Goal: Information Seeking & Learning: Find specific fact

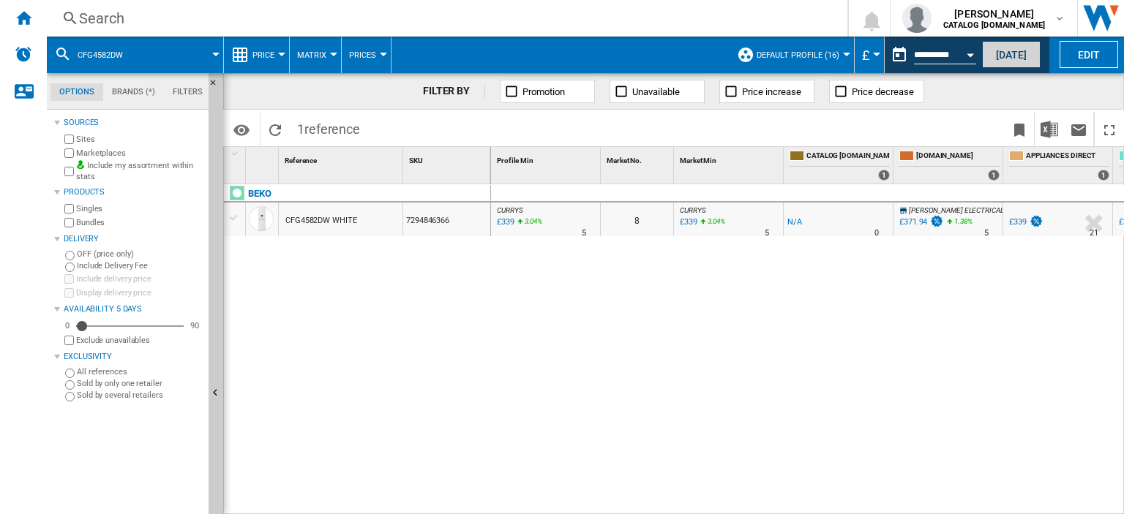
click at [1007, 49] on button "[DATE]" at bounding box center [1011, 54] width 59 height 27
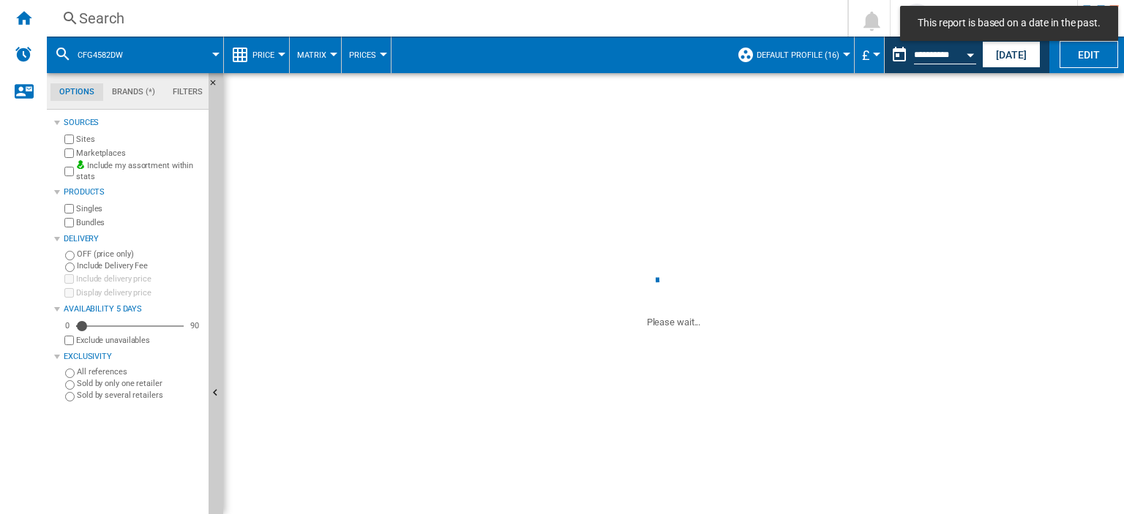
click at [91, 20] on div "Search" at bounding box center [444, 18] width 730 height 20
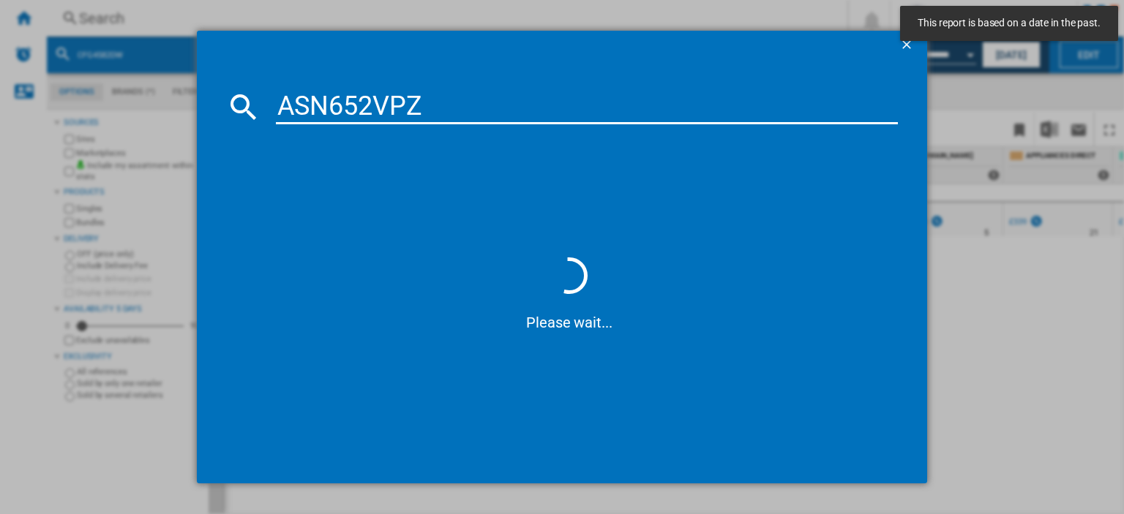
type input "ASN652VP"
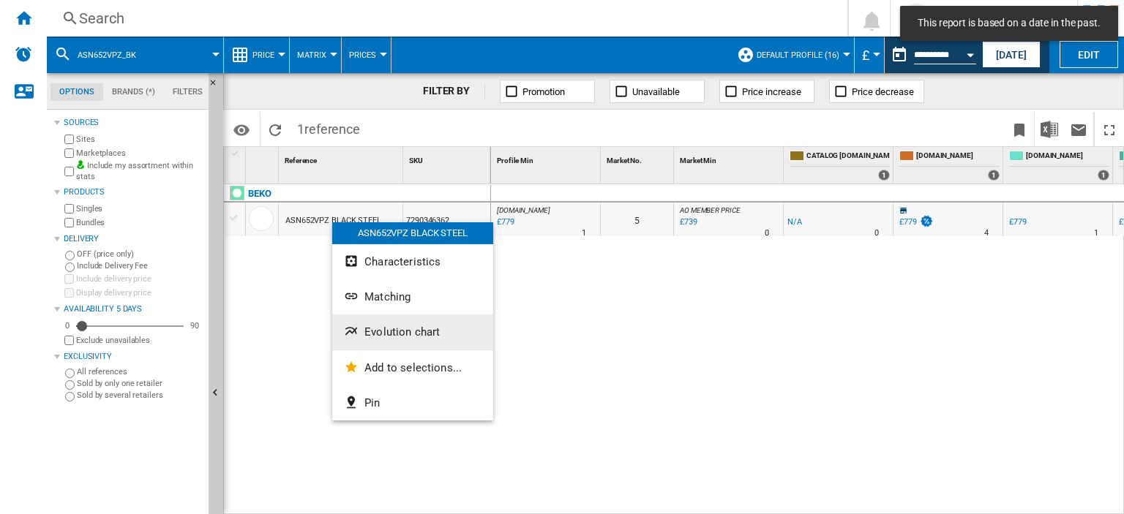
click at [407, 329] on span "Evolution chart" at bounding box center [401, 332] width 75 height 13
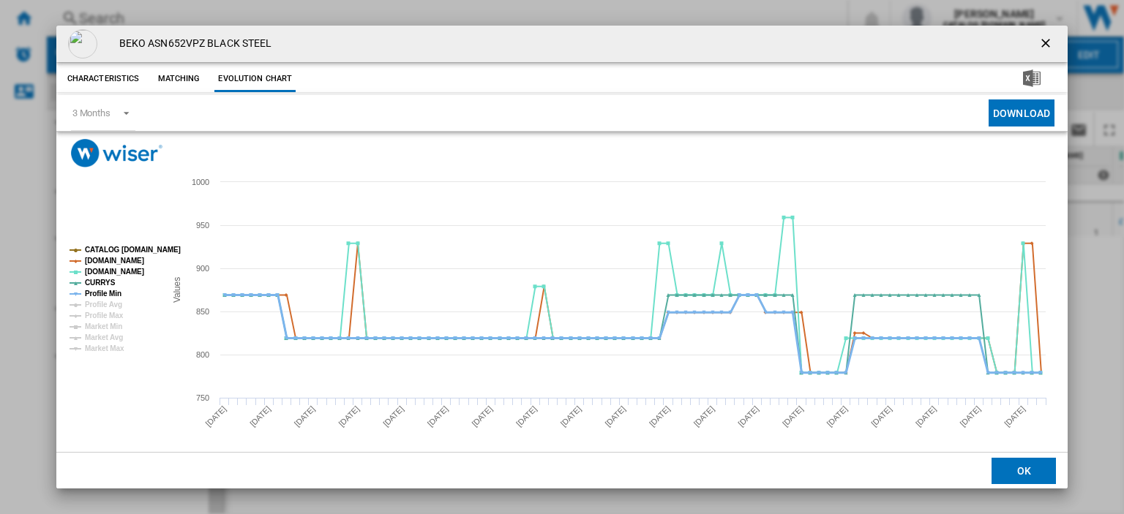
click at [92, 295] on tspan "Profile Min" at bounding box center [103, 294] width 37 height 8
click at [1039, 41] on ng-md-icon "getI18NText('BUTTONS.CLOSE_DIALOG')" at bounding box center [1047, 45] width 18 height 18
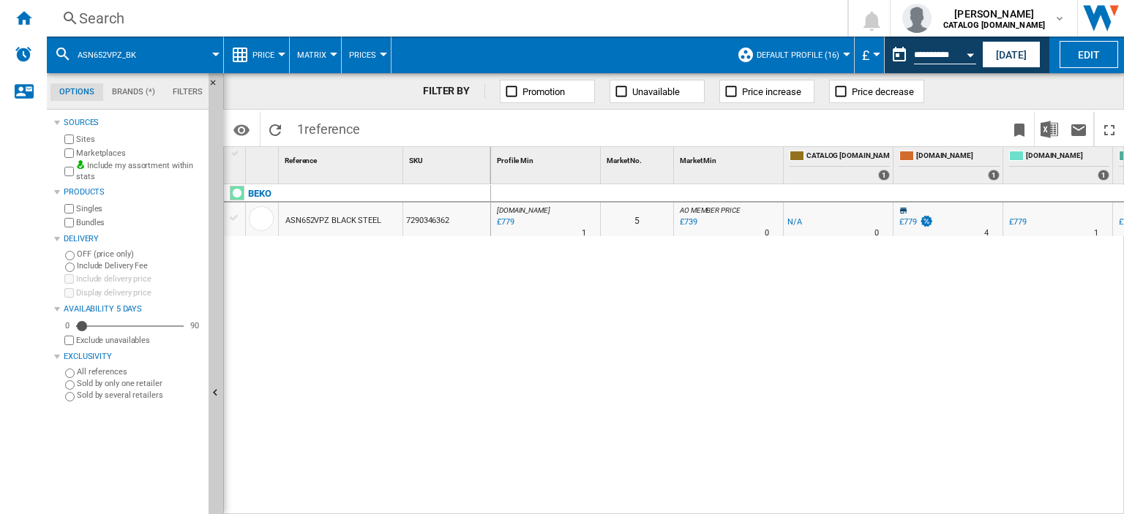
click at [102, 15] on div "Search" at bounding box center [444, 18] width 730 height 20
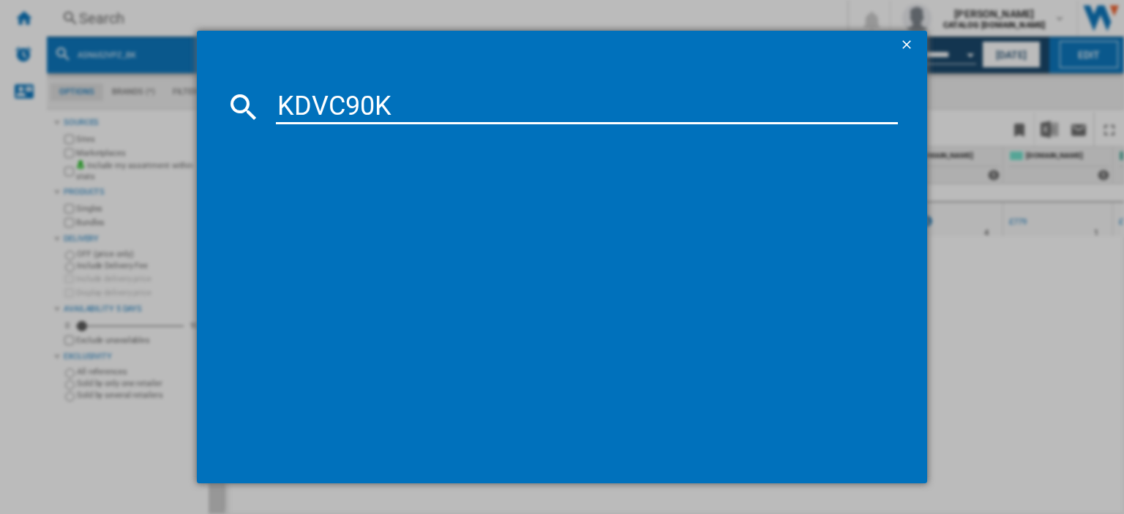
type input "KDVC90K"
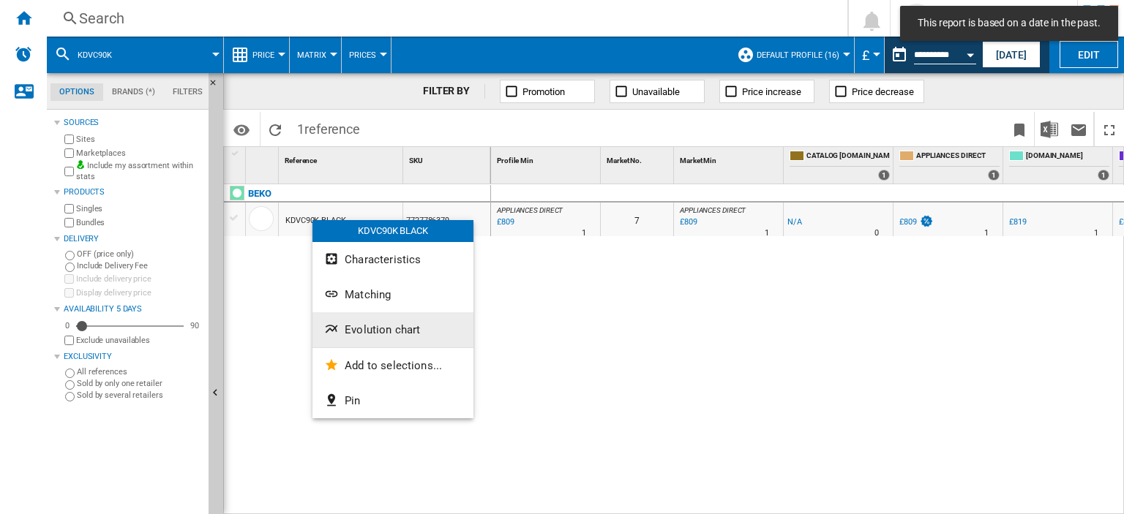
click at [397, 328] on span "Evolution chart" at bounding box center [382, 329] width 75 height 13
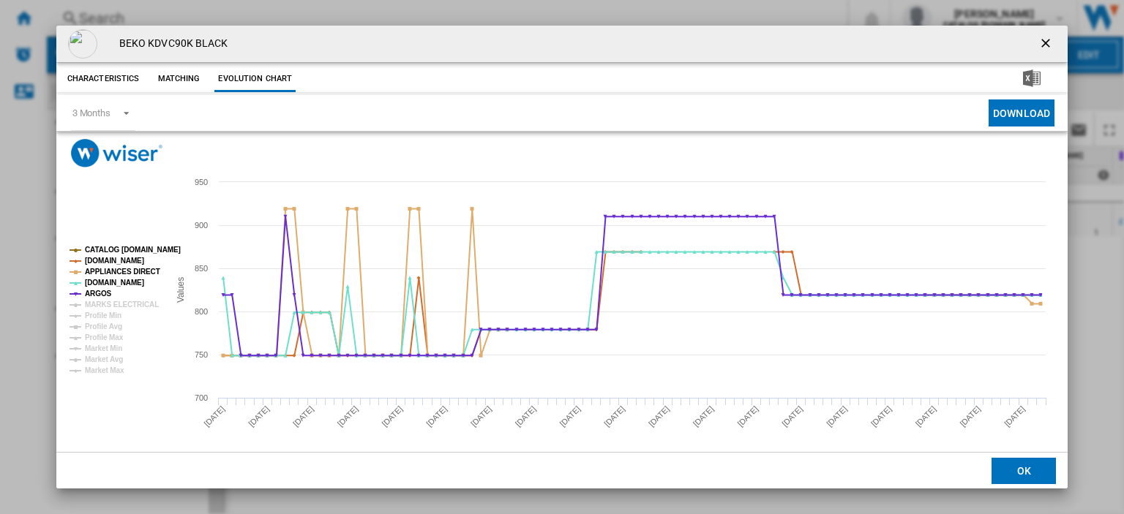
click at [1038, 44] on ng-md-icon "getI18NText('BUTTONS.CLOSE_DIALOG')" at bounding box center [1047, 45] width 18 height 18
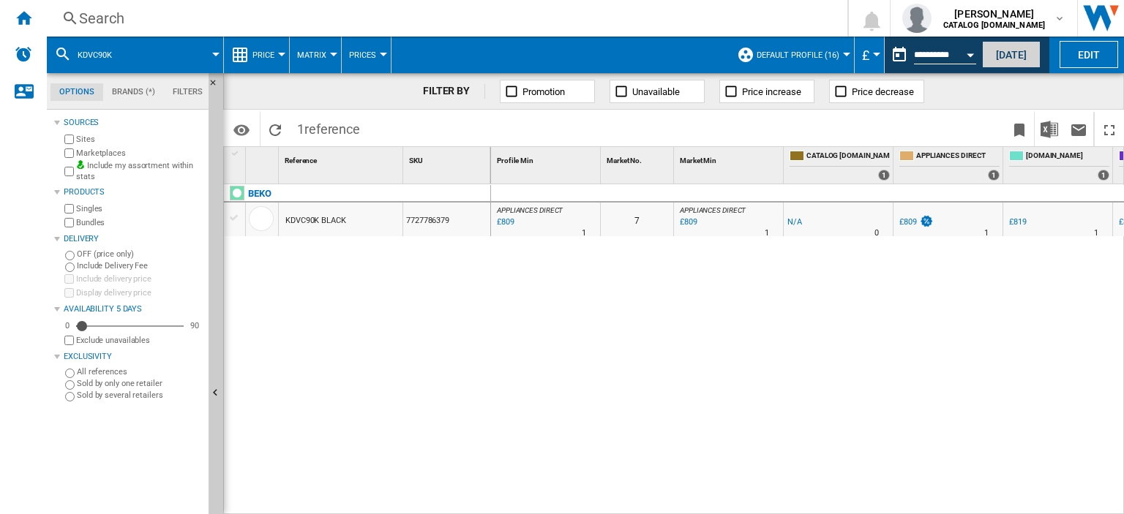
click at [1008, 53] on button "[DATE]" at bounding box center [1011, 54] width 59 height 27
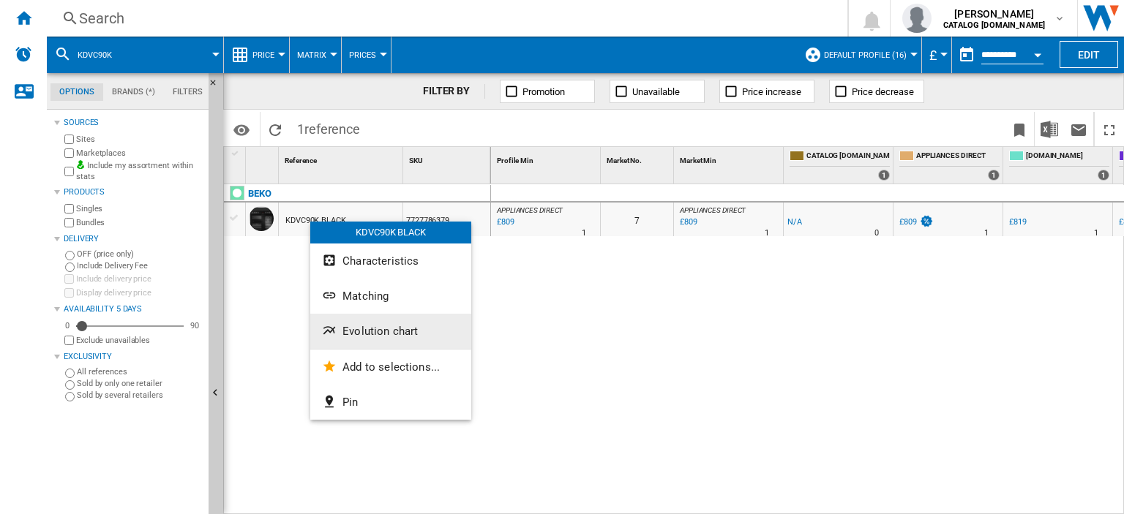
click at [375, 342] on button "Evolution chart" at bounding box center [390, 331] width 161 height 35
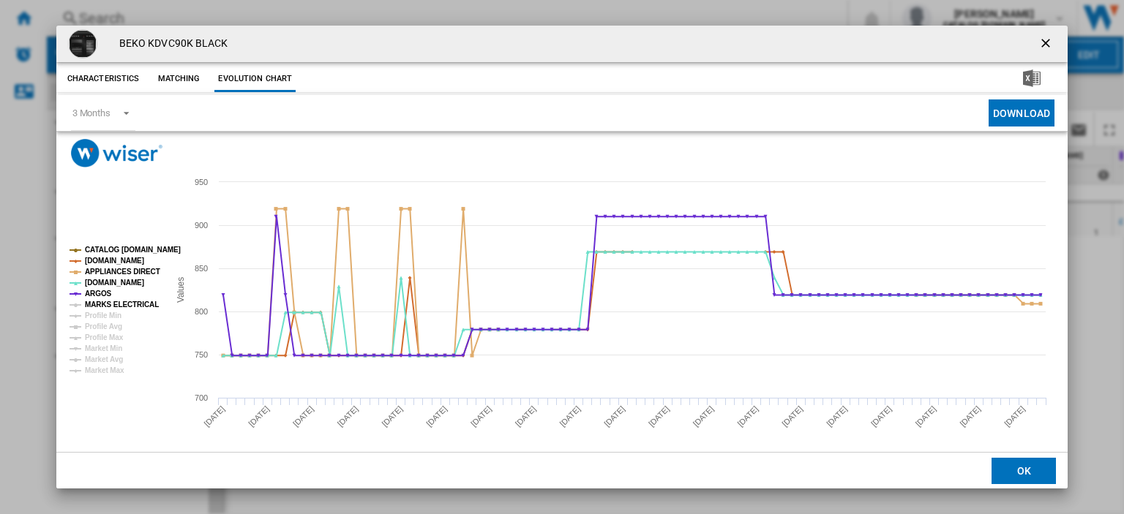
click at [113, 304] on tspan "MARKS ELECTRICAL" at bounding box center [122, 305] width 74 height 8
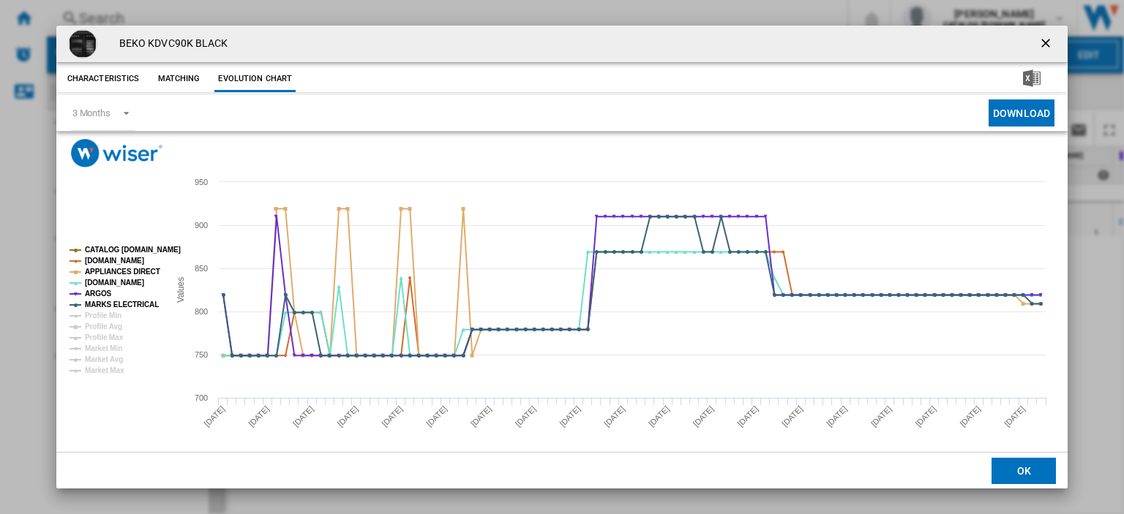
click at [1038, 43] on ng-md-icon "getI18NText('BUTTONS.CLOSE_DIALOG')" at bounding box center [1047, 45] width 18 height 18
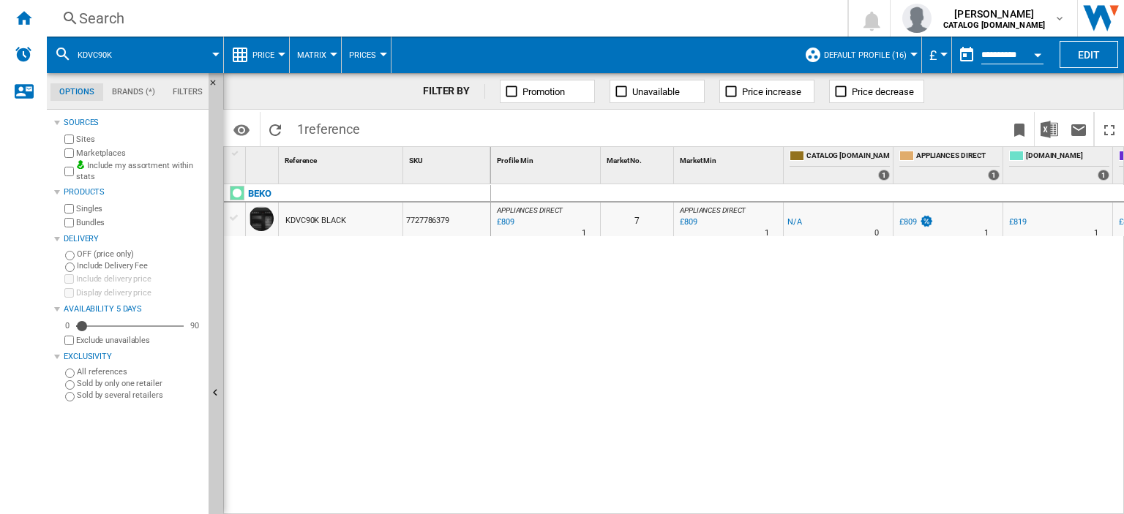
click at [89, 24] on div "Search" at bounding box center [444, 18] width 730 height 20
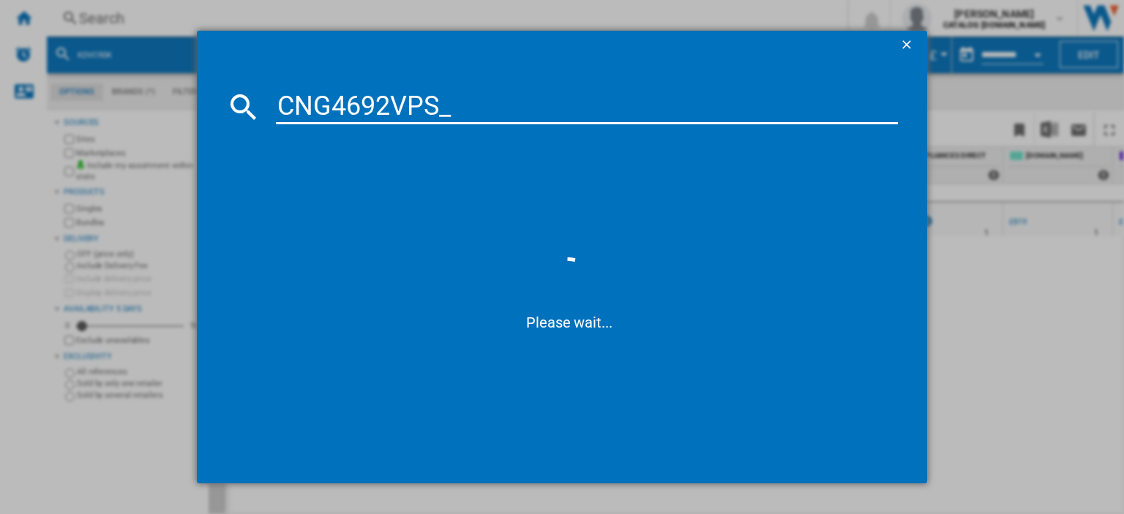
type input "CNG4692VPS"
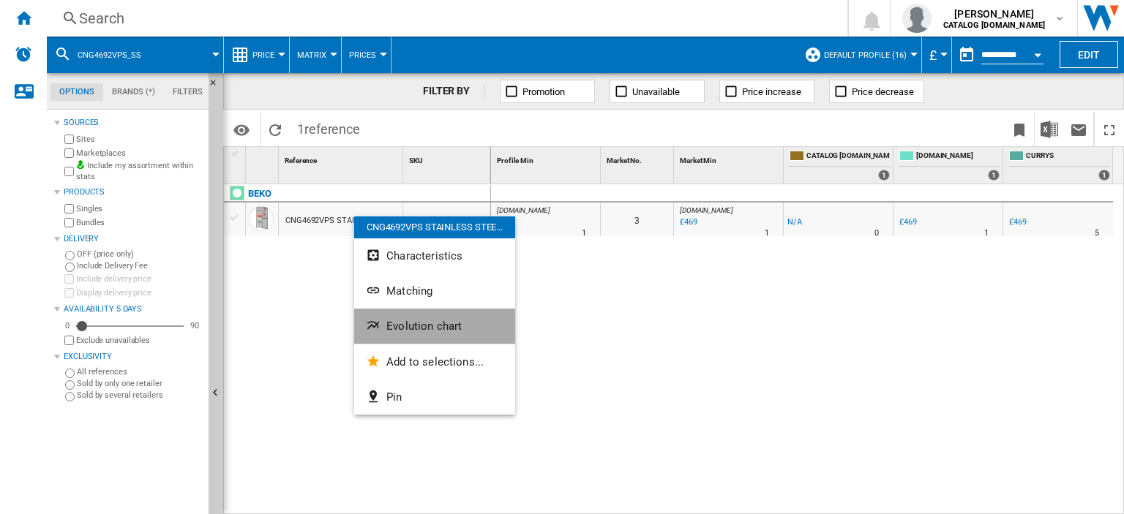
click at [416, 329] on span "Evolution chart" at bounding box center [423, 326] width 75 height 13
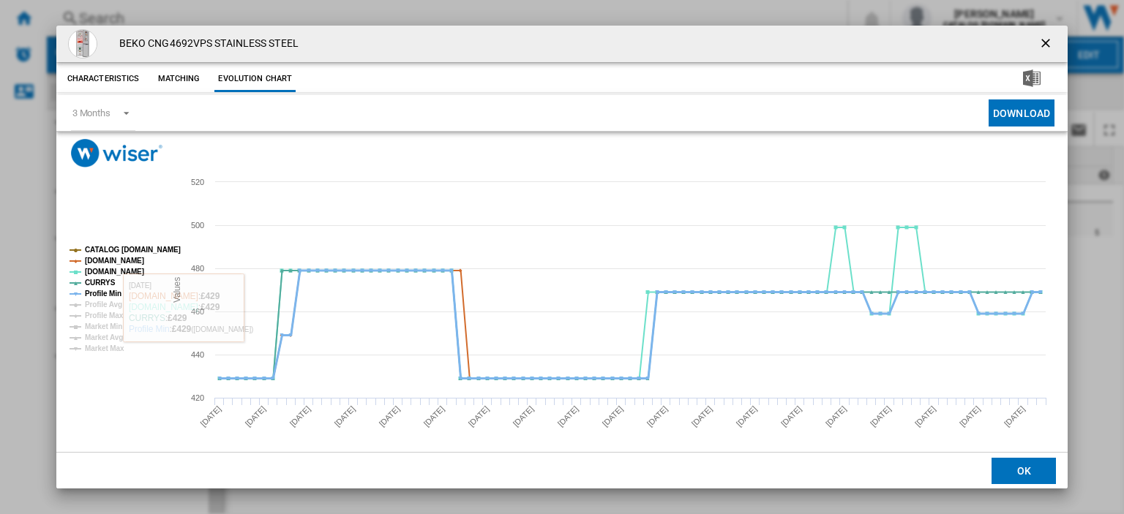
click at [106, 290] on tspan "Profile Min" at bounding box center [103, 294] width 37 height 8
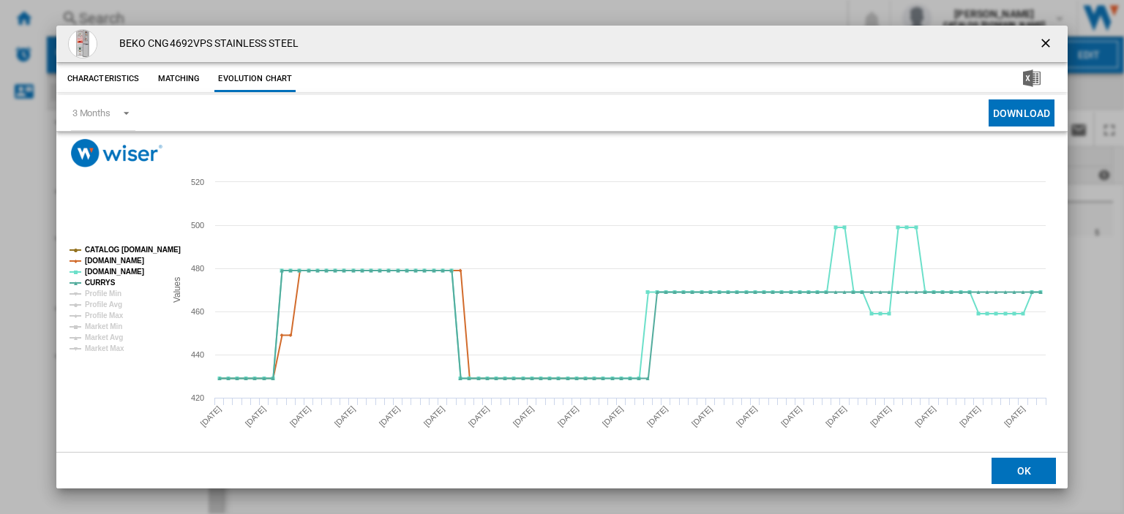
click at [1038, 44] on ng-md-icon "getI18NText('BUTTONS.CLOSE_DIALOG')" at bounding box center [1047, 45] width 18 height 18
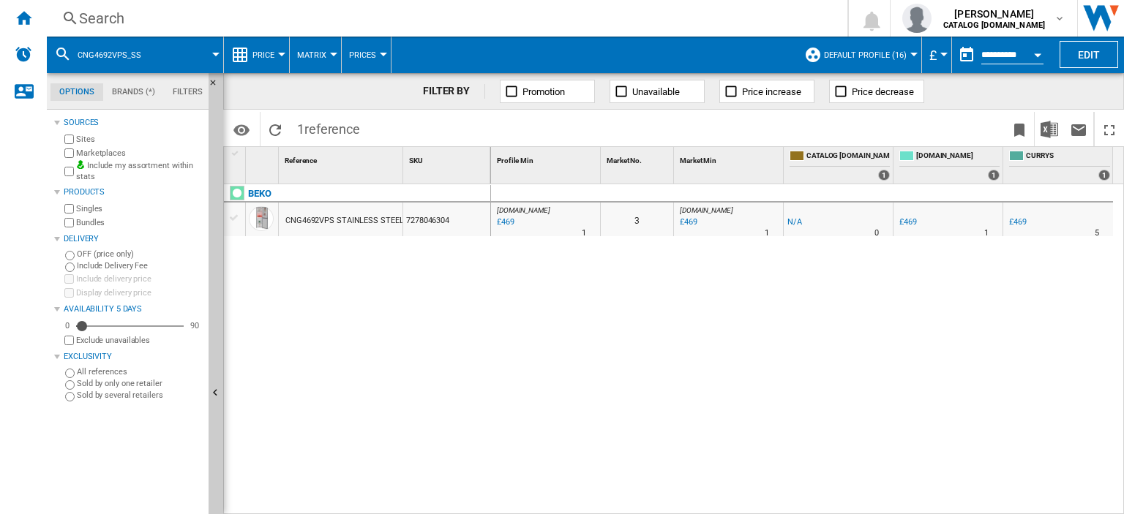
click at [85, 15] on div "Search" at bounding box center [444, 18] width 730 height 20
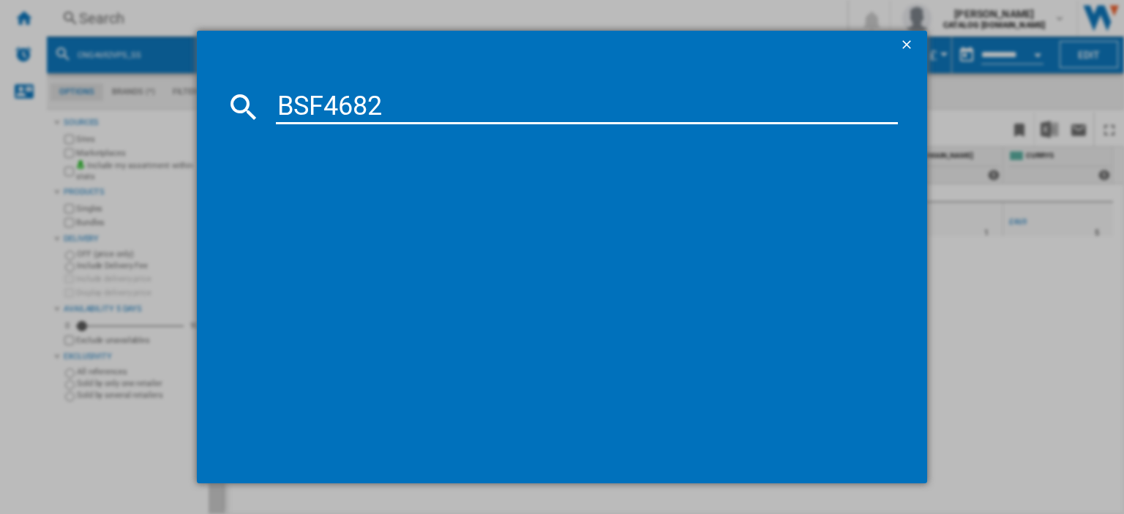
type input "BSF4682"
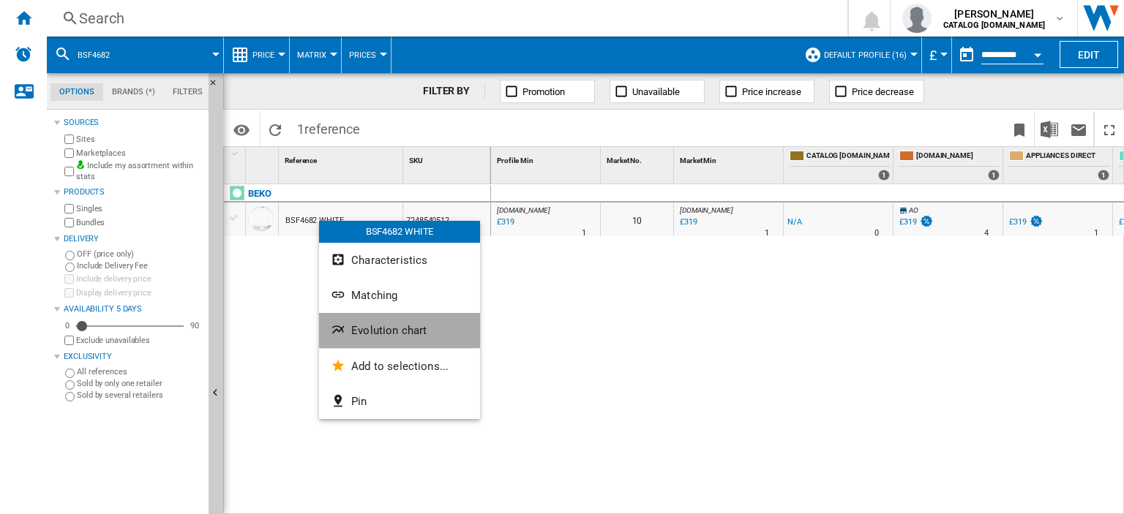
click at [374, 330] on span "Evolution chart" at bounding box center [388, 330] width 75 height 13
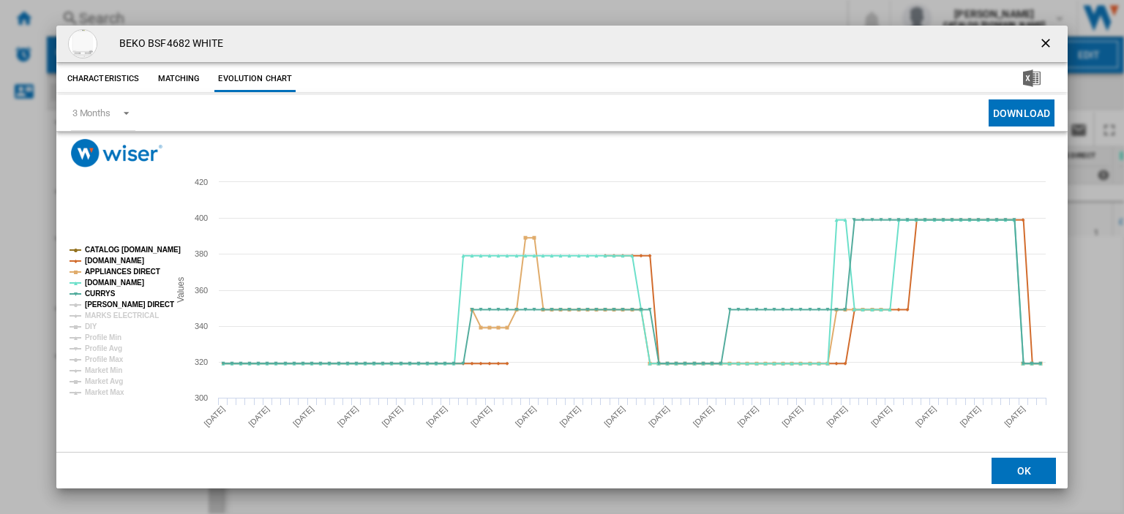
click at [94, 301] on tspan "[PERSON_NAME] DIRECT" at bounding box center [129, 305] width 89 height 8
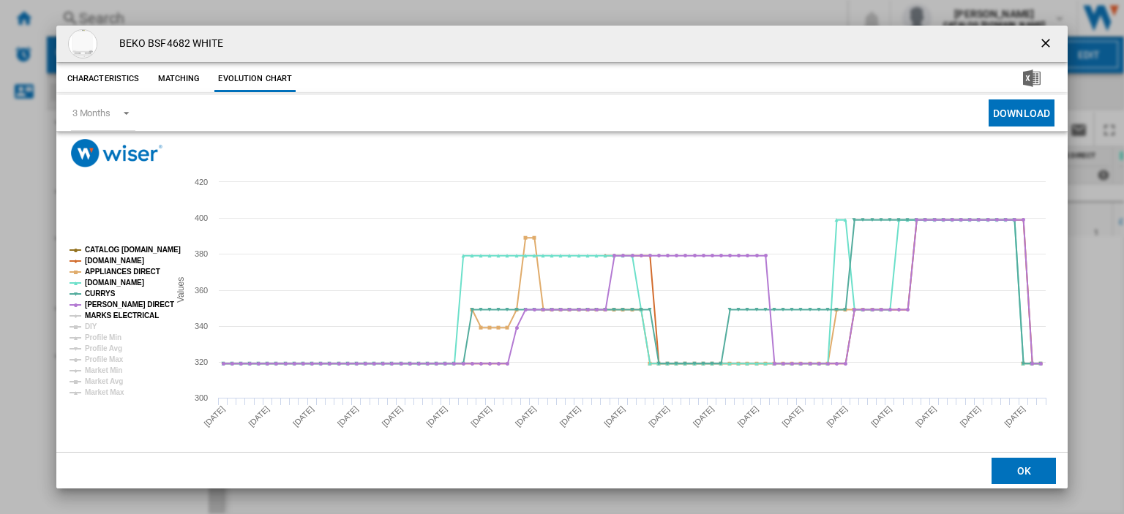
click at [97, 315] on tspan "MARKS ELECTRICAL" at bounding box center [122, 316] width 74 height 8
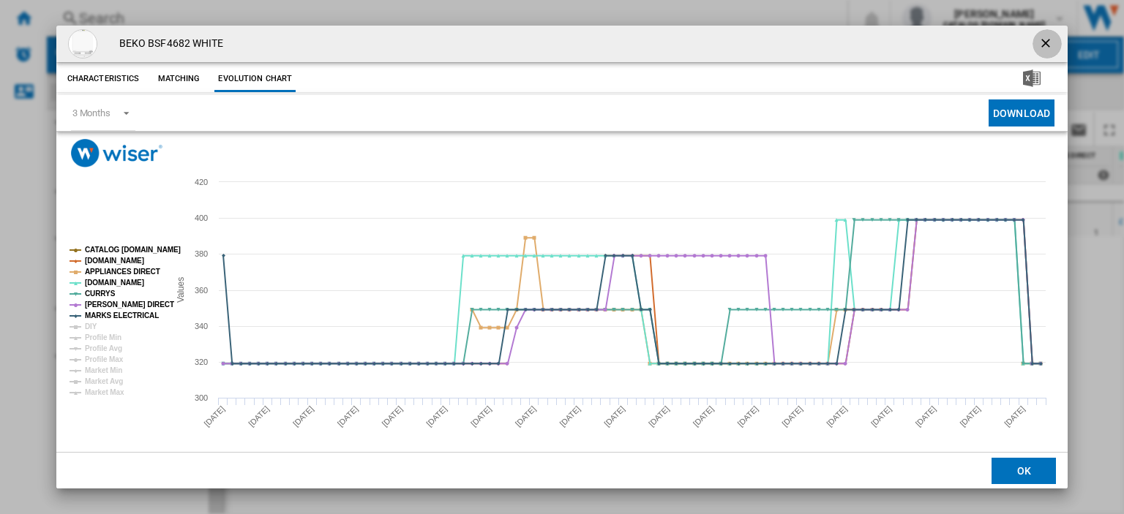
click at [1038, 39] on ng-md-icon "getI18NText('BUTTONS.CLOSE_DIALOG')" at bounding box center [1047, 45] width 18 height 18
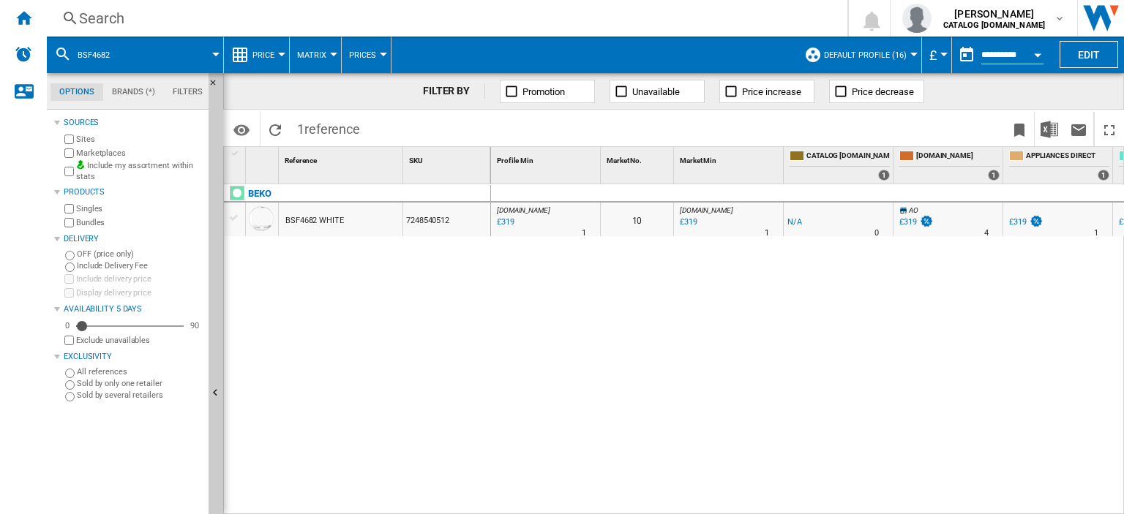
click at [117, 15] on div "Search" at bounding box center [444, 18] width 730 height 20
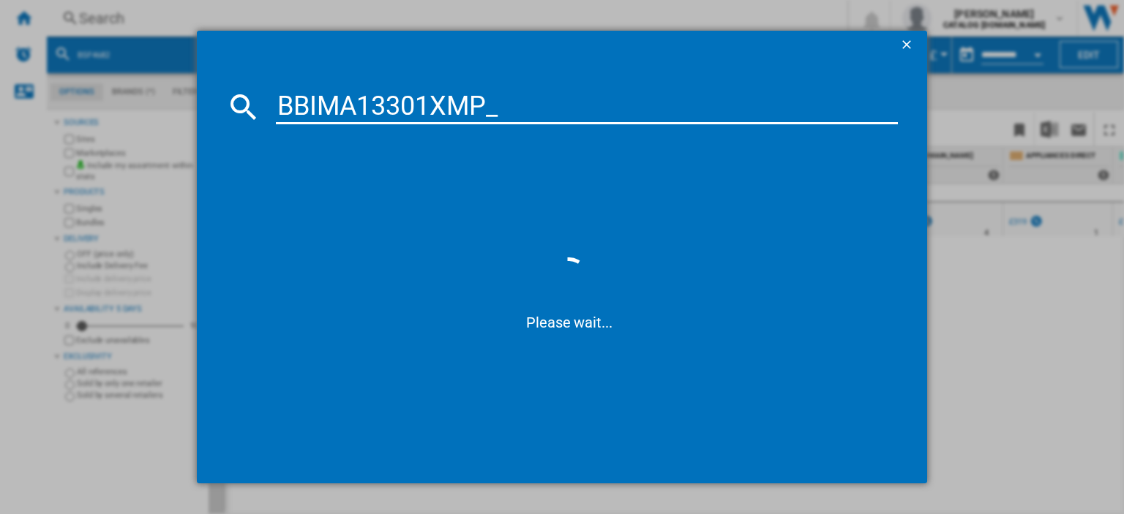
type input "BBIMA13301XMP"
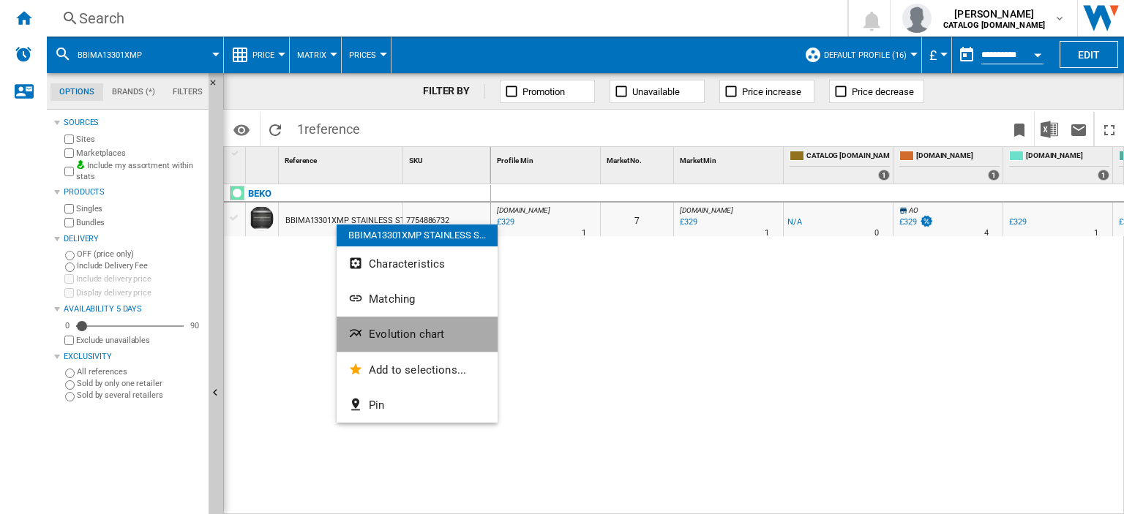
click at [393, 333] on span "Evolution chart" at bounding box center [406, 334] width 75 height 13
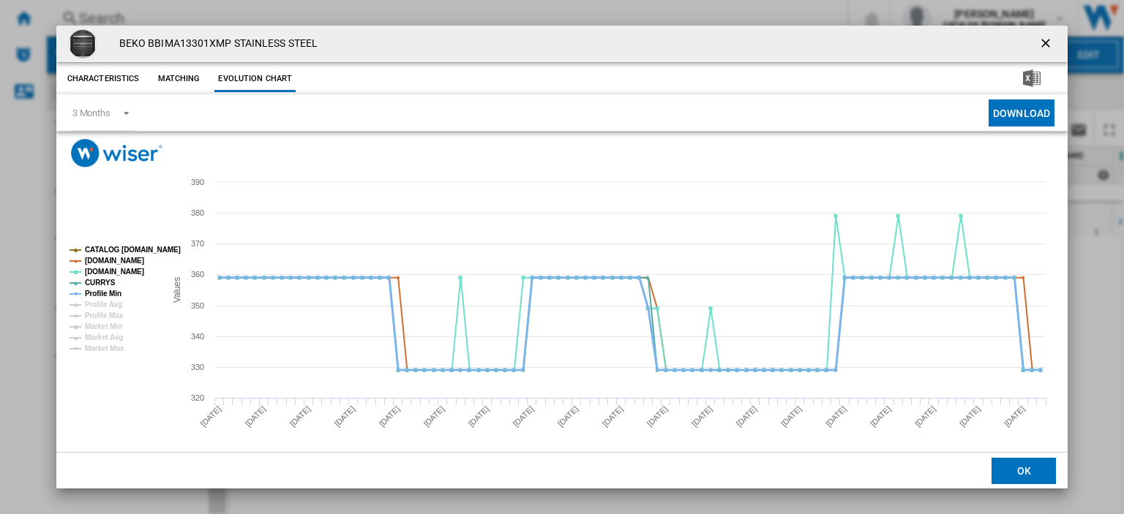
click at [102, 292] on tspan "Profile Min" at bounding box center [103, 294] width 37 height 8
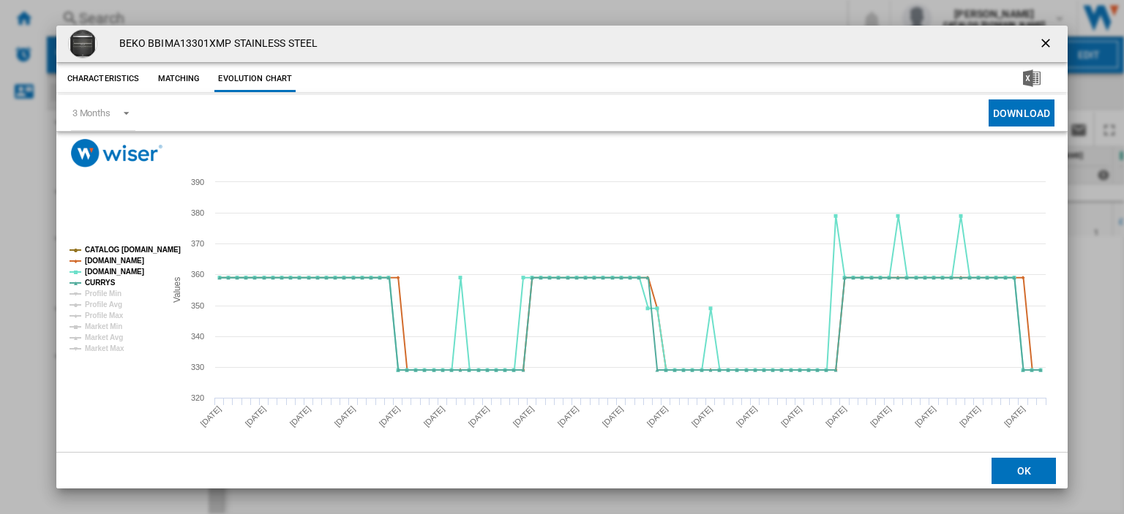
click at [1040, 42] on ng-md-icon "getI18NText('BUTTONS.CLOSE_DIALOG')" at bounding box center [1047, 45] width 18 height 18
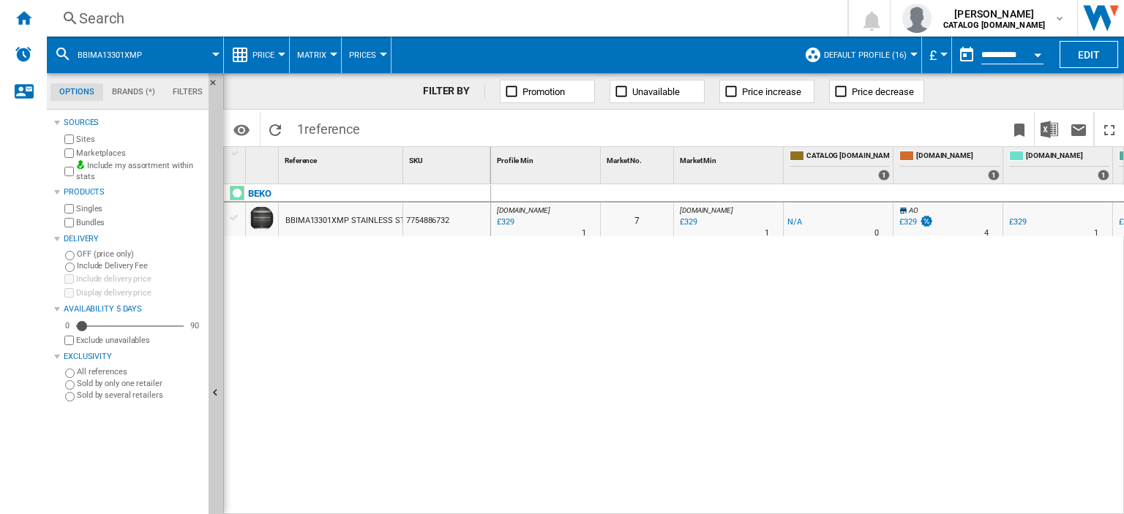
click at [93, 17] on div "Search" at bounding box center [444, 18] width 730 height 20
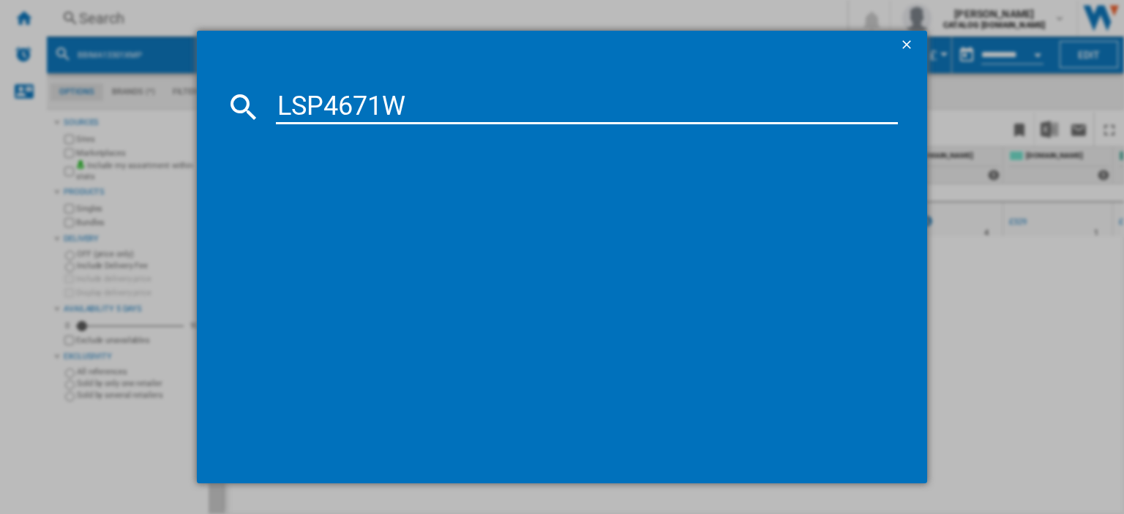
type input "LSP4671W"
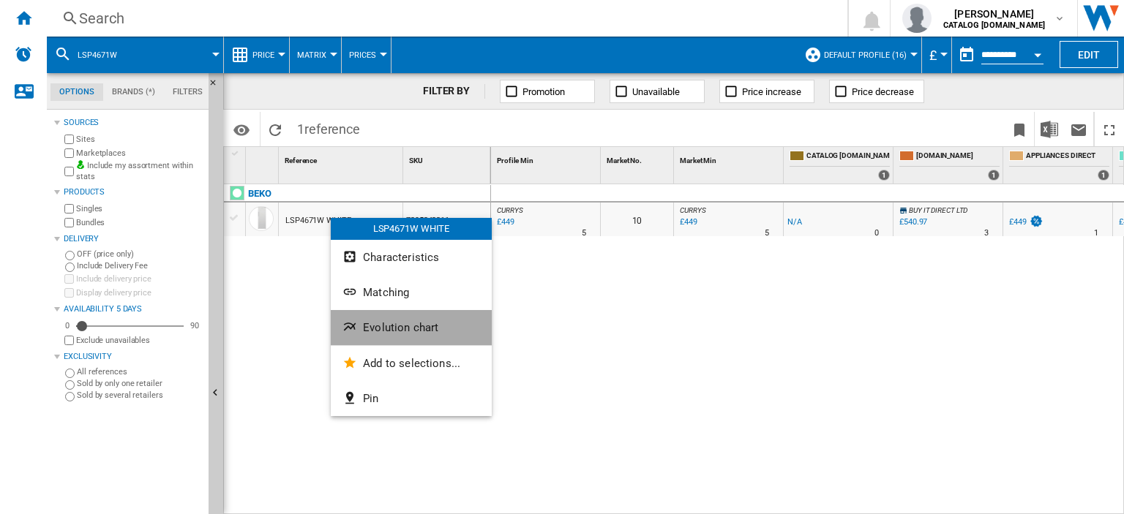
click at [383, 334] on span "Evolution chart" at bounding box center [400, 327] width 75 height 13
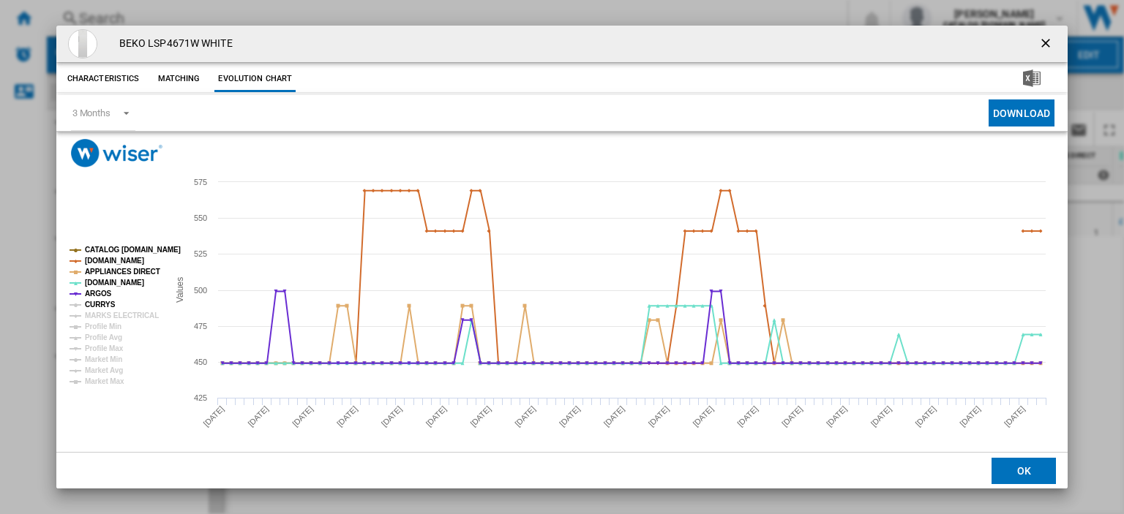
click at [96, 301] on tspan "CURRYS" at bounding box center [100, 305] width 31 height 8
click at [97, 313] on tspan "MARKS ELECTRICAL" at bounding box center [122, 316] width 74 height 8
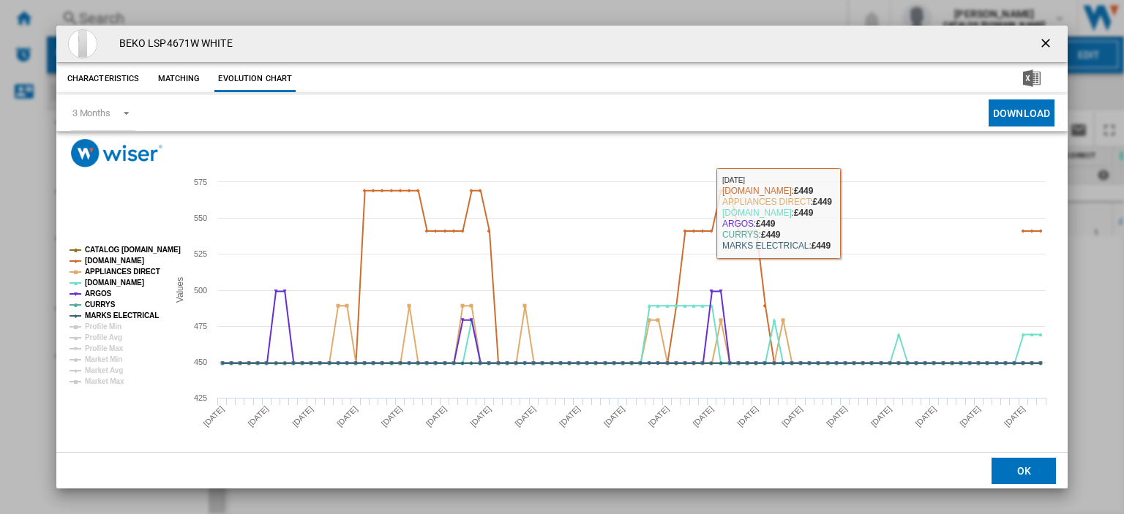
click at [1039, 42] on ng-md-icon "getI18NText('BUTTONS.CLOSE_DIALOG')" at bounding box center [1047, 45] width 18 height 18
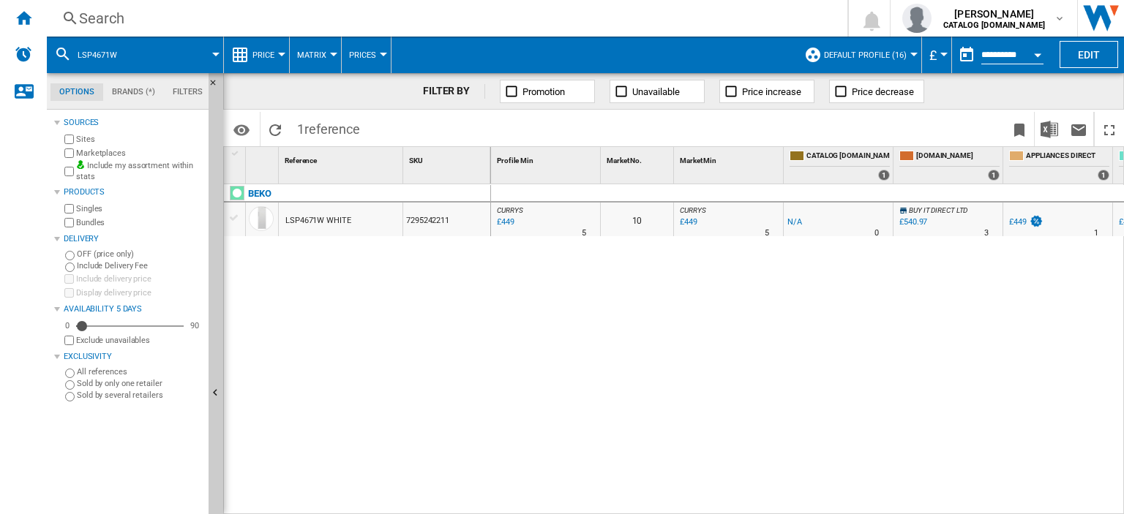
click at [119, 15] on div "Search" at bounding box center [444, 18] width 730 height 20
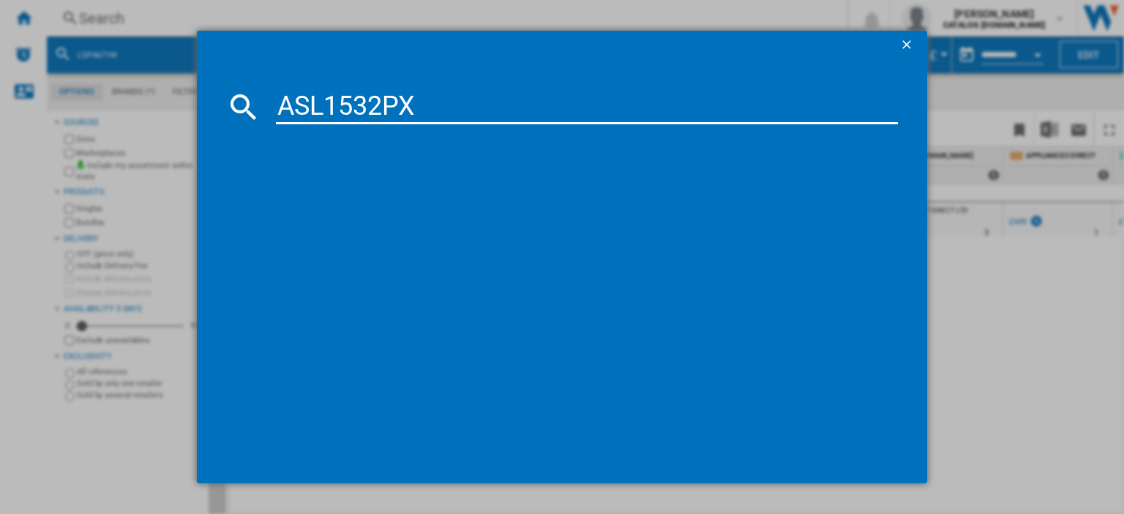
type input "ASL1532PX"
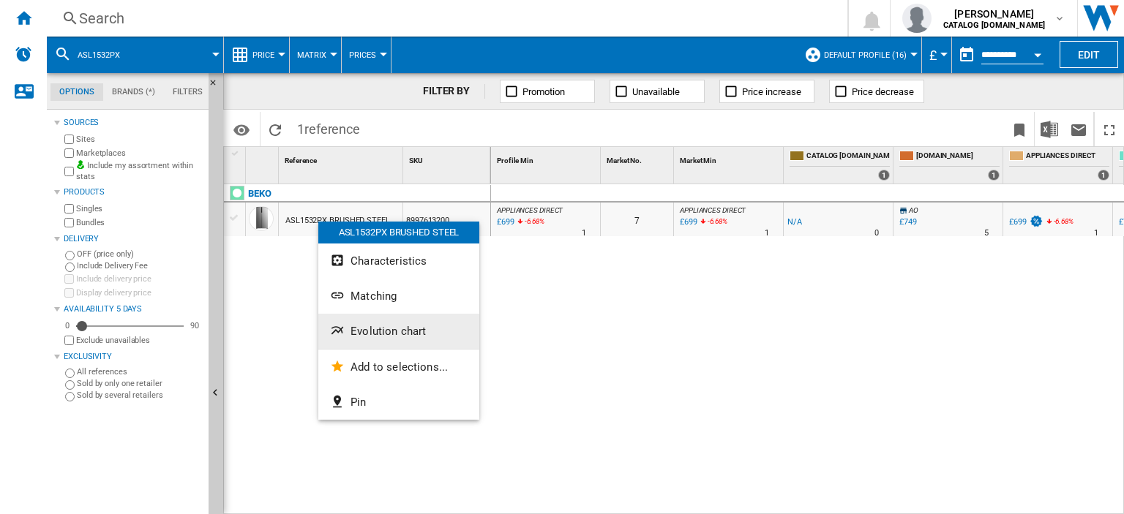
click at [391, 337] on span "Evolution chart" at bounding box center [387, 331] width 75 height 13
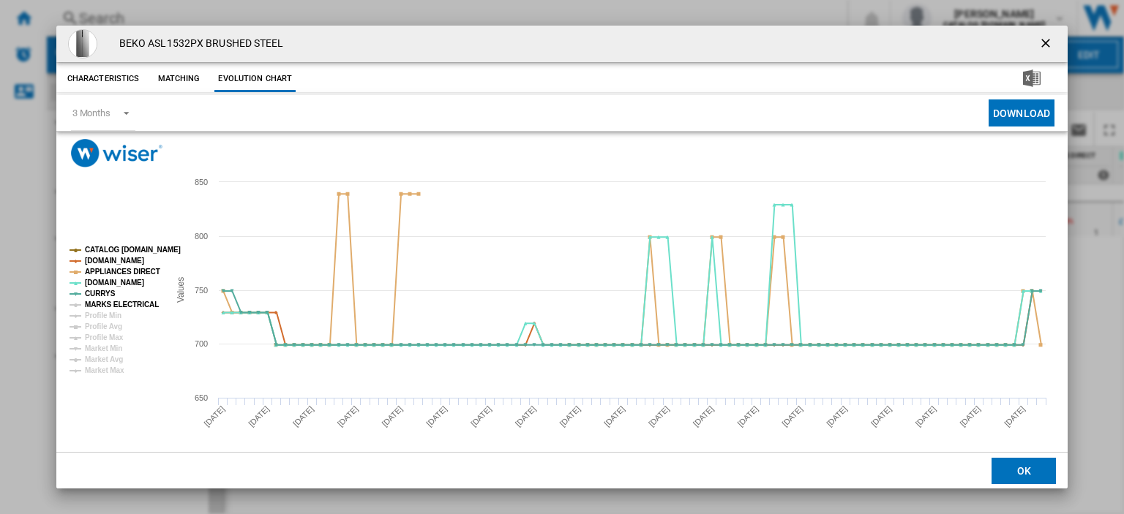
click at [127, 301] on tspan "MARKS ELECTRICAL" at bounding box center [122, 305] width 74 height 8
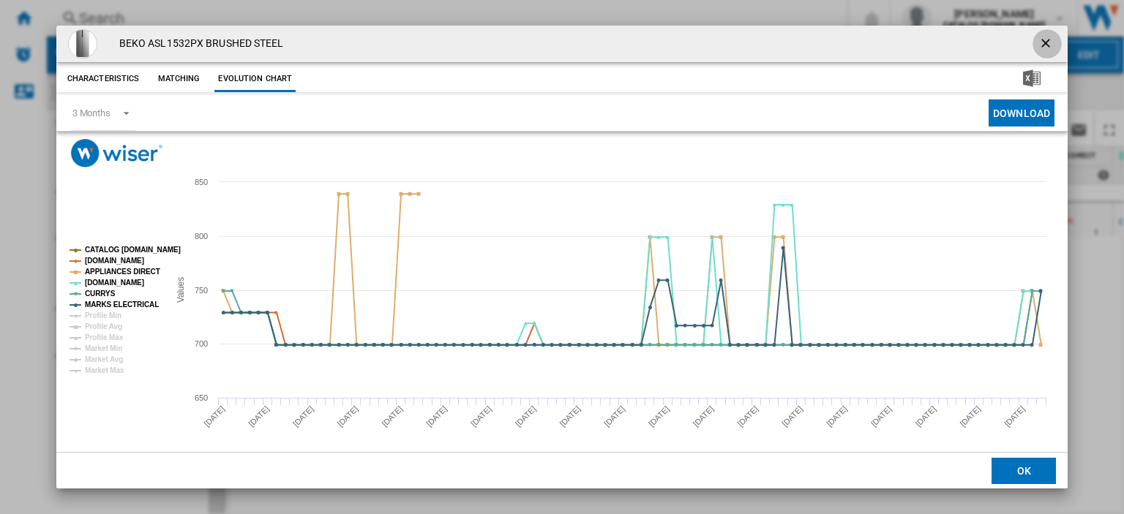
click at [1038, 37] on ng-md-icon "getI18NText('BUTTONS.CLOSE_DIALOG')" at bounding box center [1047, 45] width 18 height 18
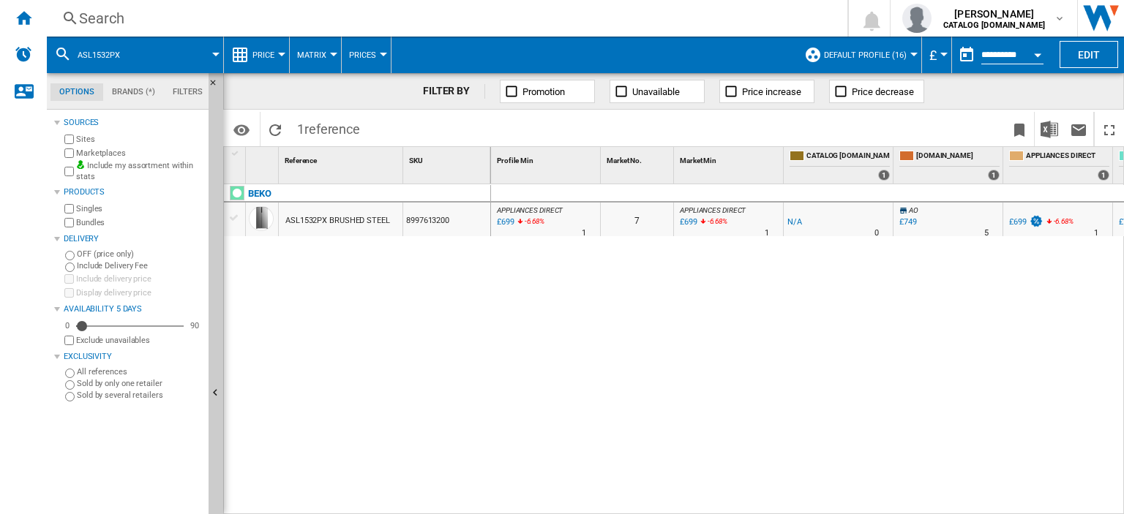
click at [690, 221] on div "£699" at bounding box center [688, 222] width 20 height 15
click at [105, 23] on div "Search" at bounding box center [444, 18] width 730 height 20
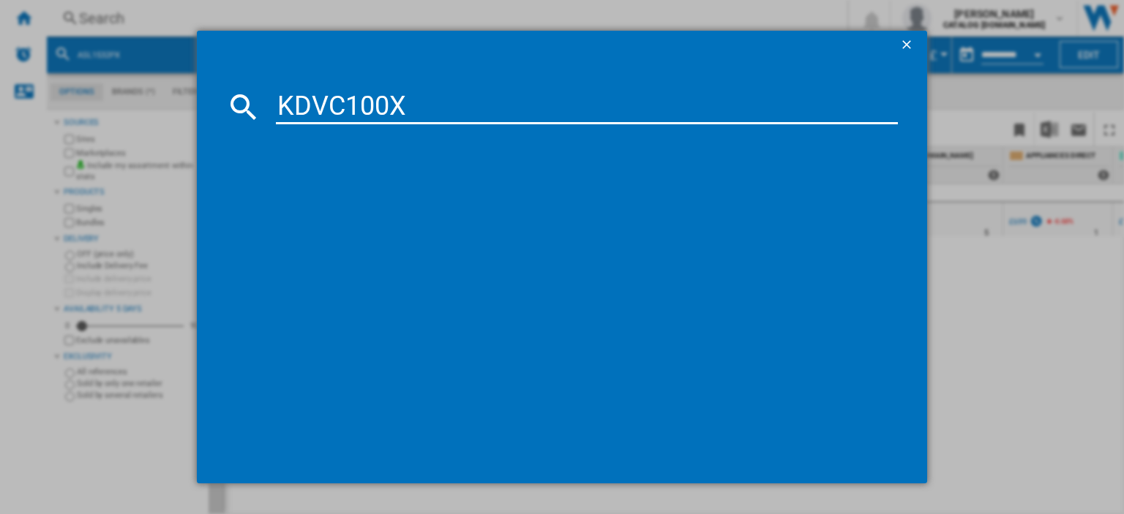
type input "KDVC100X"
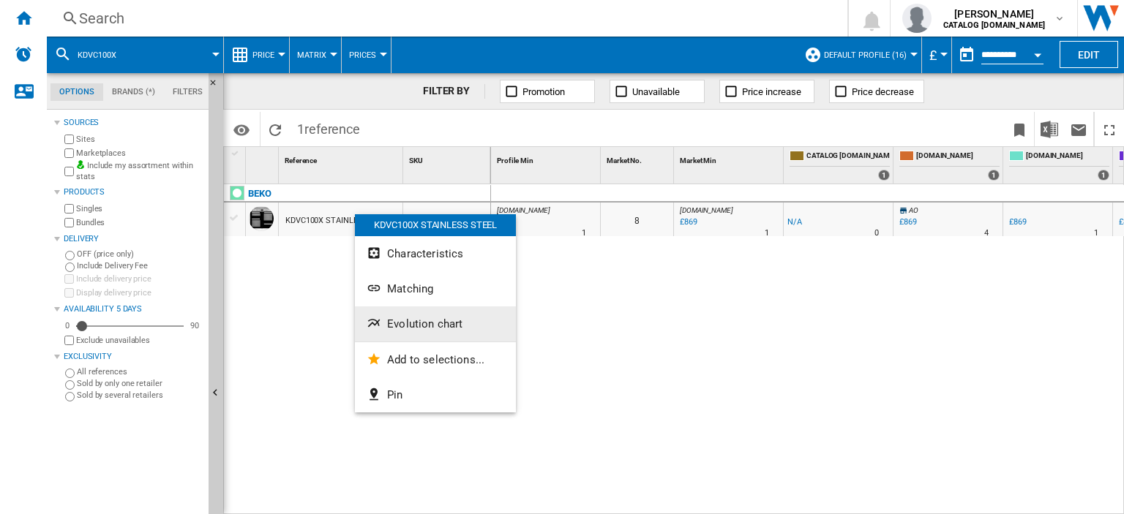
click at [419, 326] on span "Evolution chart" at bounding box center [424, 324] width 75 height 13
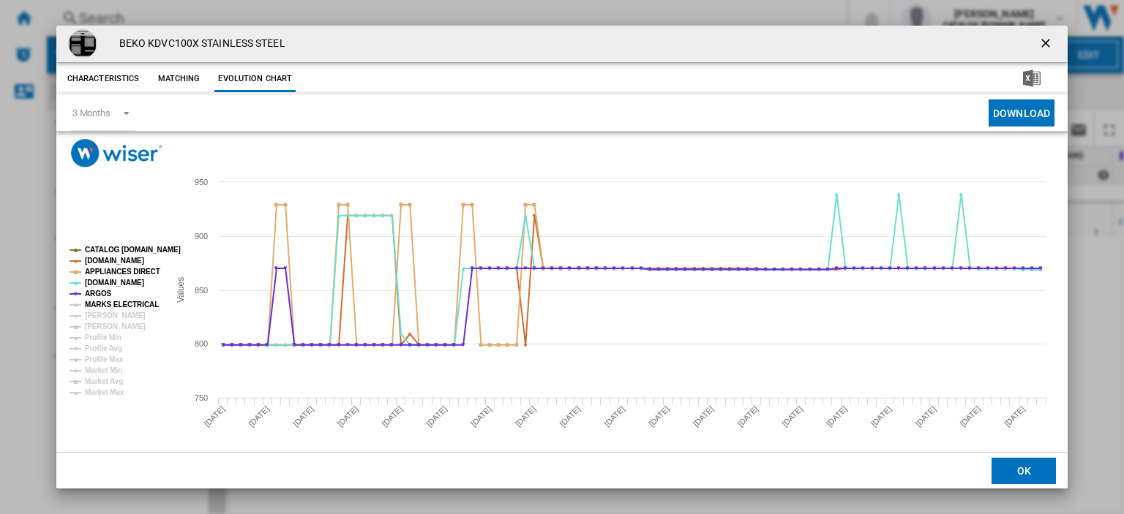
click at [97, 303] on tspan "MARKS ELECTRICAL" at bounding box center [122, 305] width 74 height 8
drag, startPoint x: 95, startPoint y: 318, endPoint x: 155, endPoint y: 324, distance: 60.3
click at [95, 318] on tspan "[PERSON_NAME]" at bounding box center [115, 316] width 61 height 8
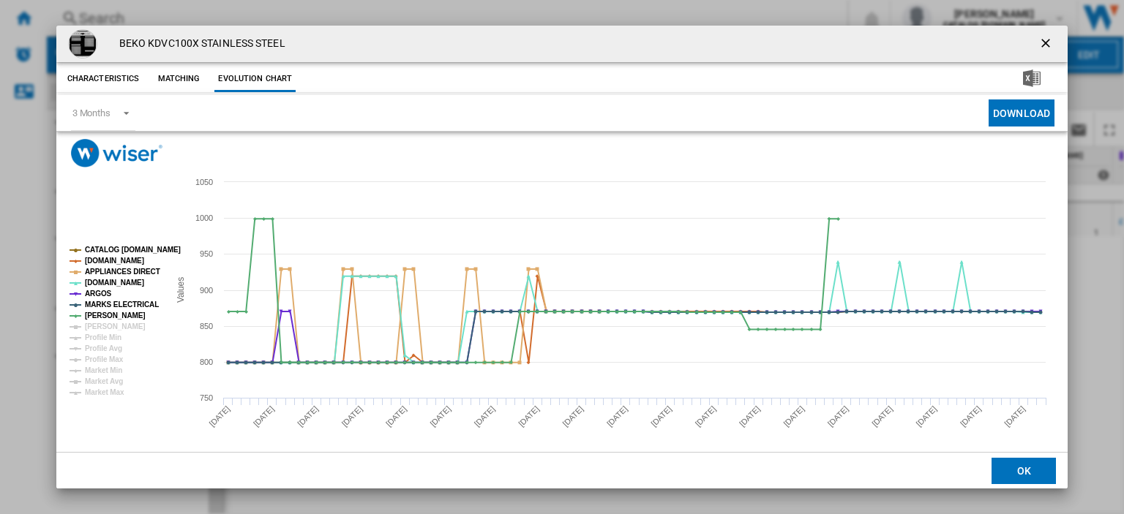
click at [1038, 42] on ng-md-icon "getI18NText('BUTTONS.CLOSE_DIALOG')" at bounding box center [1047, 45] width 18 height 18
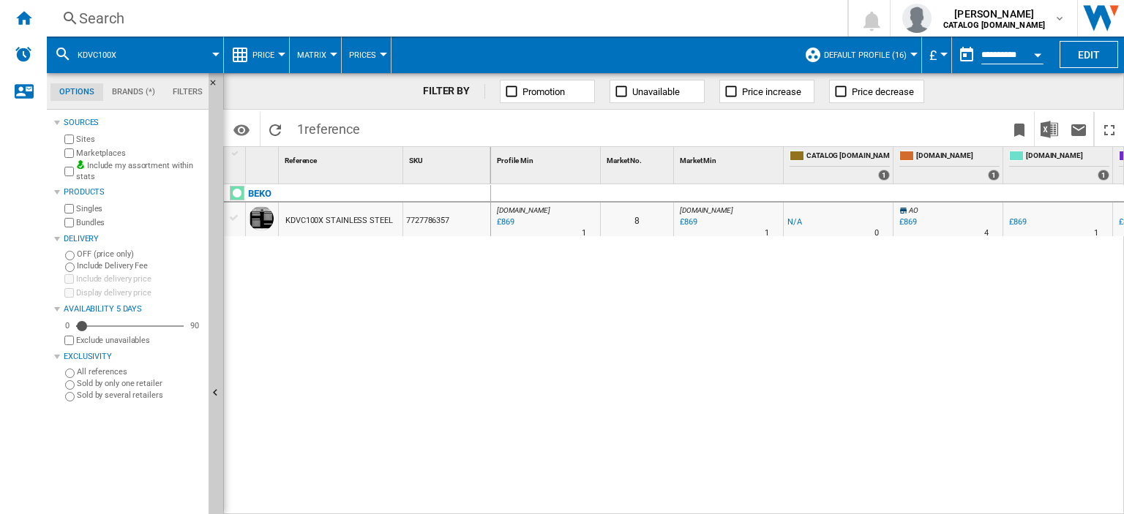
click at [93, 20] on div "Search" at bounding box center [444, 18] width 730 height 20
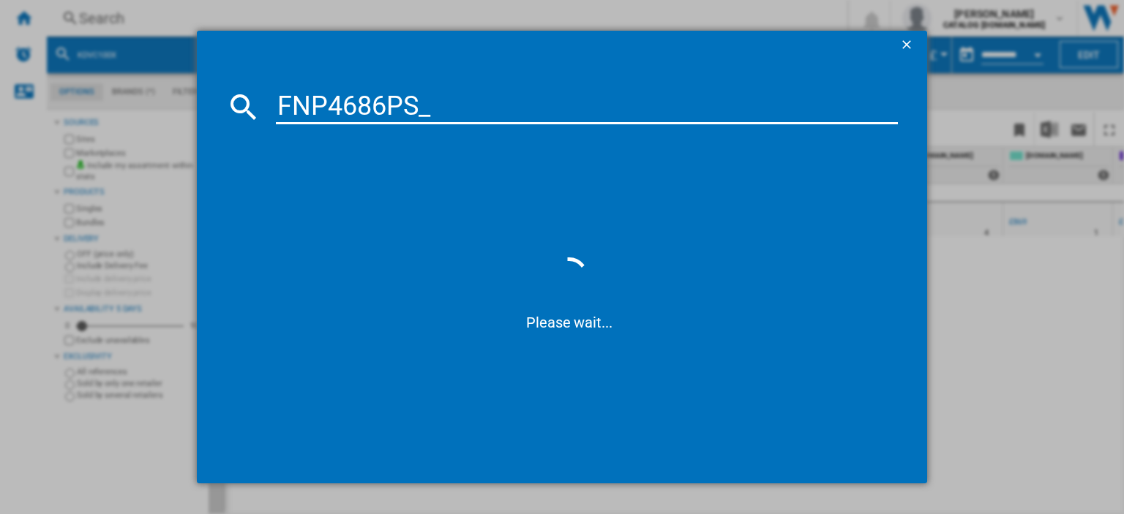
type input "FNP4686PS"
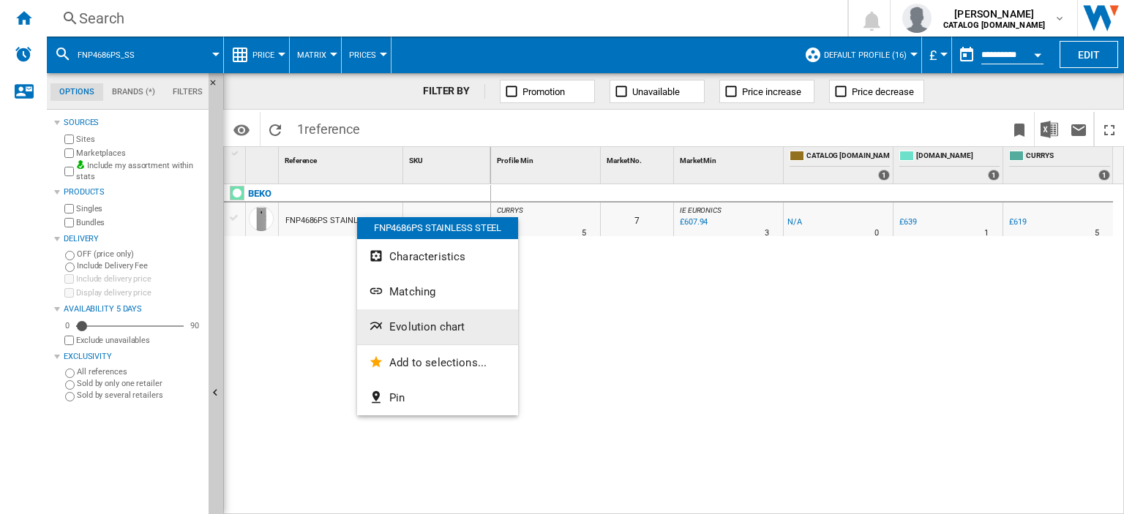
click at [419, 324] on span "Evolution chart" at bounding box center [426, 326] width 75 height 13
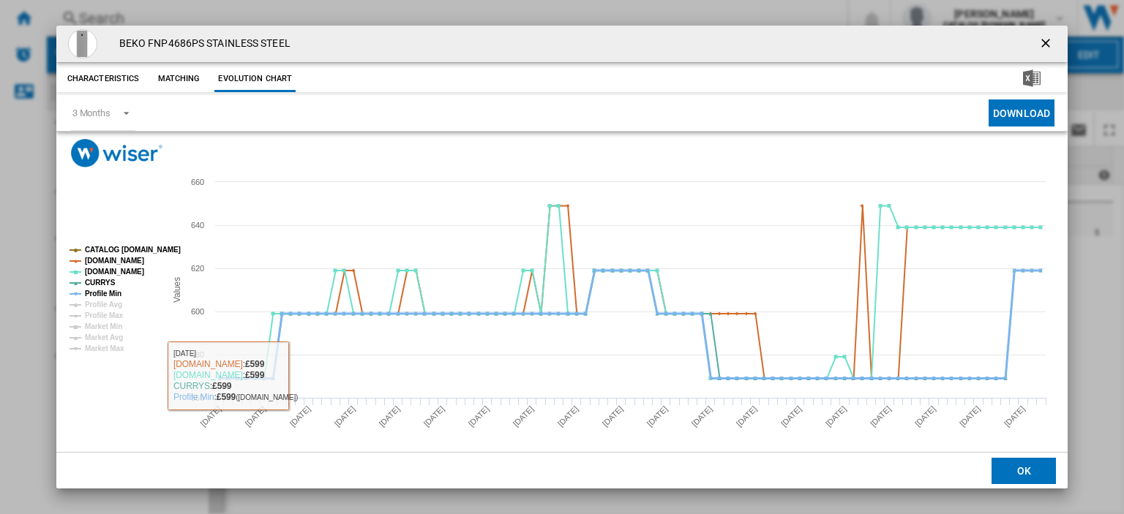
click at [100, 292] on tspan "Profile Min" at bounding box center [103, 294] width 37 height 8
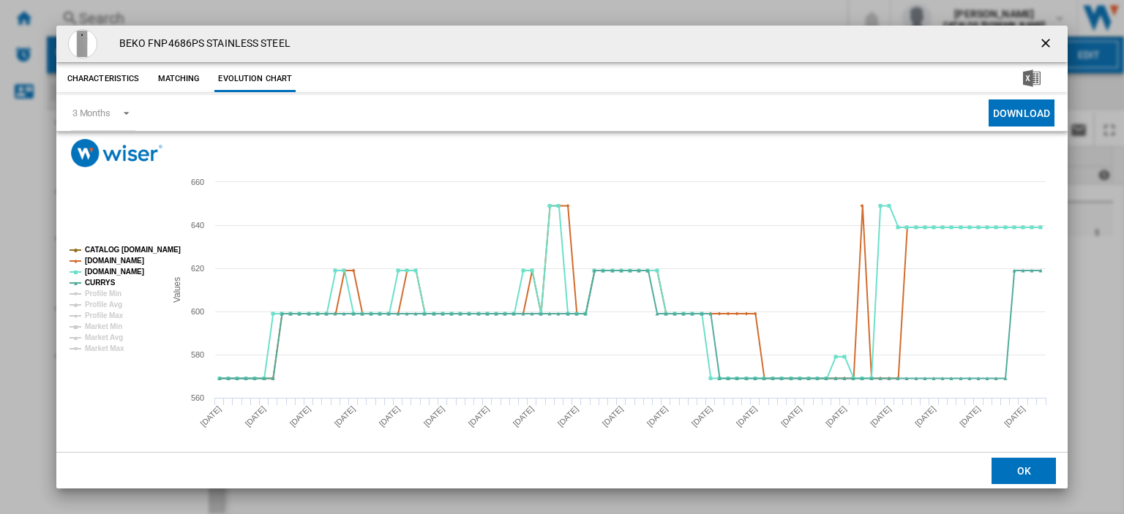
click at [1038, 42] on ng-md-icon "getI18NText('BUTTONS.CLOSE_DIALOG')" at bounding box center [1047, 45] width 18 height 18
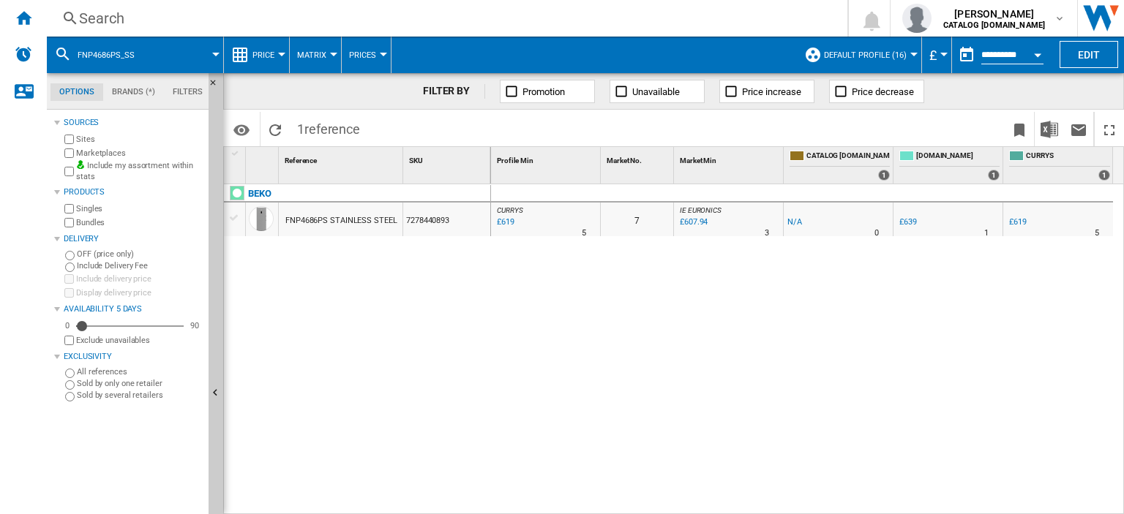
click at [93, 21] on div "Search" at bounding box center [444, 18] width 730 height 20
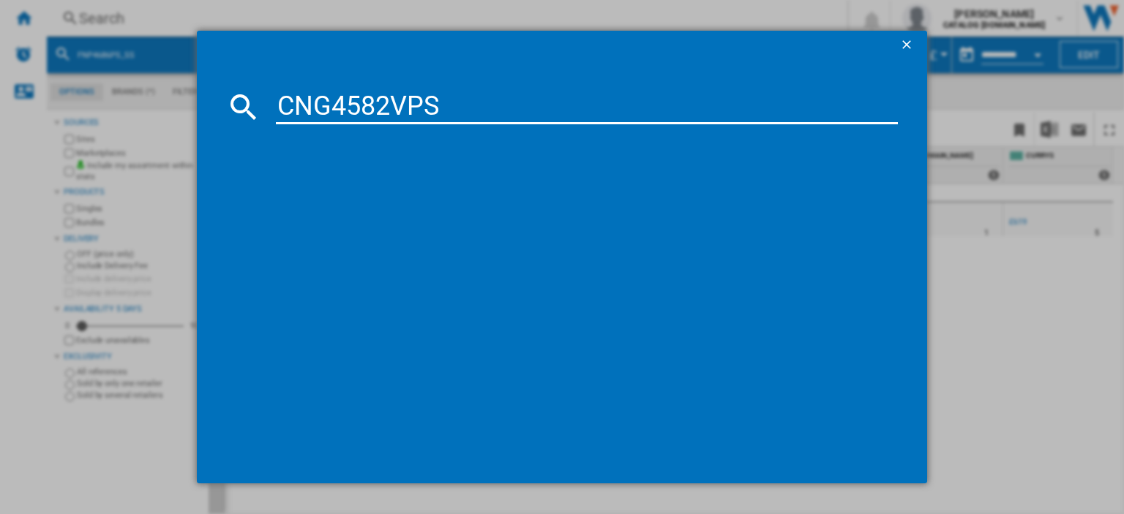
type input "CNG4582VPS"
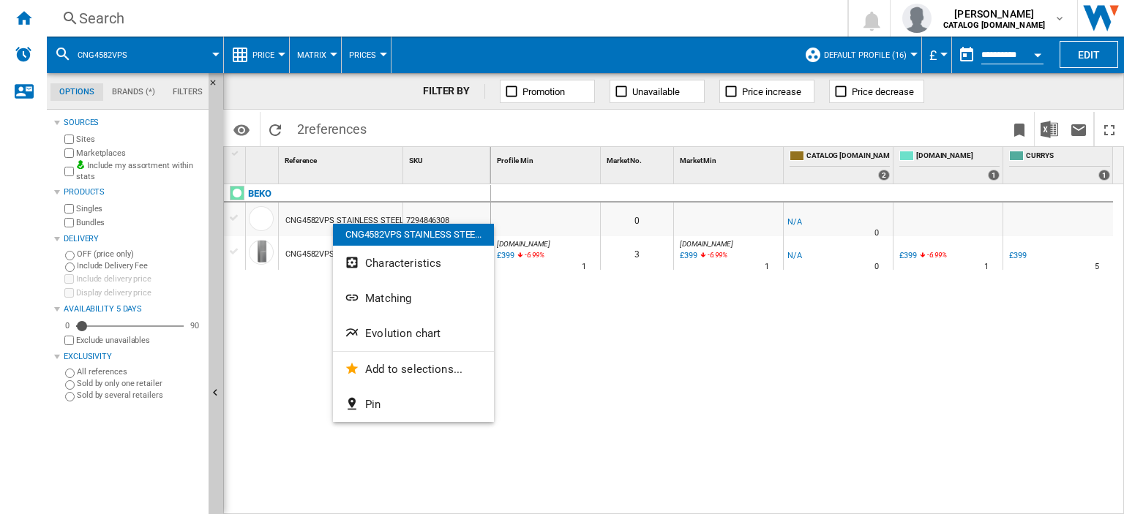
click at [598, 389] on div at bounding box center [562, 257] width 1124 height 514
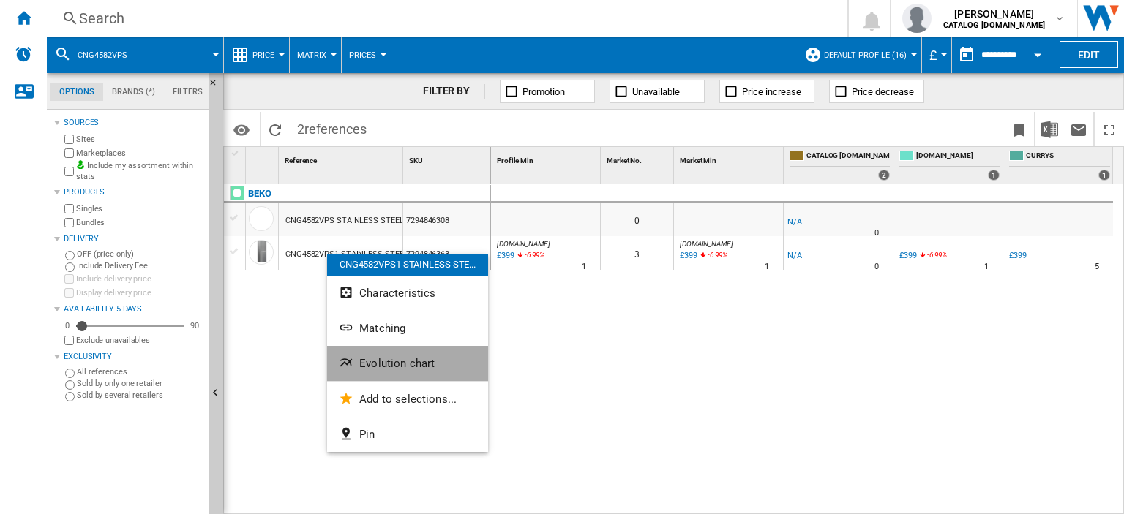
click at [387, 361] on span "Evolution chart" at bounding box center [396, 363] width 75 height 13
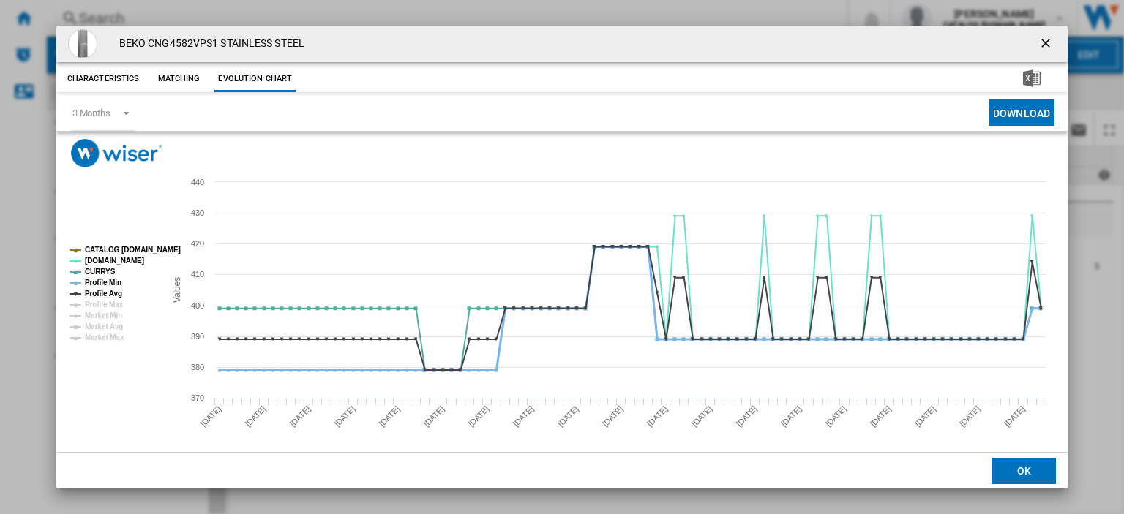
click at [97, 281] on tspan "Profile Min" at bounding box center [103, 283] width 37 height 8
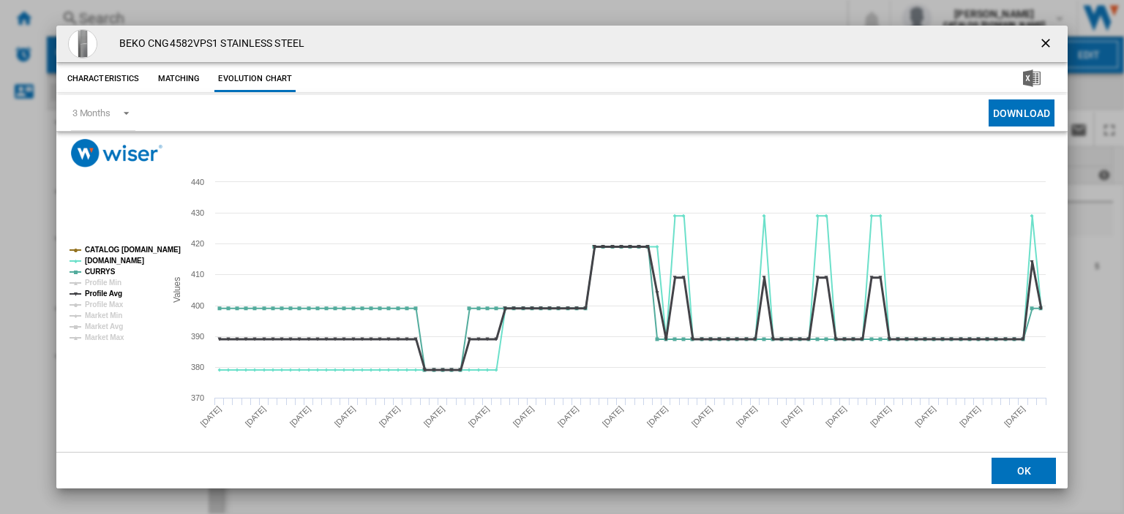
click at [97, 290] on tspan "Profile Avg" at bounding box center [103, 294] width 37 height 8
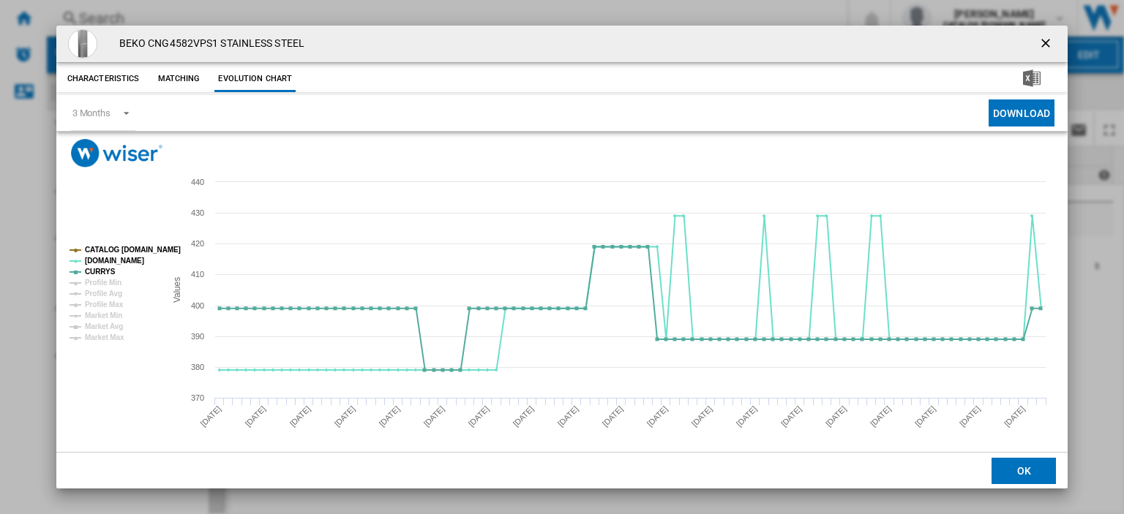
click at [1040, 41] on ng-md-icon "getI18NText('BUTTONS.CLOSE_DIALOG')" at bounding box center [1047, 45] width 18 height 18
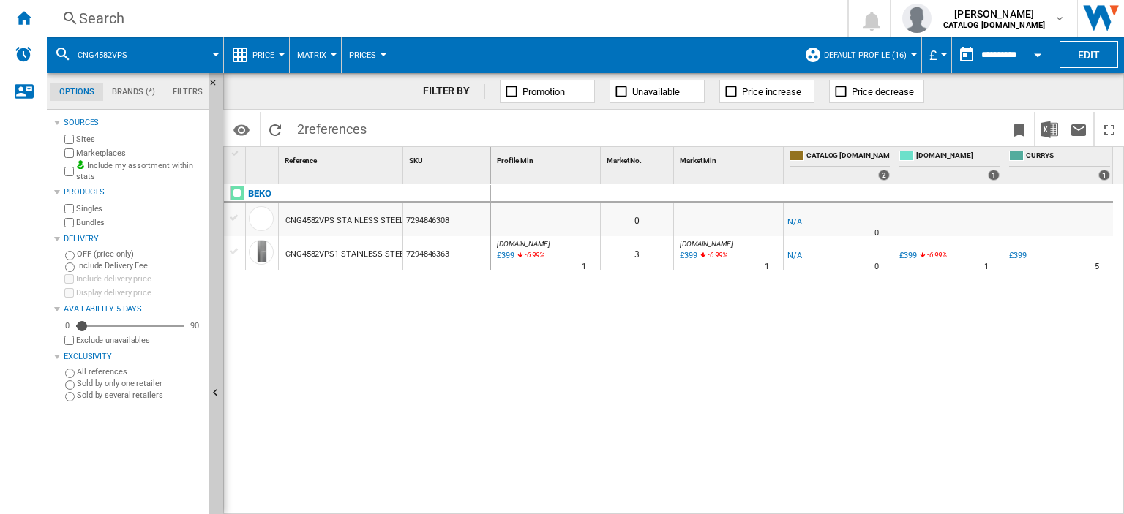
click at [102, 19] on div "Search" at bounding box center [444, 18] width 730 height 20
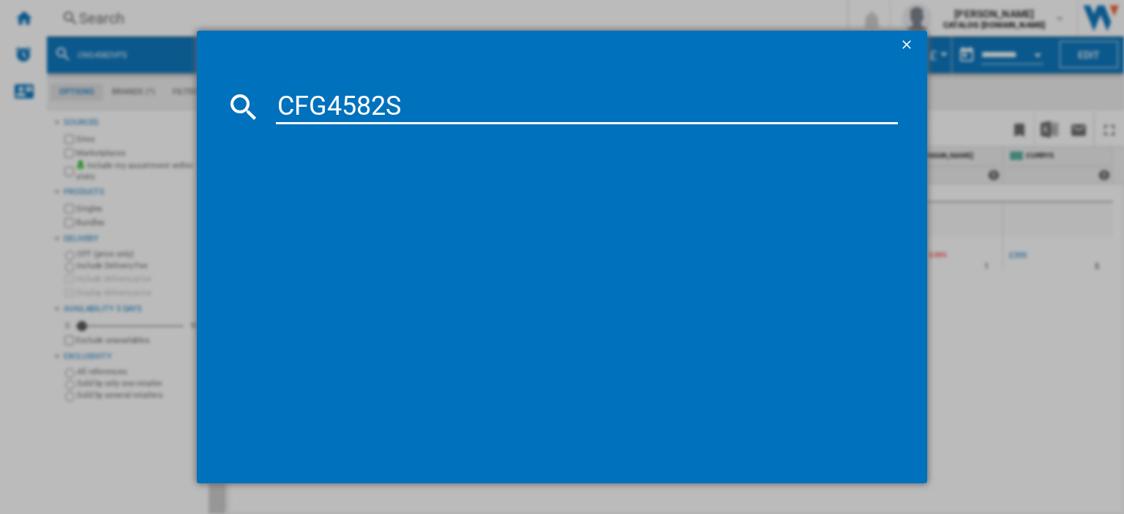
type input "CFG4582S"
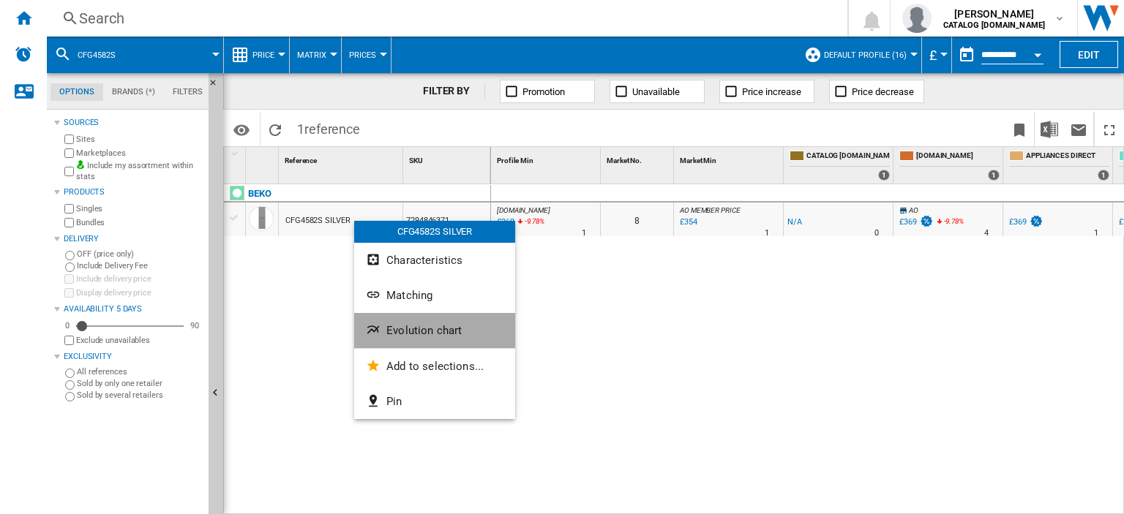
click at [414, 324] on span "Evolution chart" at bounding box center [423, 330] width 75 height 13
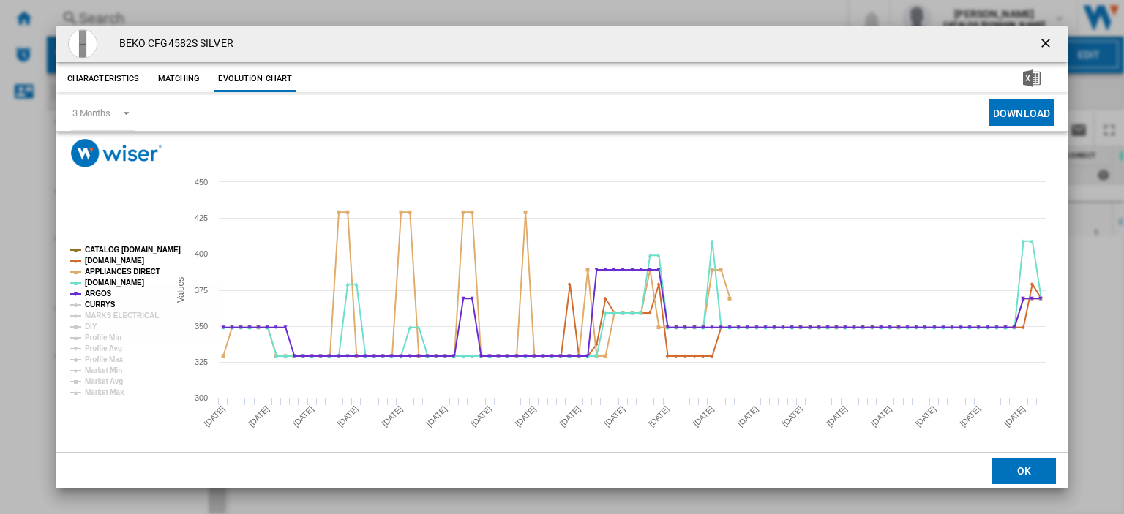
click at [93, 305] on tspan "CURRYS" at bounding box center [100, 305] width 31 height 8
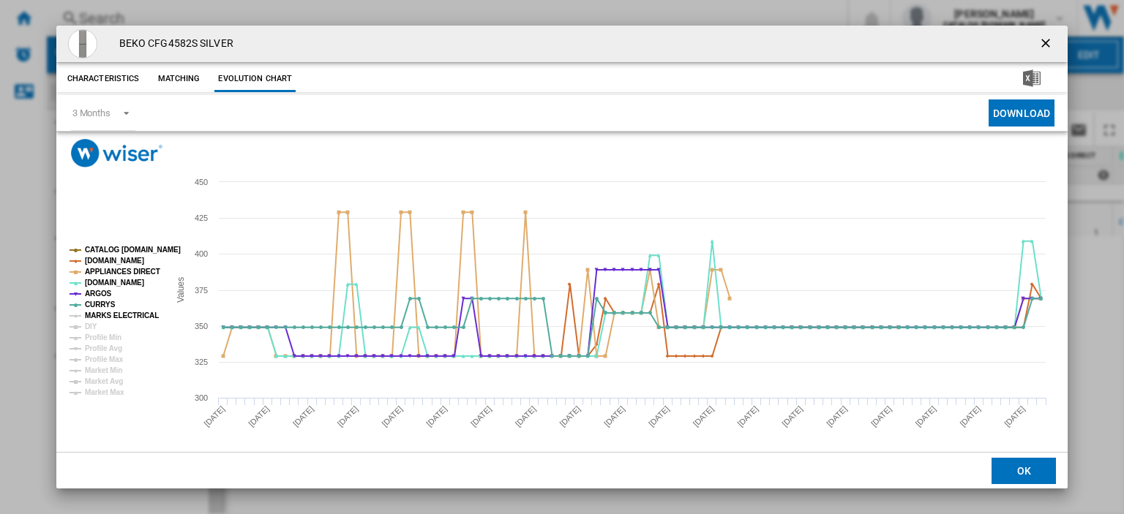
click at [96, 318] on tspan "MARKS ELECTRICAL" at bounding box center [122, 316] width 74 height 8
click at [1038, 41] on ng-md-icon "getI18NText('BUTTONS.CLOSE_DIALOG')" at bounding box center [1047, 45] width 18 height 18
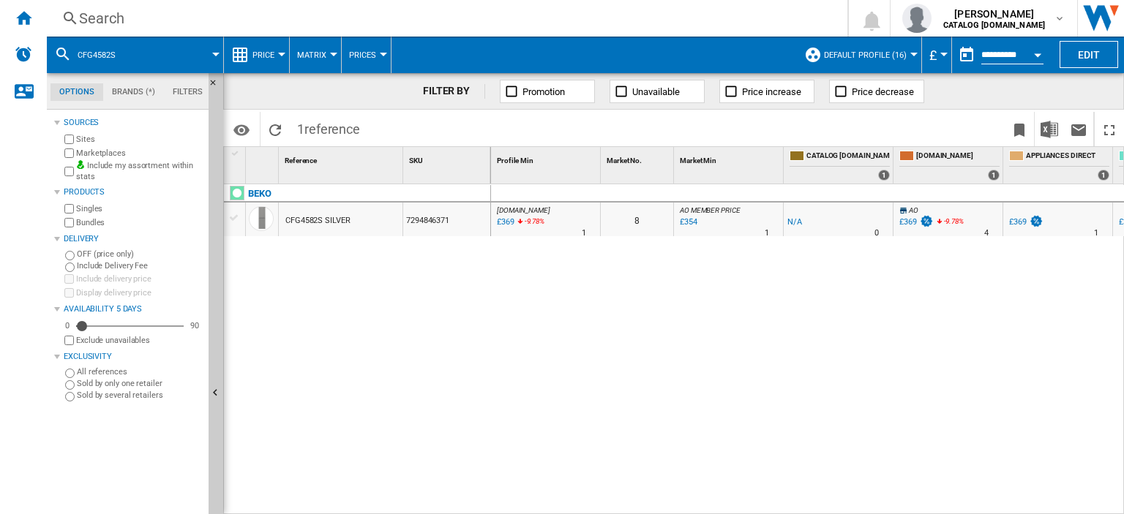
click at [92, 18] on div "Search" at bounding box center [444, 18] width 730 height 20
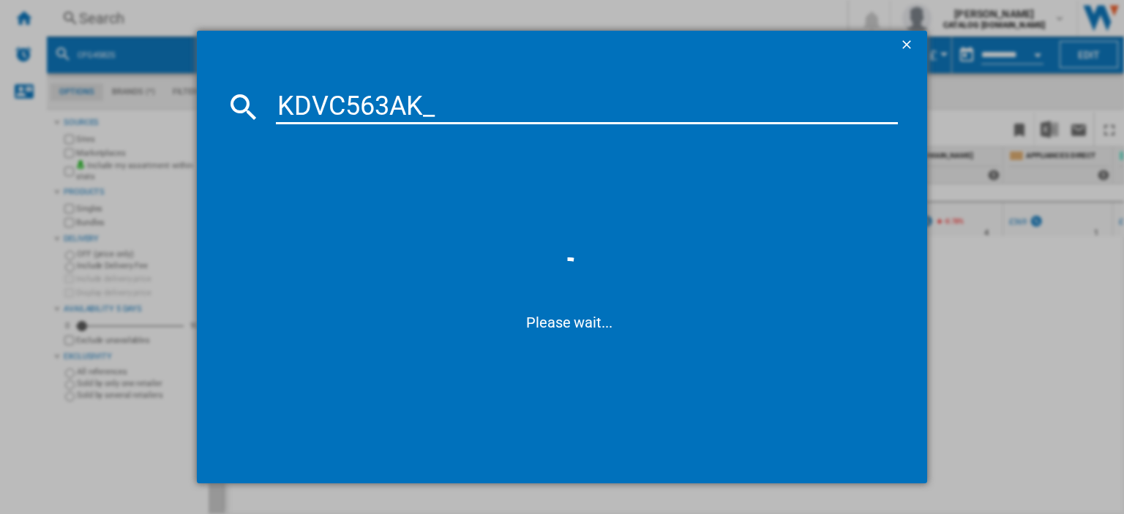
type input "KDVC563AK"
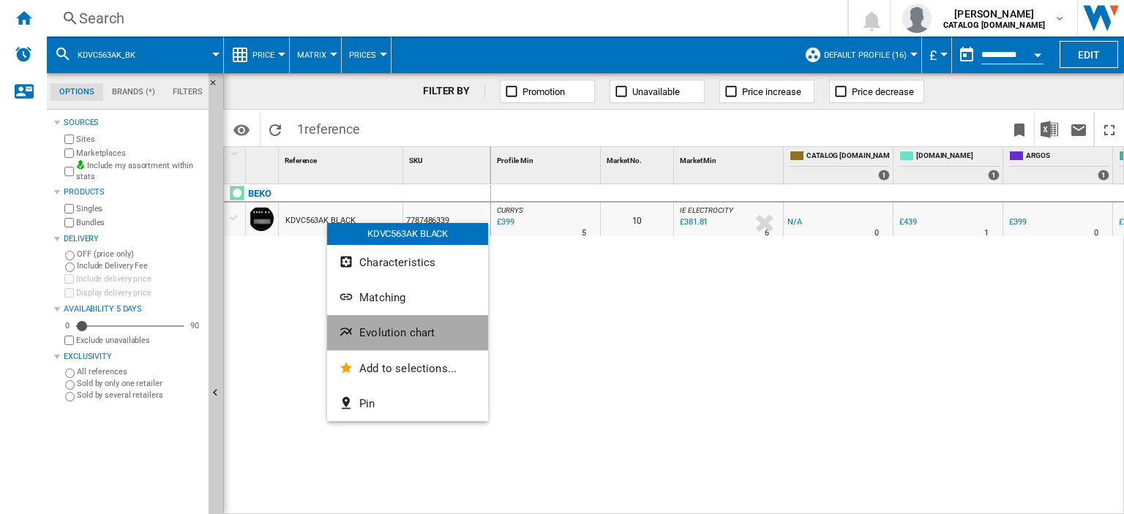
click at [408, 337] on span "Evolution chart" at bounding box center [396, 332] width 75 height 13
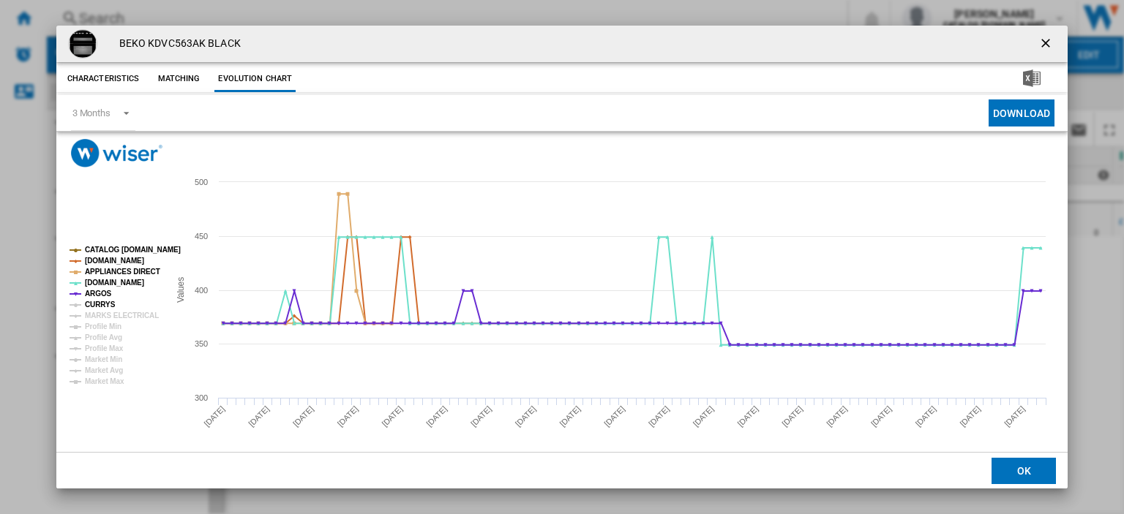
click at [89, 301] on tspan "CURRYS" at bounding box center [100, 305] width 31 height 8
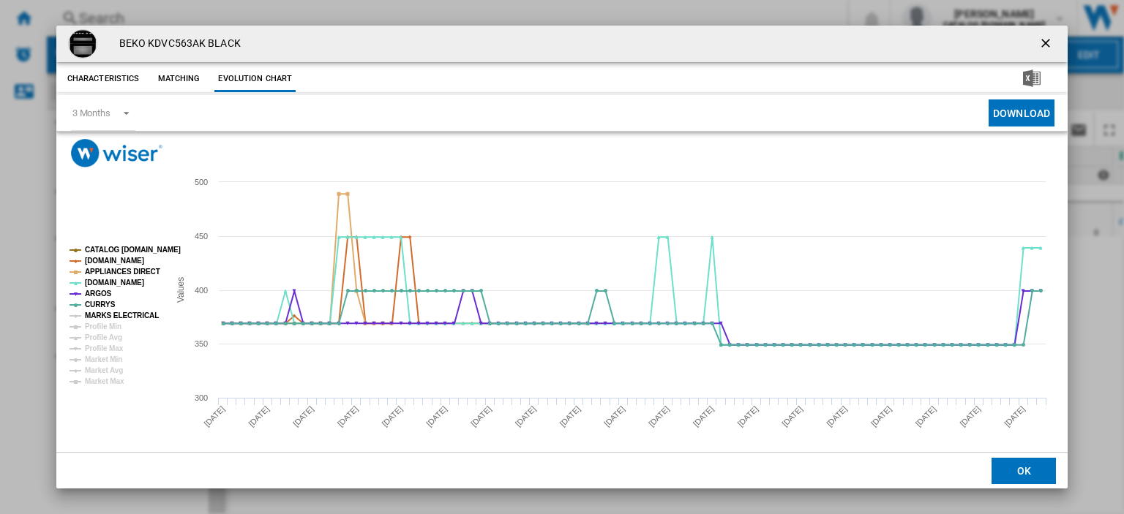
click at [100, 312] on tspan "MARKS ELECTRICAL" at bounding box center [122, 316] width 74 height 8
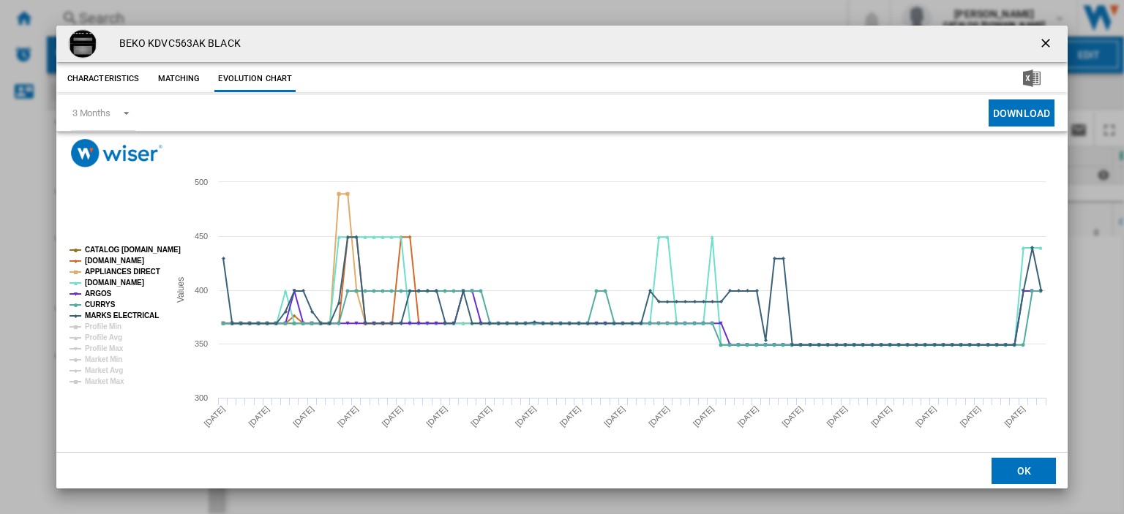
click at [1039, 43] on ng-md-icon "getI18NText('BUTTONS.CLOSE_DIALOG')" at bounding box center [1047, 45] width 18 height 18
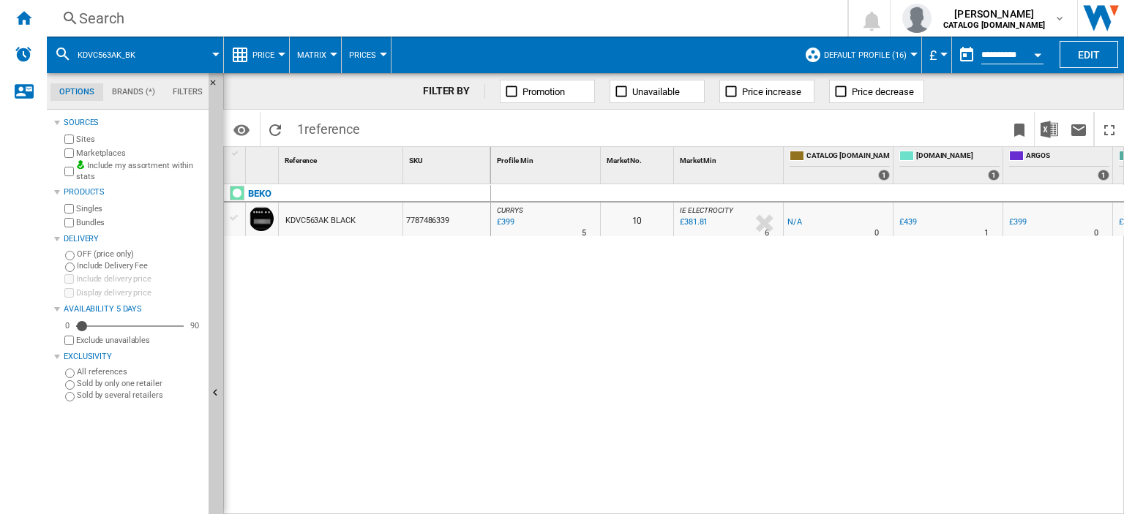
click at [152, 20] on div "Search" at bounding box center [444, 18] width 730 height 20
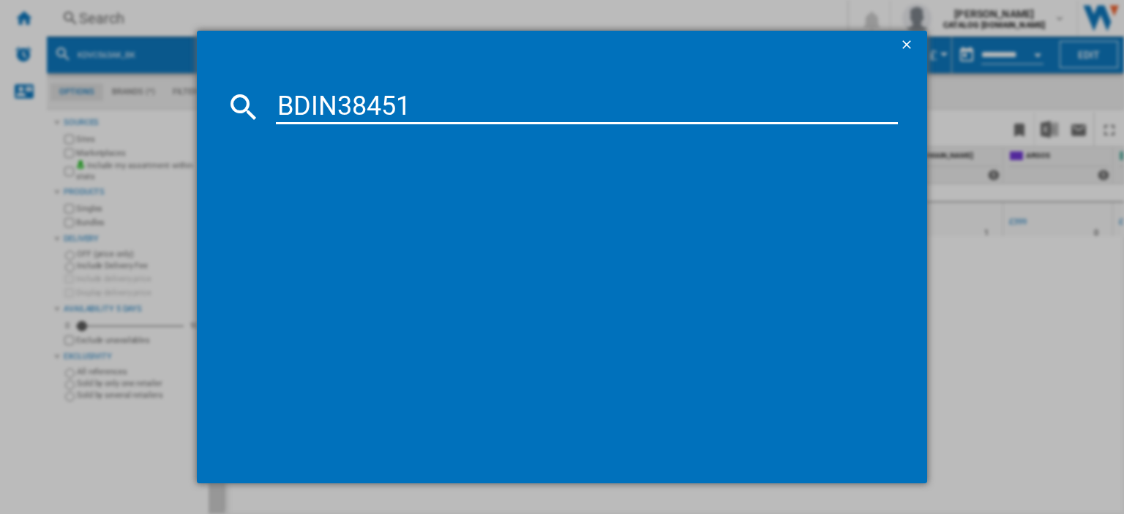
type input "BDIN38451"
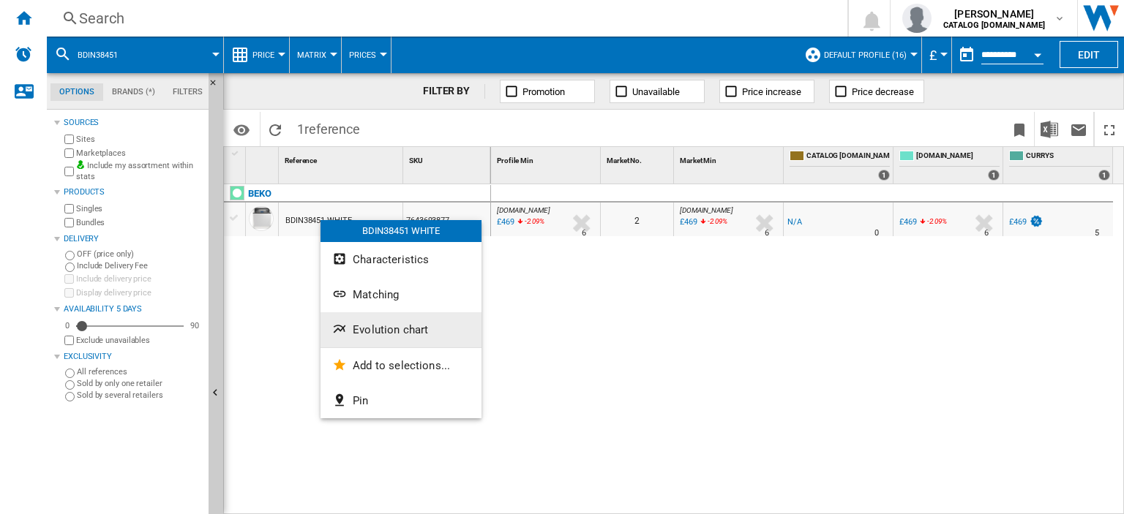
click at [406, 329] on span "Evolution chart" at bounding box center [390, 329] width 75 height 13
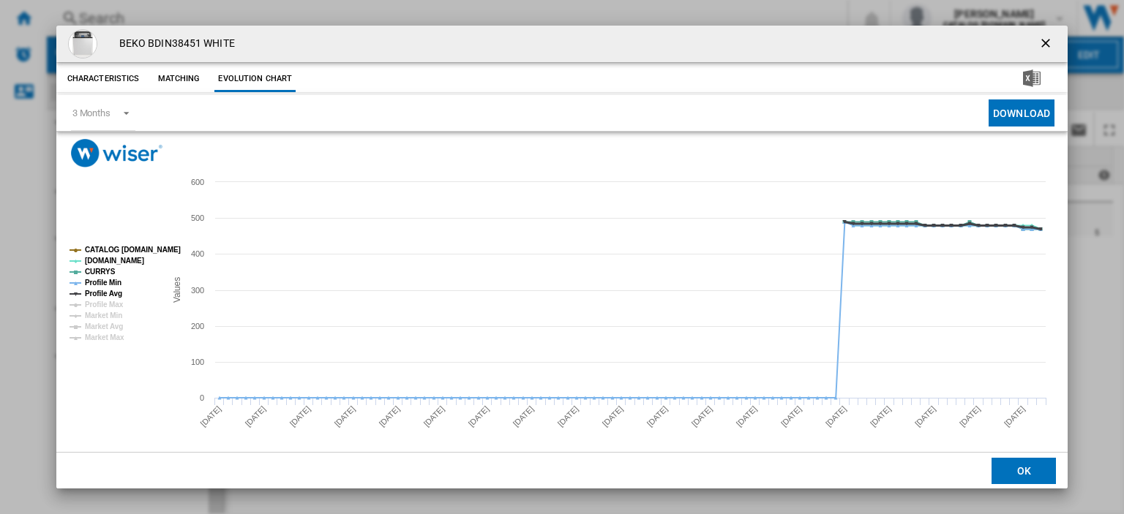
click at [97, 291] on tspan "Profile Avg" at bounding box center [103, 294] width 37 height 8
click at [100, 282] on tspan "Profile Min" at bounding box center [103, 283] width 37 height 8
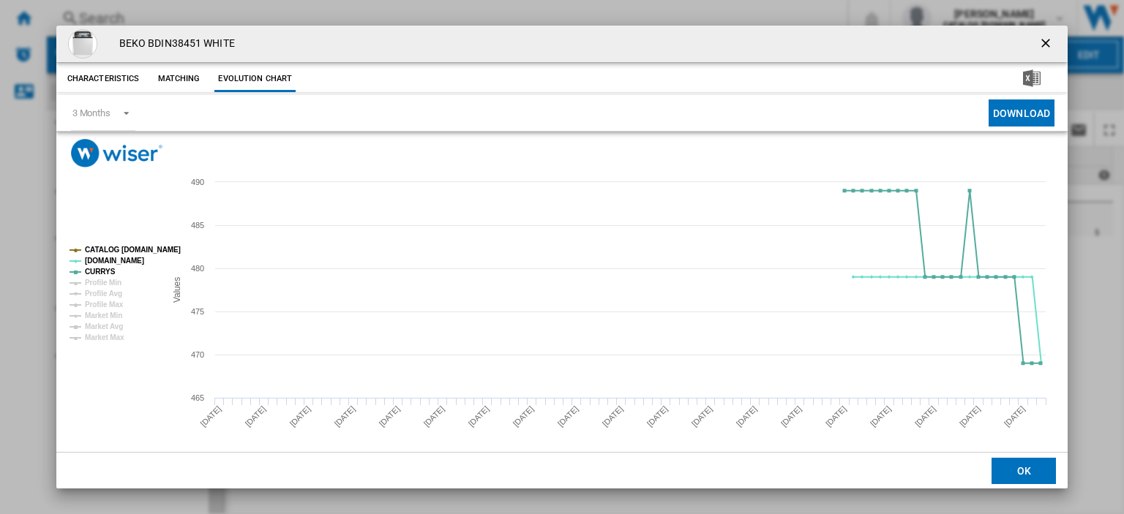
click at [1039, 42] on ng-md-icon "getI18NText('BUTTONS.CLOSE_DIALOG')" at bounding box center [1047, 45] width 18 height 18
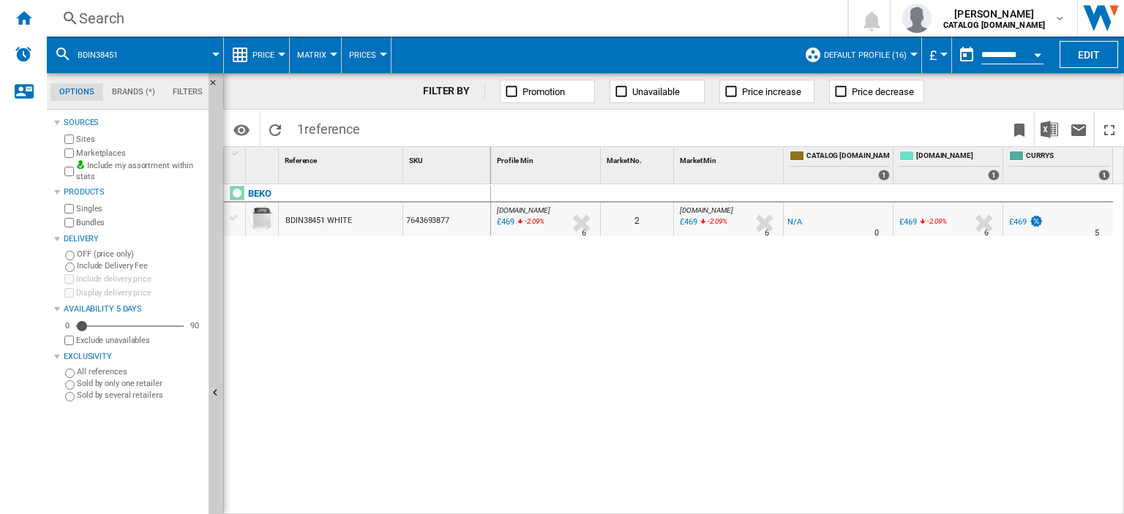
click at [114, 25] on div "Search" at bounding box center [444, 18] width 730 height 20
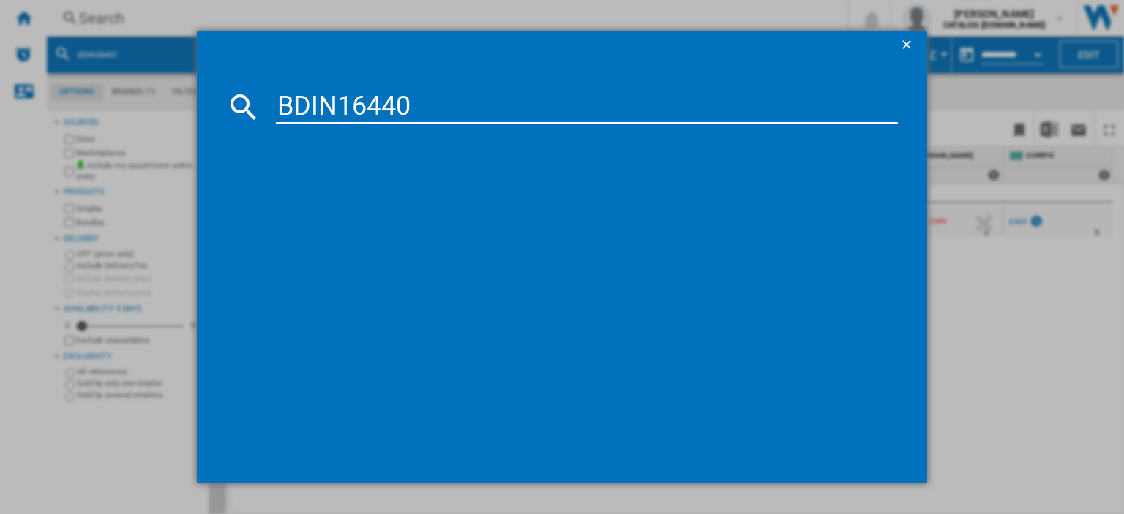
type input "BDIN16440"
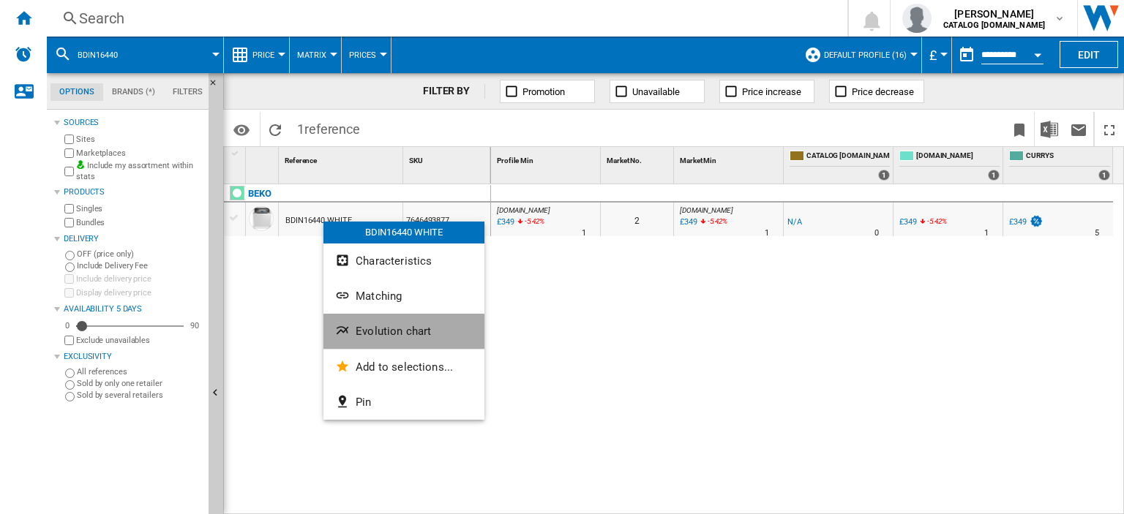
click at [386, 334] on span "Evolution chart" at bounding box center [393, 331] width 75 height 13
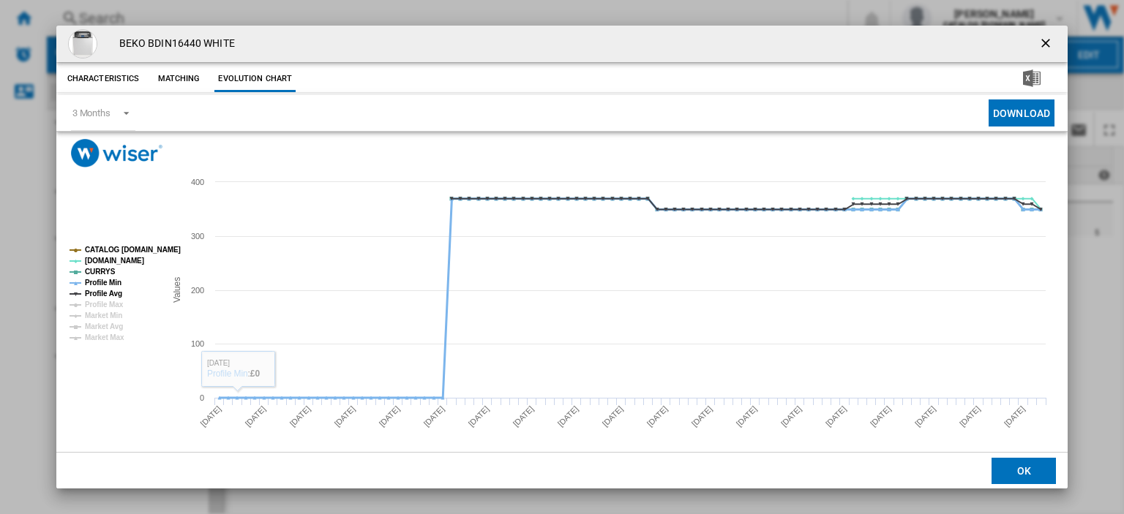
click at [100, 282] on tspan "Profile Min" at bounding box center [103, 283] width 37 height 8
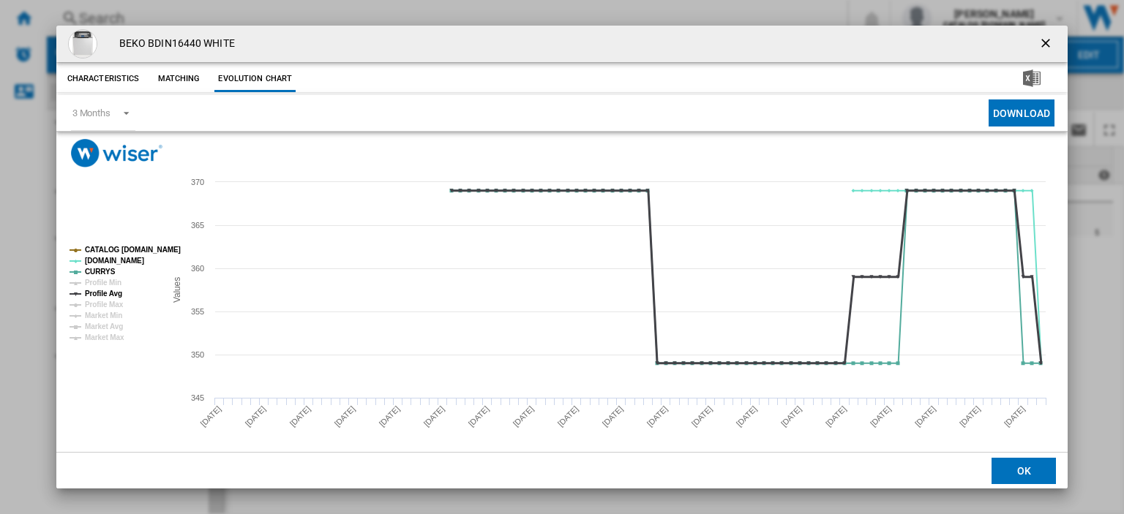
click at [98, 292] on tspan "Profile Avg" at bounding box center [103, 294] width 37 height 8
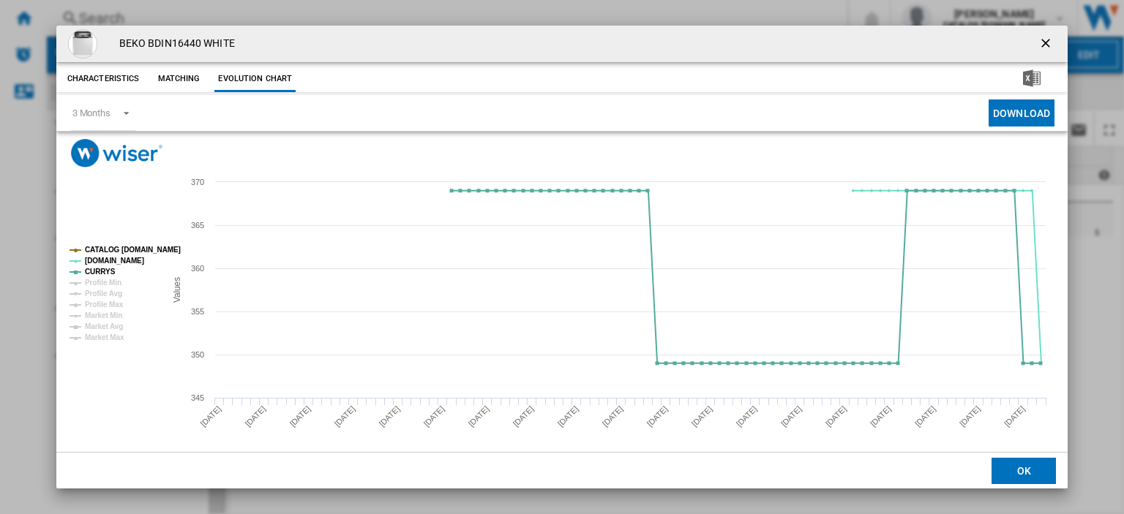
click at [1038, 43] on ng-md-icon "getI18NText('BUTTONS.CLOSE_DIALOG')" at bounding box center [1047, 45] width 18 height 18
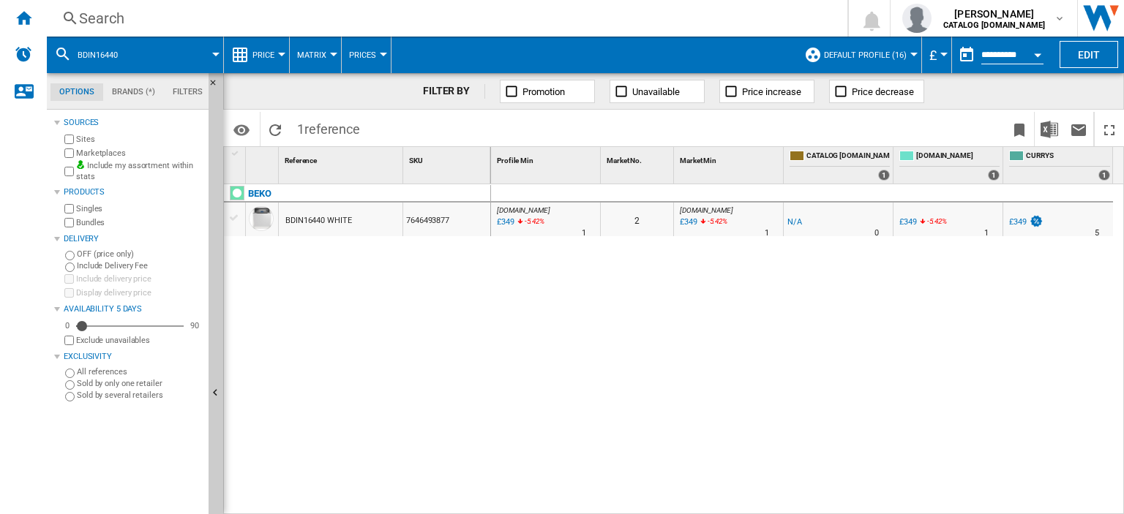
click at [102, 18] on div "Search" at bounding box center [444, 18] width 730 height 20
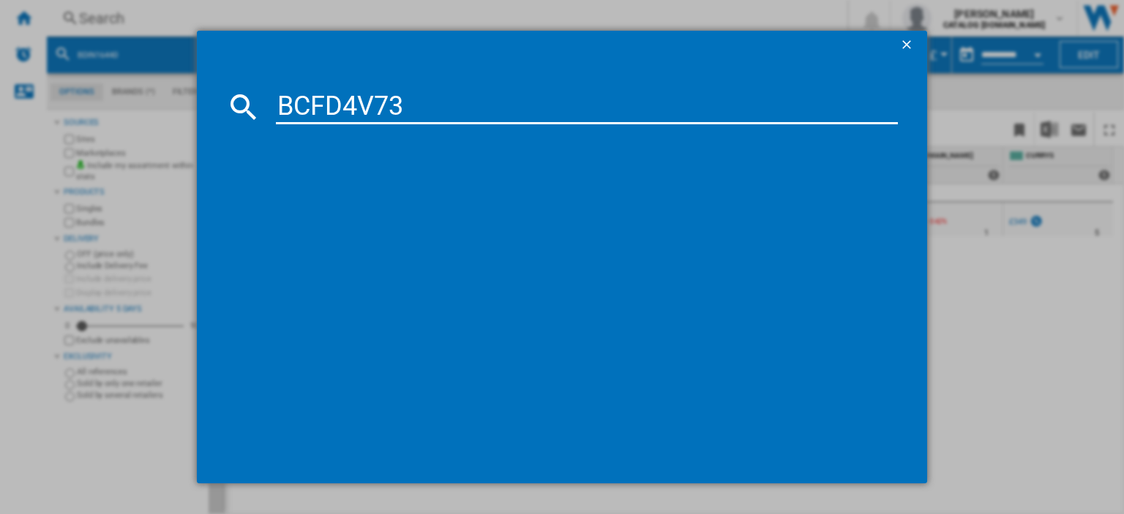
type input "BCFD4V73"
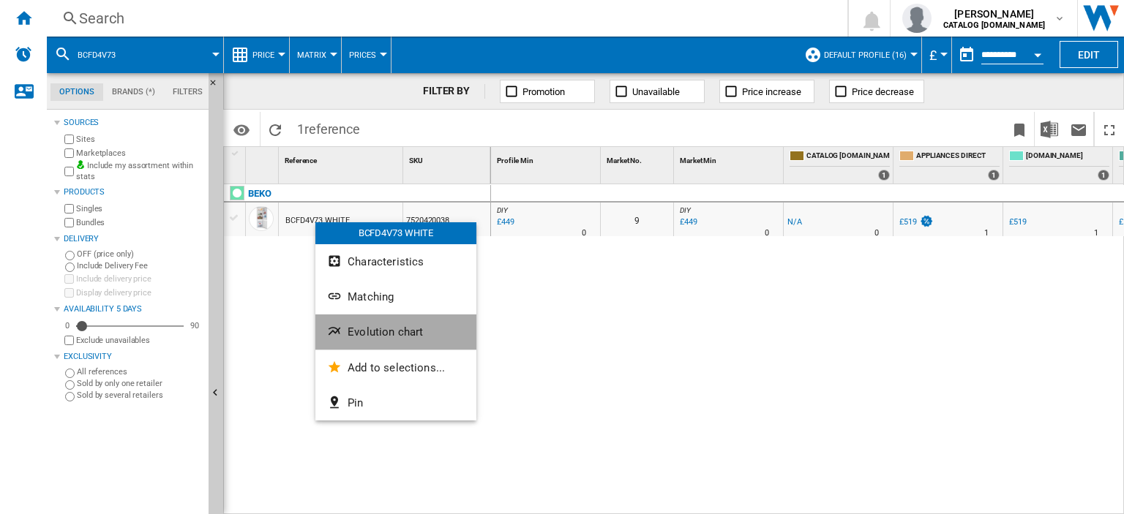
click at [378, 333] on span "Evolution chart" at bounding box center [385, 332] width 75 height 13
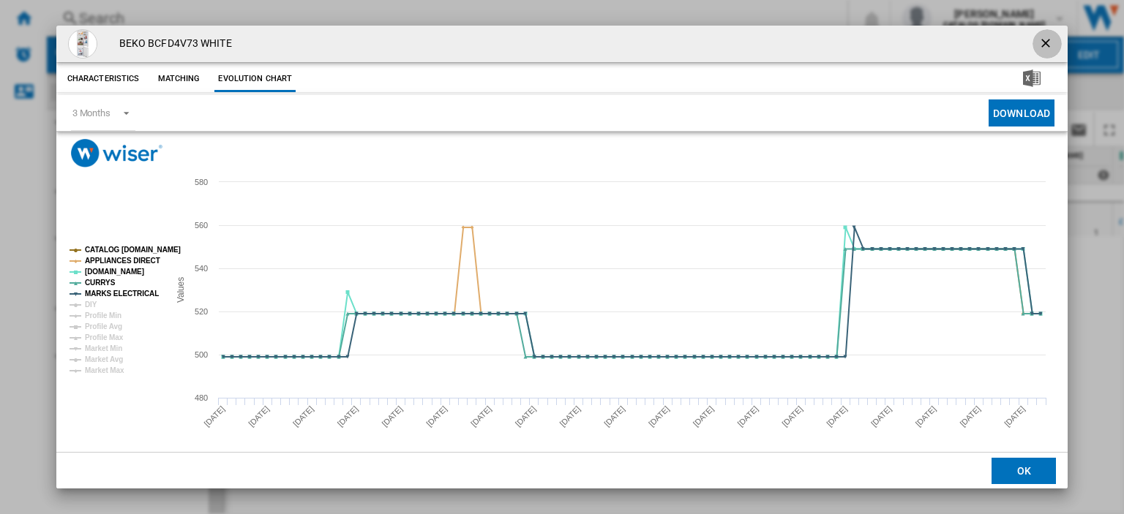
click at [1038, 40] on ng-md-icon "getI18NText('BUTTONS.CLOSE_DIALOG')" at bounding box center [1047, 45] width 18 height 18
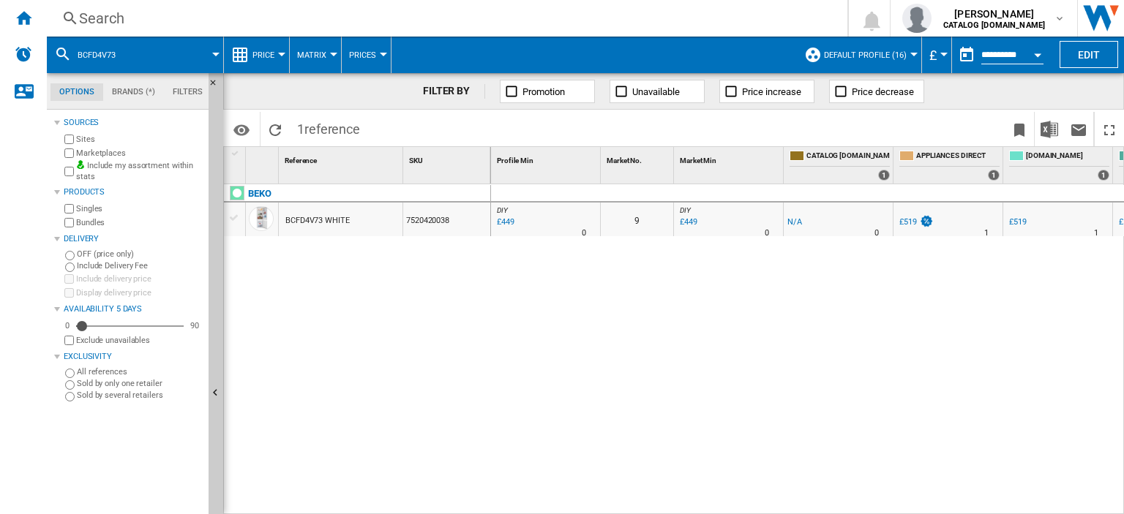
click at [111, 16] on div "Search" at bounding box center [444, 18] width 730 height 20
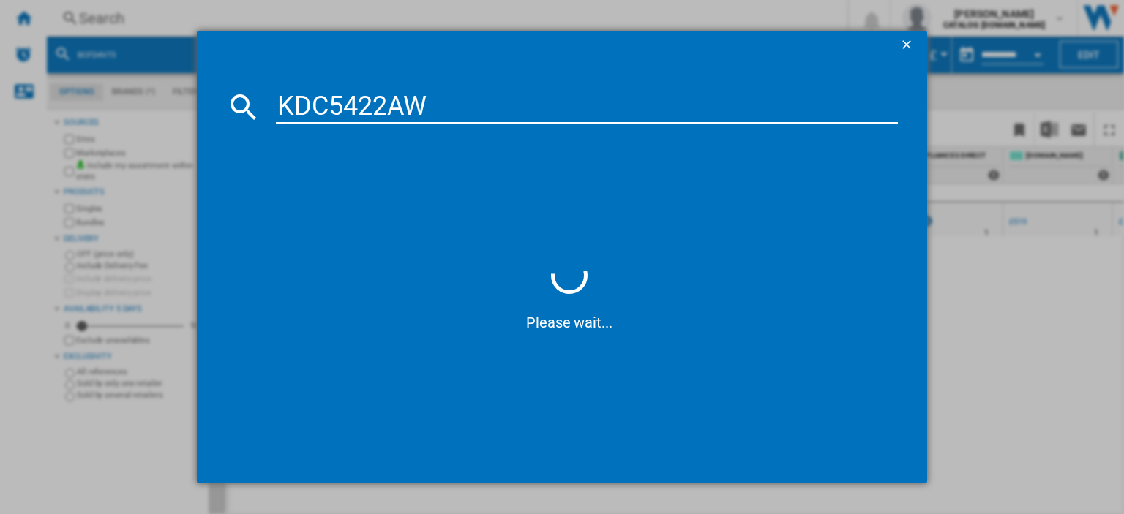
type input "KDC5422A"
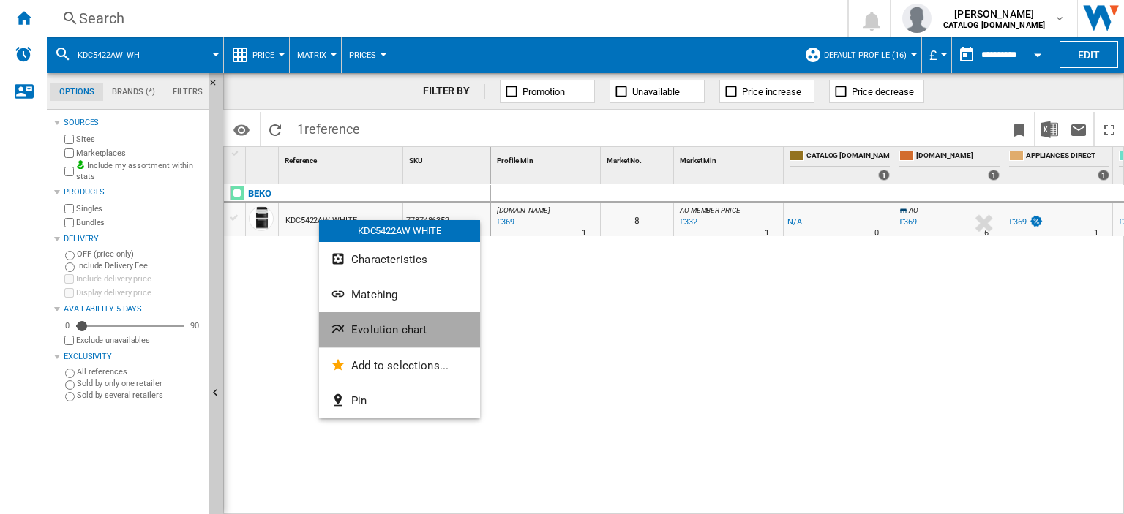
click at [379, 338] on button "Evolution chart" at bounding box center [399, 329] width 161 height 35
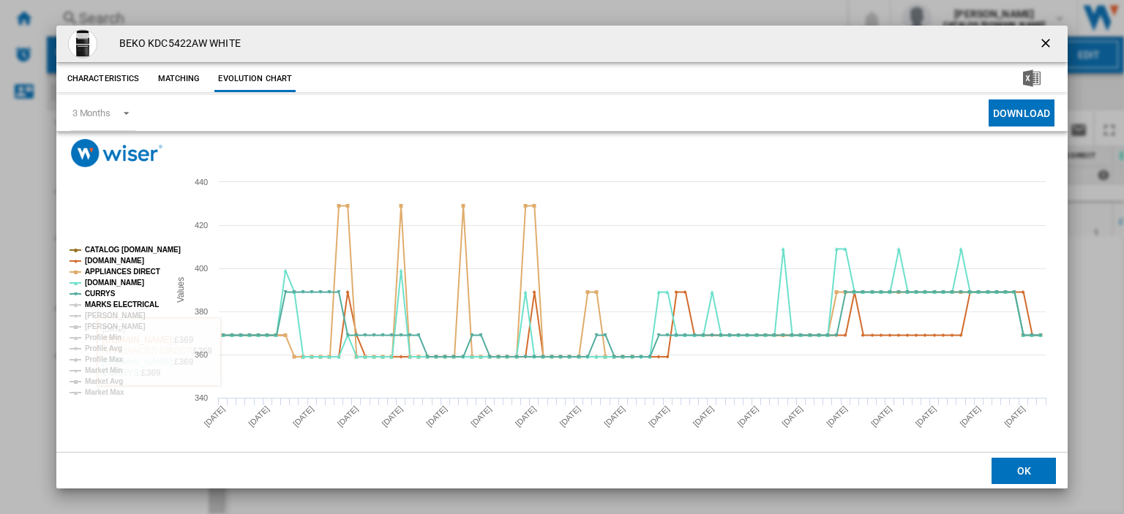
click at [105, 306] on tspan "MARKS ELECTRICAL" at bounding box center [122, 305] width 74 height 8
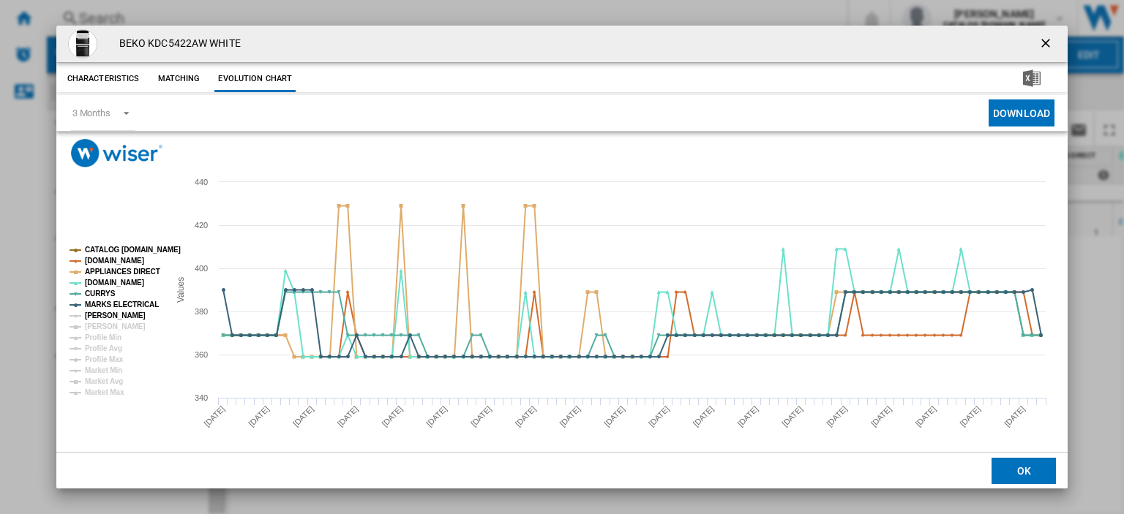
click at [102, 313] on tspan "[PERSON_NAME]" at bounding box center [115, 316] width 61 height 8
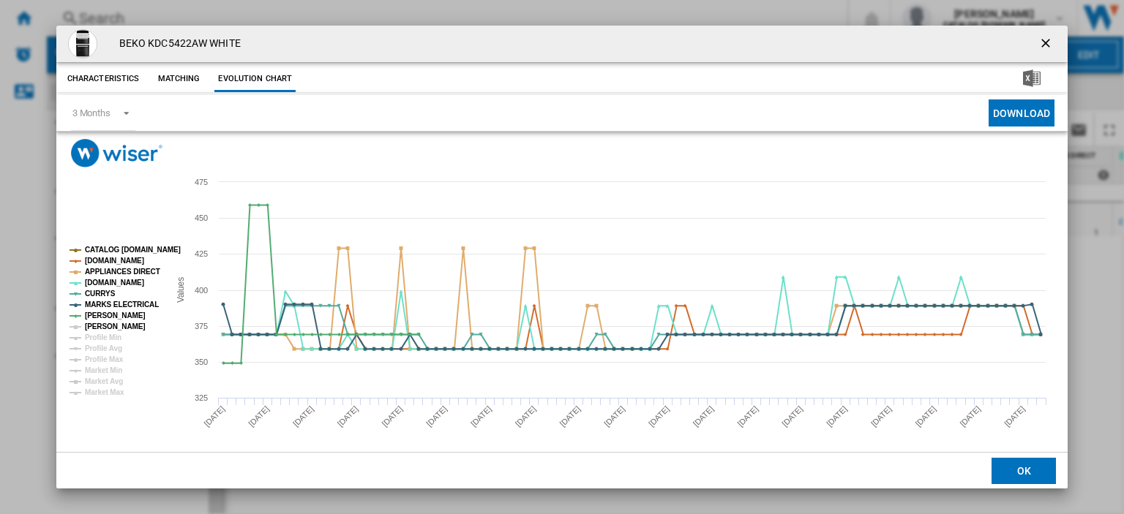
click at [100, 327] on tspan "[PERSON_NAME]" at bounding box center [115, 327] width 61 height 8
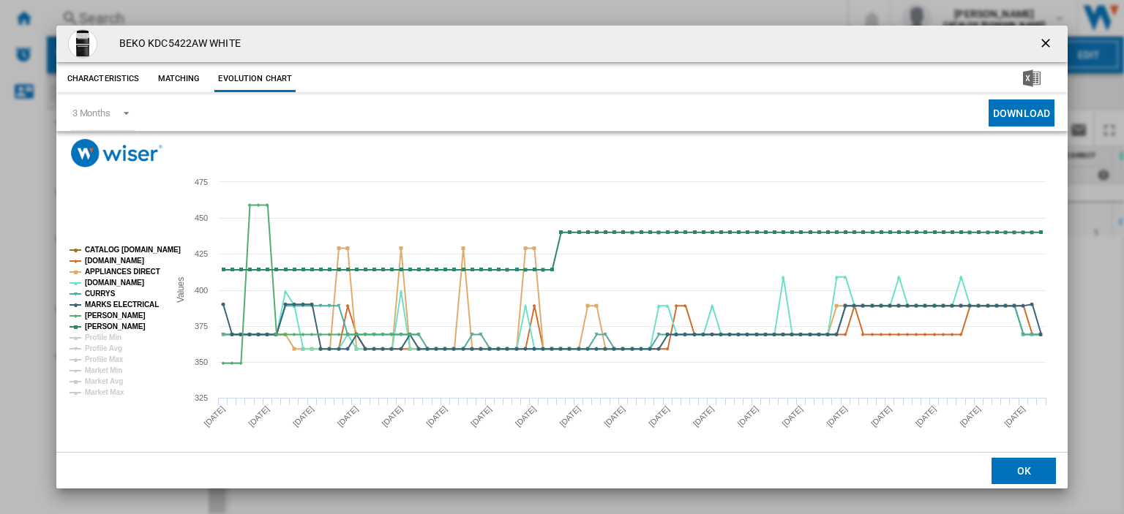
click at [1038, 45] on ng-md-icon "getI18NText('BUTTONS.CLOSE_DIALOG')" at bounding box center [1047, 45] width 18 height 18
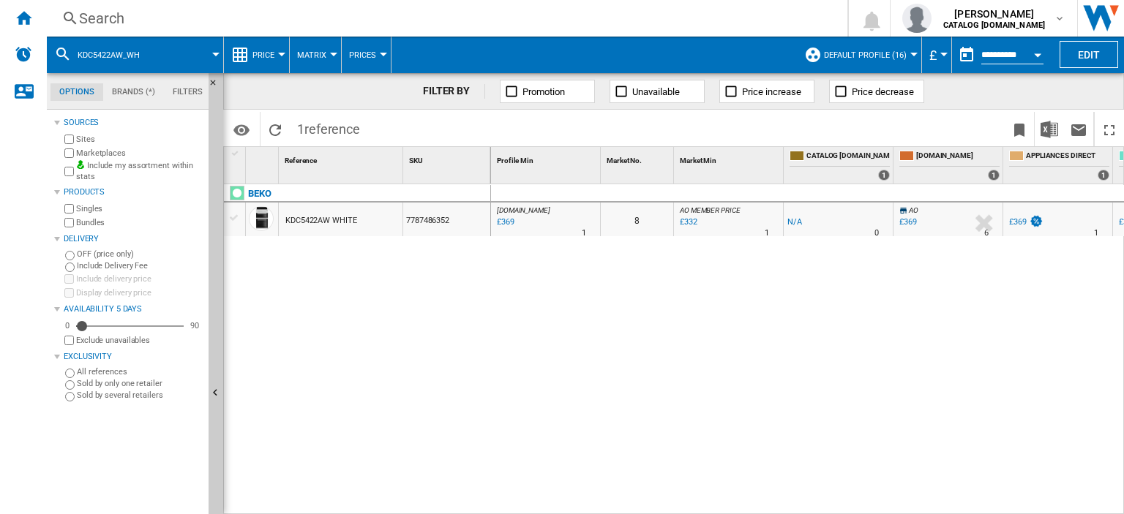
click at [100, 19] on div "Search" at bounding box center [444, 18] width 730 height 20
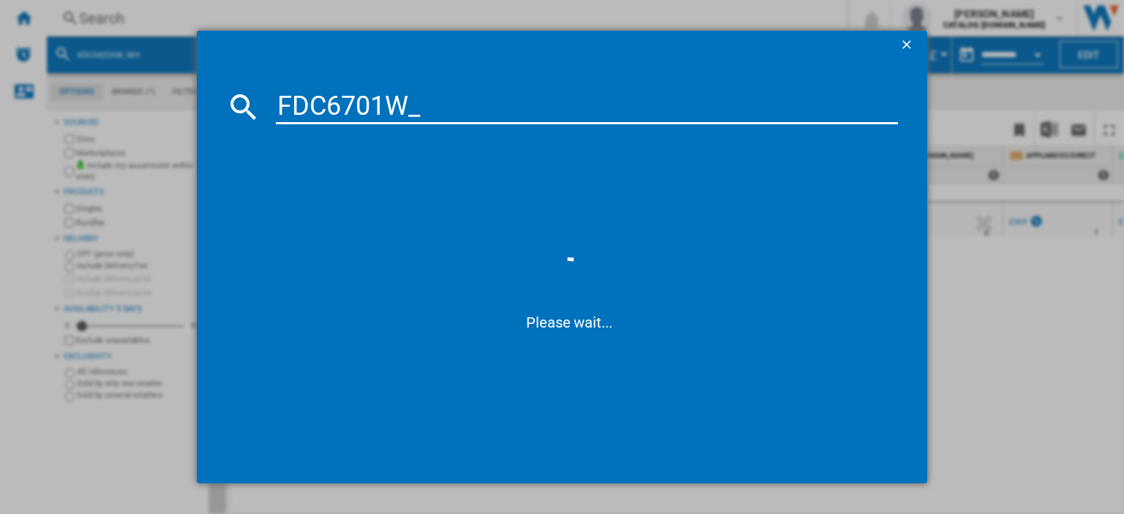
type input "FDC6701W"
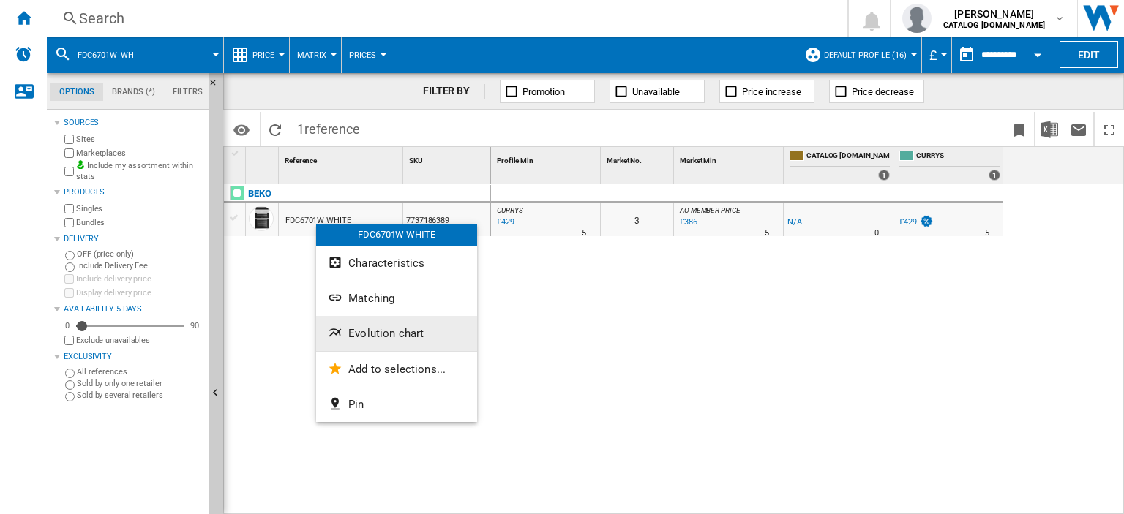
click at [374, 339] on span "Evolution chart" at bounding box center [385, 333] width 75 height 13
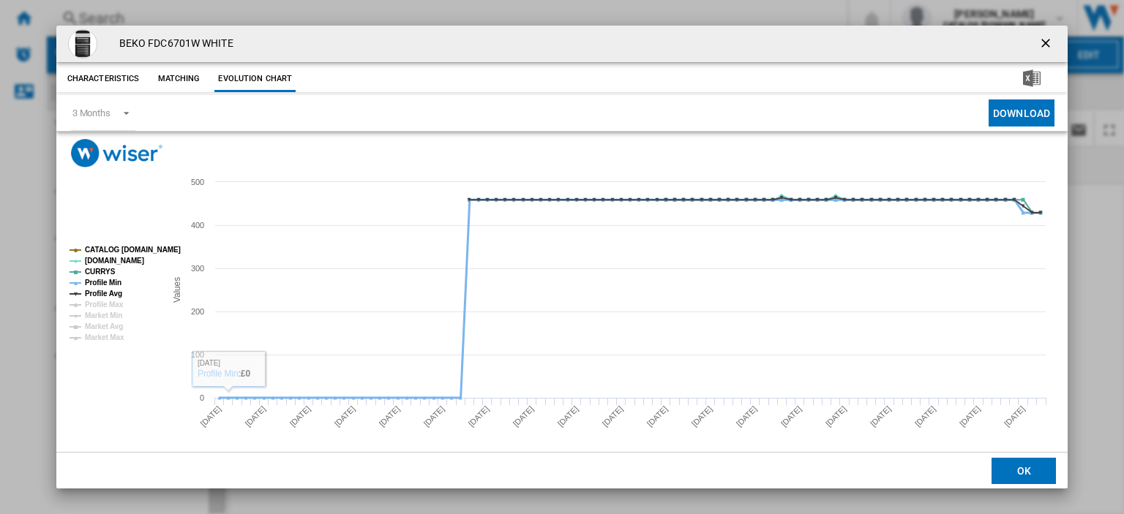
click at [106, 283] on tspan "Profile Min" at bounding box center [103, 283] width 37 height 8
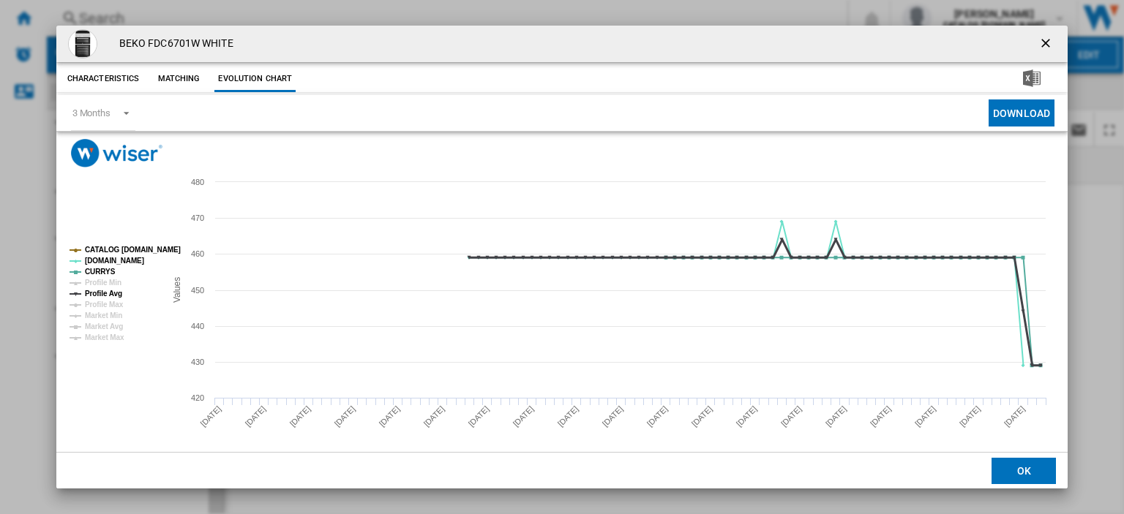
click at [107, 290] on tspan "Profile Avg" at bounding box center [103, 294] width 37 height 8
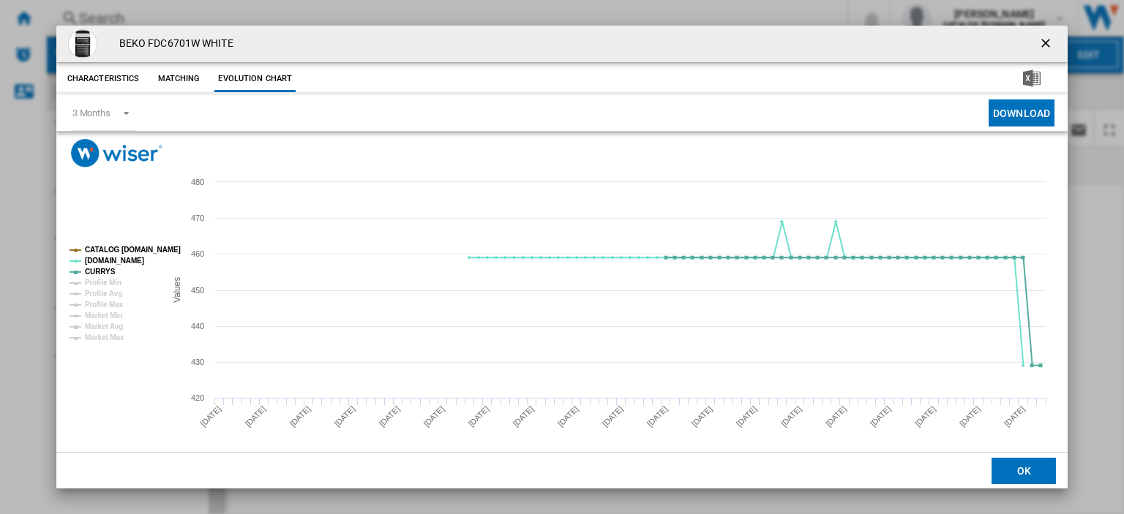
click at [1038, 42] on ng-md-icon "getI18NText('BUTTONS.CLOSE_DIALOG')" at bounding box center [1047, 45] width 18 height 18
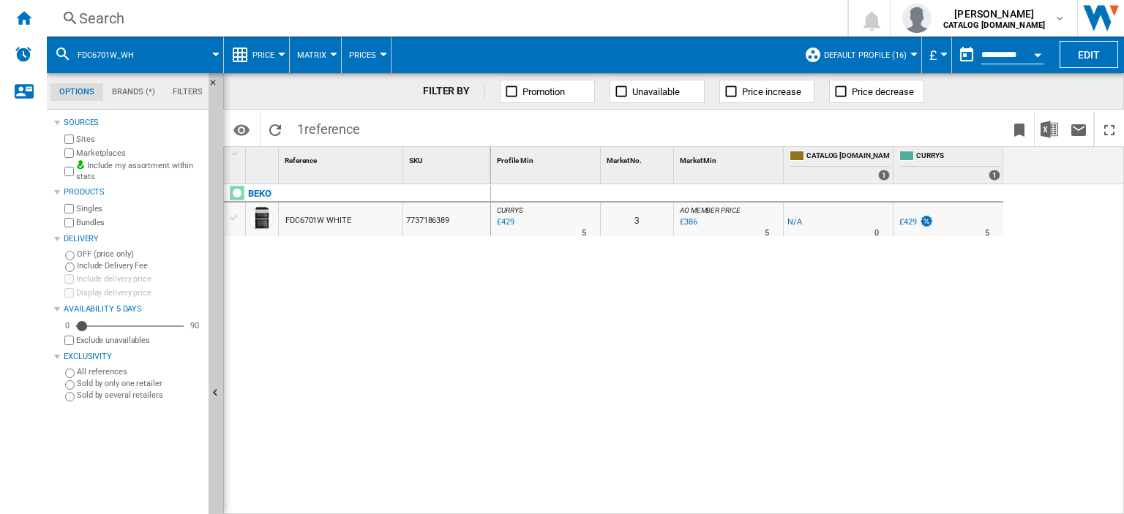
click at [91, 18] on div "Search" at bounding box center [444, 18] width 730 height 20
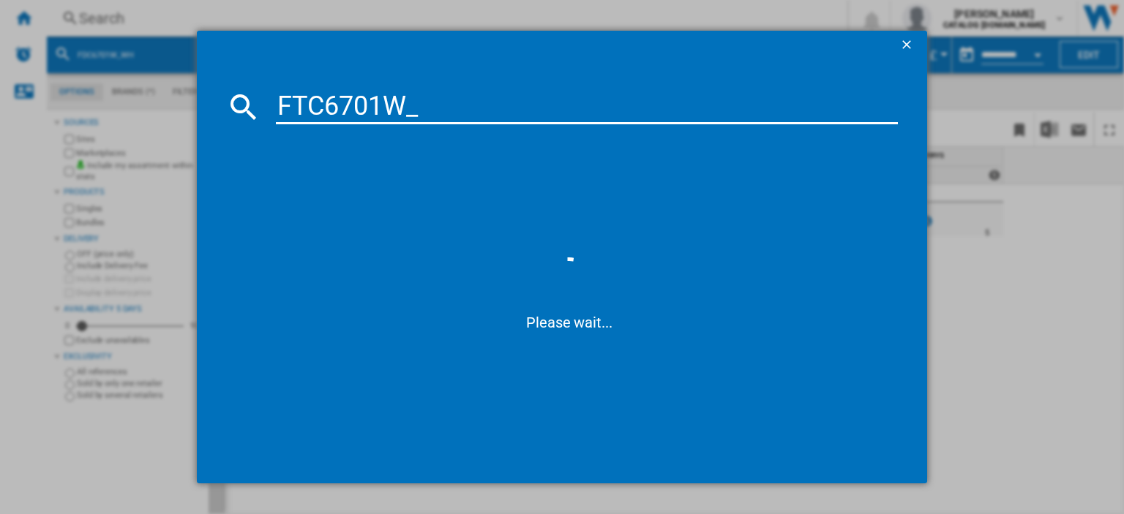
type input "FTC6701W"
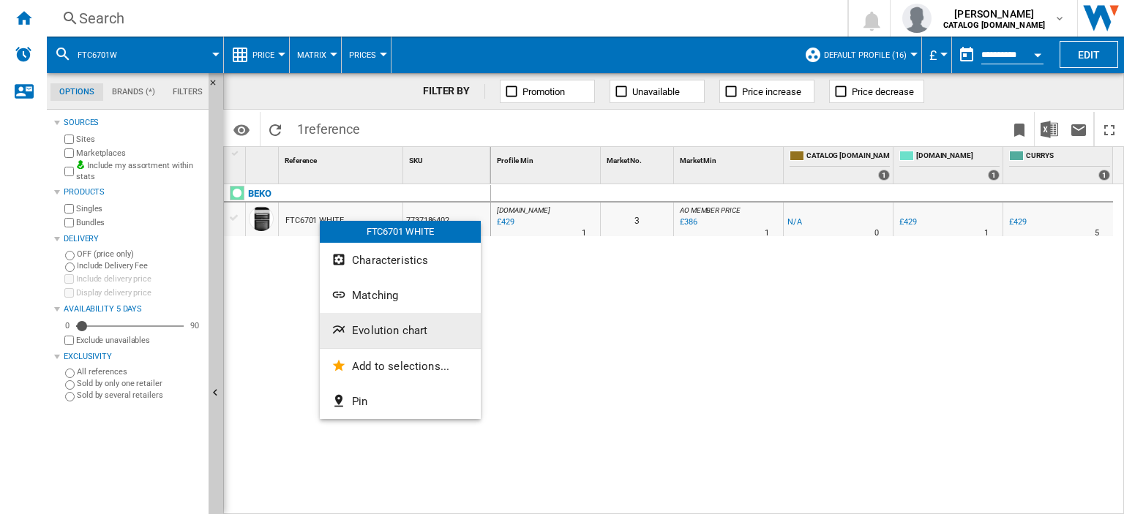
click at [372, 333] on span "Evolution chart" at bounding box center [389, 330] width 75 height 13
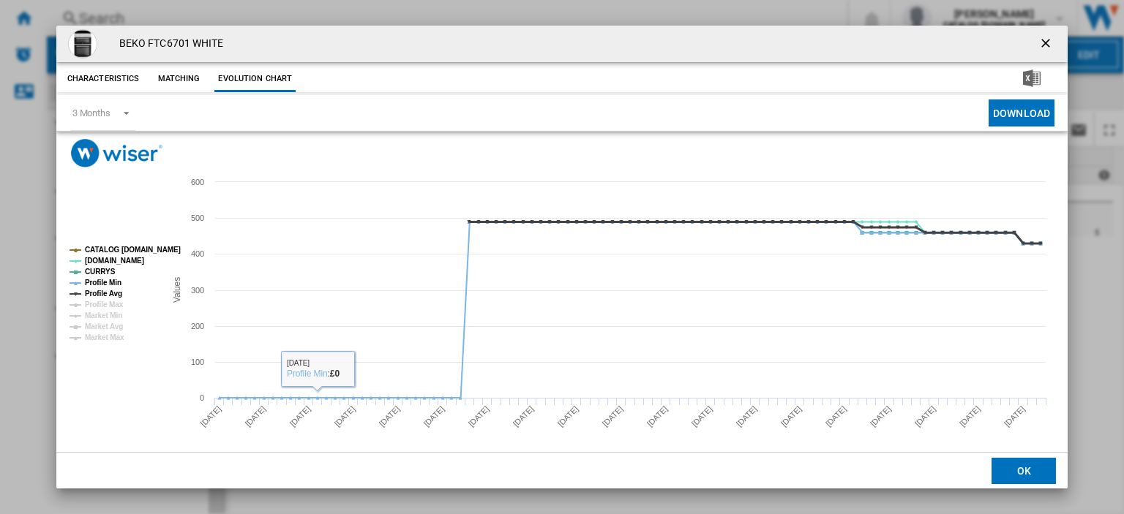
click at [95, 292] on tspan "Profile Avg" at bounding box center [103, 294] width 37 height 8
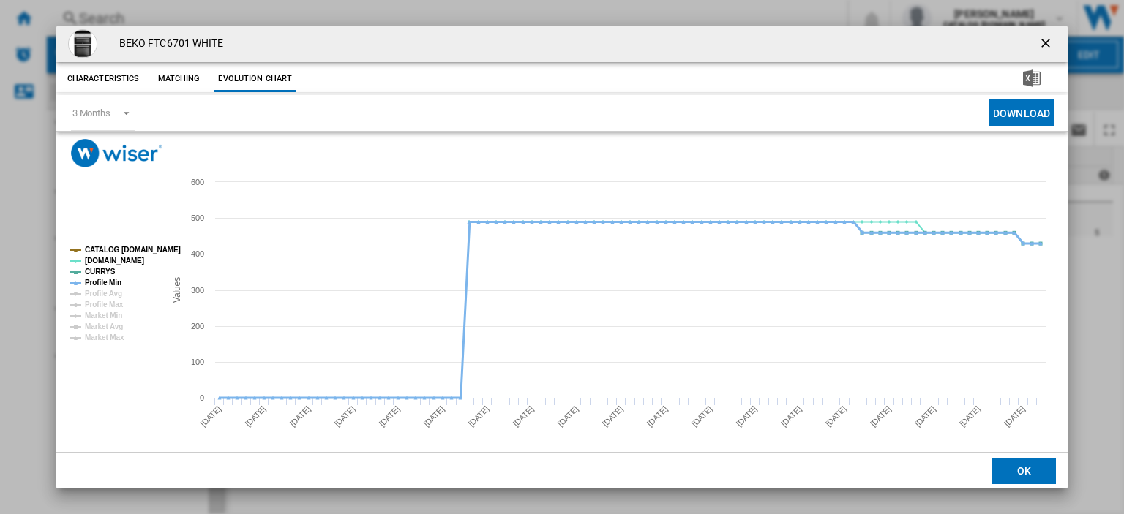
click at [97, 285] on tspan "Profile Min" at bounding box center [103, 283] width 37 height 8
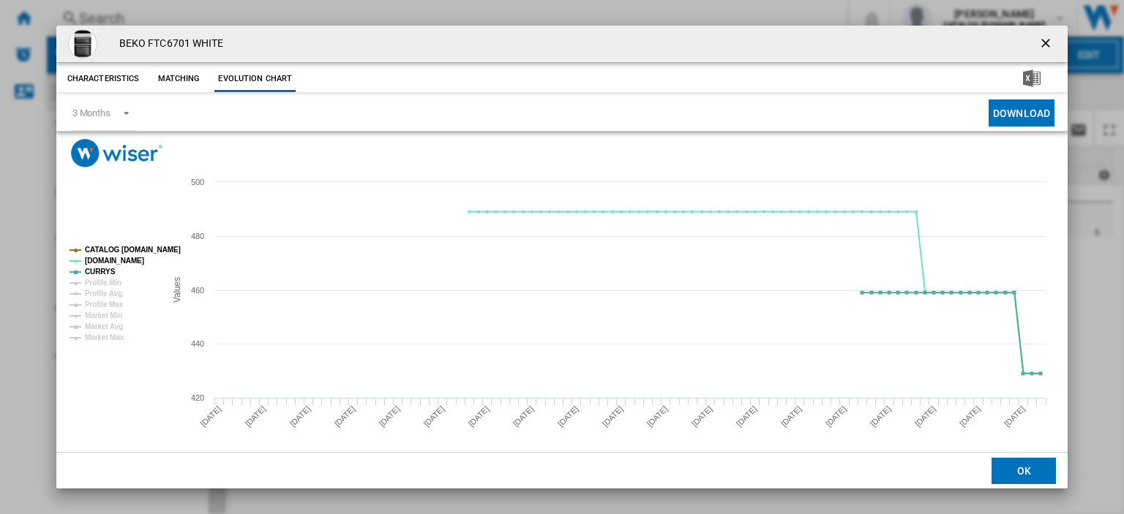
click at [1038, 41] on ng-md-icon "getI18NText('BUTTONS.CLOSE_DIALOG')" at bounding box center [1047, 45] width 18 height 18
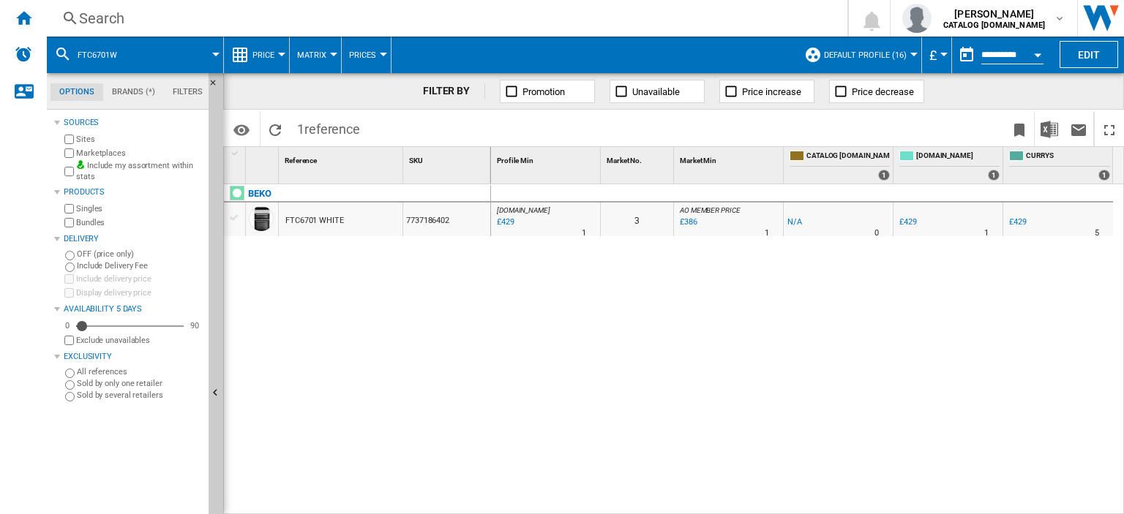
click at [111, 23] on div "Search" at bounding box center [444, 18] width 730 height 20
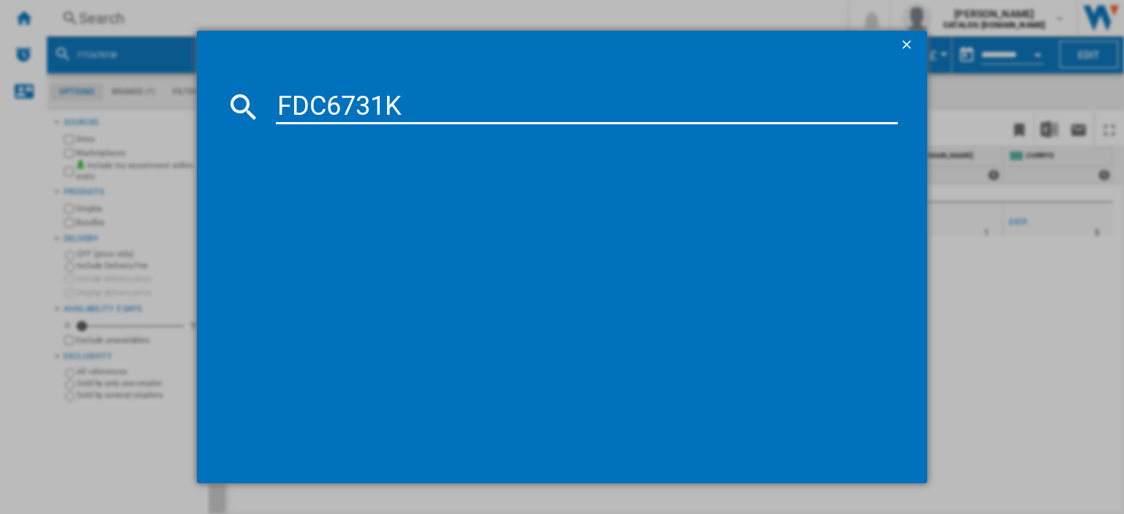
type input "FDC6731K"
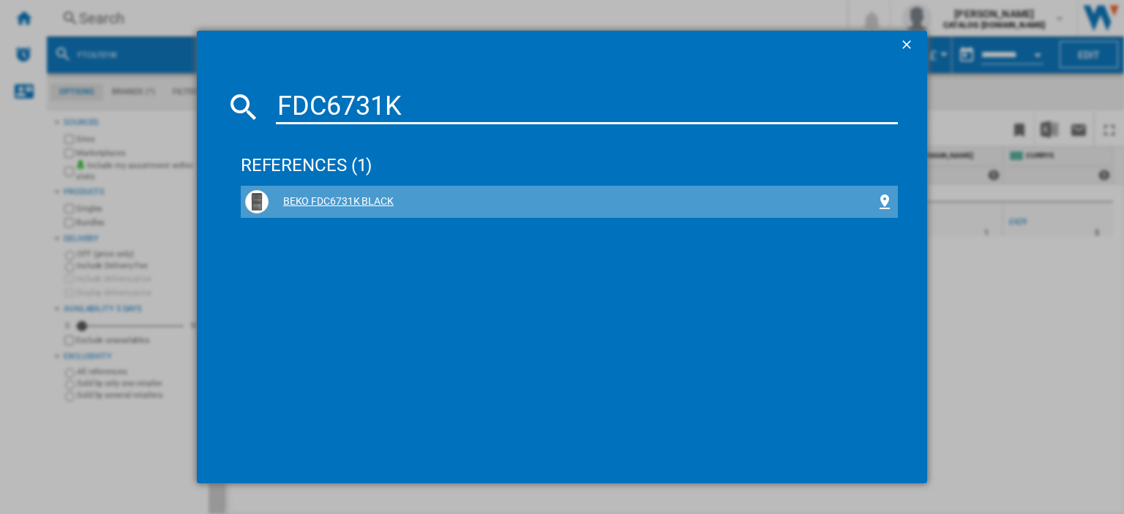
click at [334, 196] on div "BEKO FDC6731K BLACK" at bounding box center [572, 202] width 607 height 15
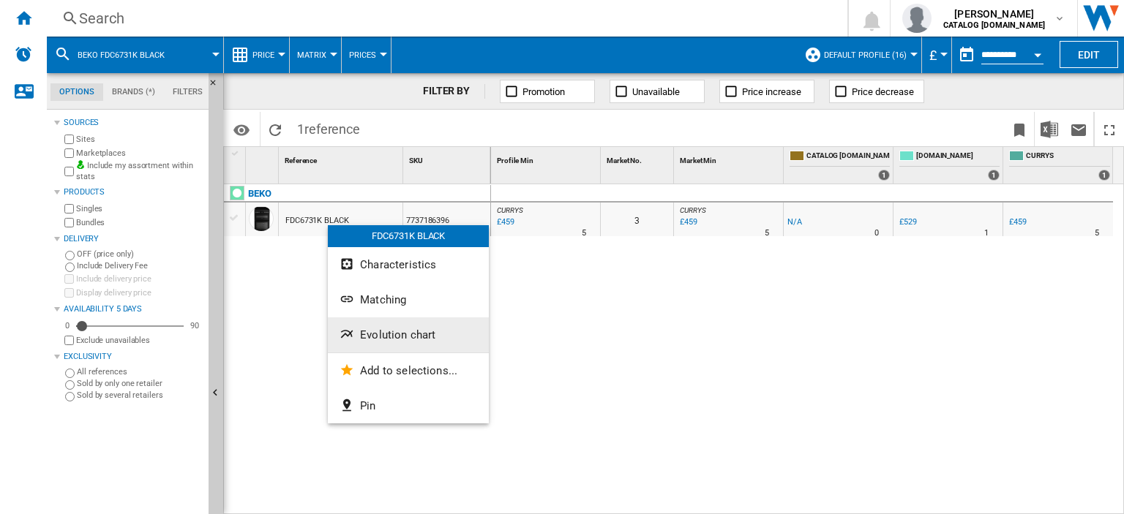
click at [375, 338] on span "Evolution chart" at bounding box center [397, 335] width 75 height 13
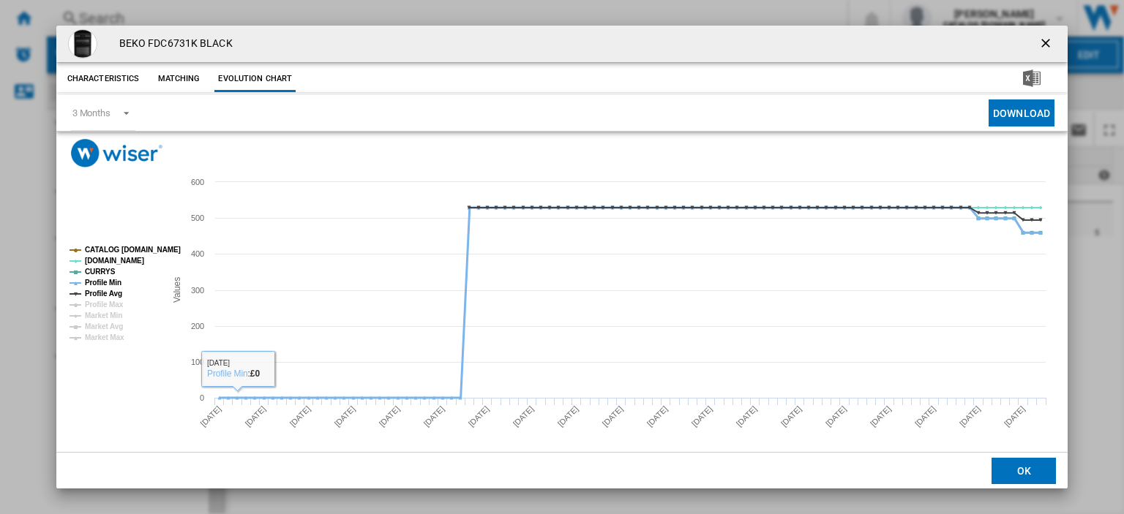
click at [88, 283] on tspan "Profile Min" at bounding box center [103, 283] width 37 height 8
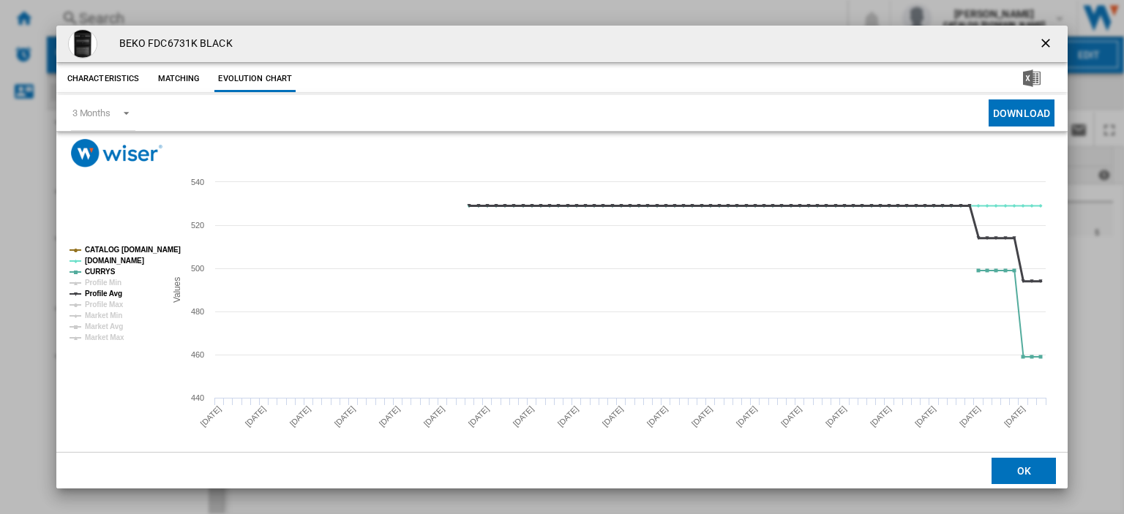
click at [91, 290] on tspan "Profile Avg" at bounding box center [103, 294] width 37 height 8
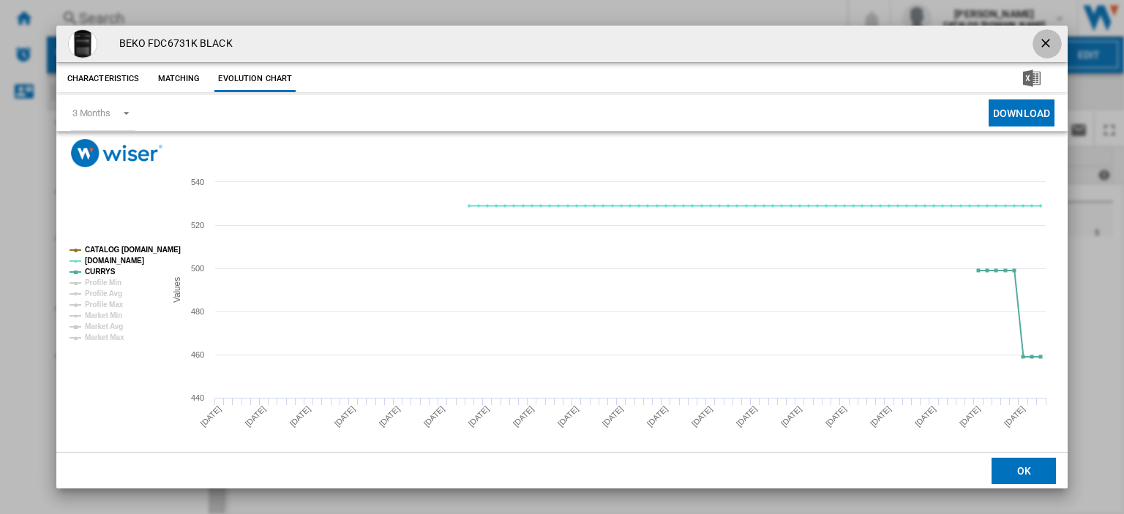
click at [1038, 42] on ng-md-icon "getI18NText('BUTTONS.CLOSE_DIALOG')" at bounding box center [1047, 45] width 18 height 18
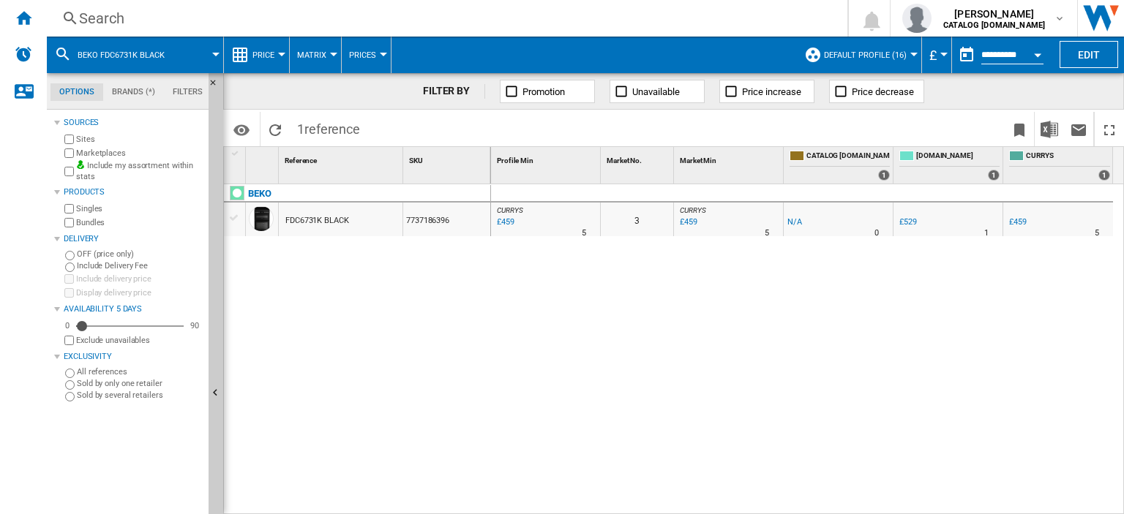
click at [90, 17] on div "Search" at bounding box center [444, 18] width 730 height 20
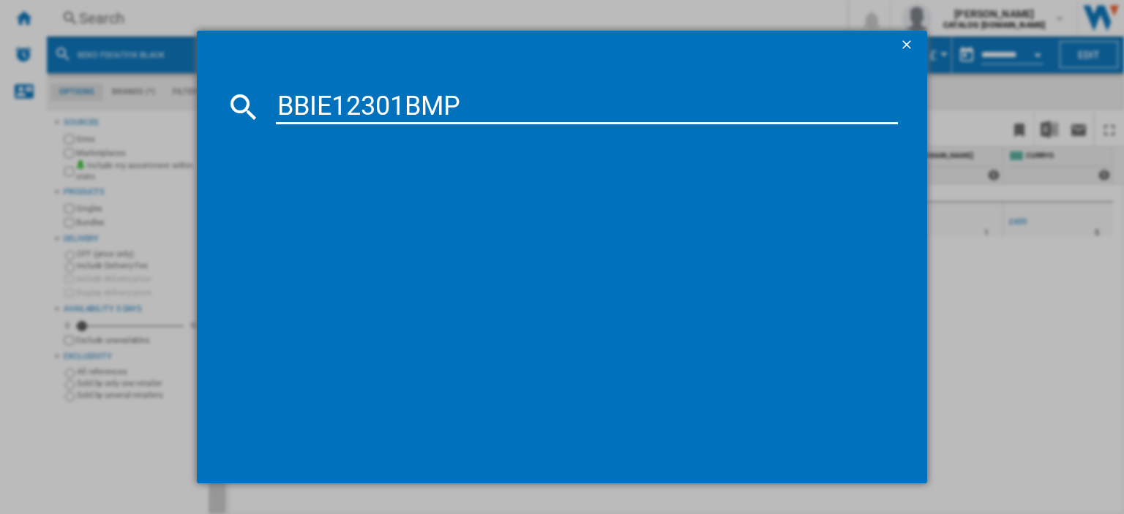
type input "BBIE12301BMP"
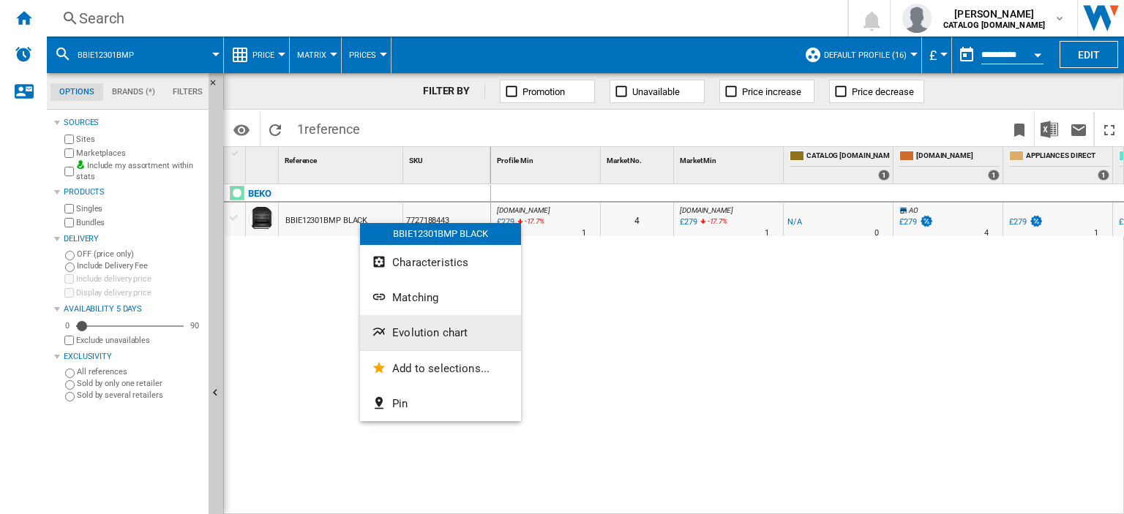
click at [416, 337] on span "Evolution chart" at bounding box center [429, 332] width 75 height 13
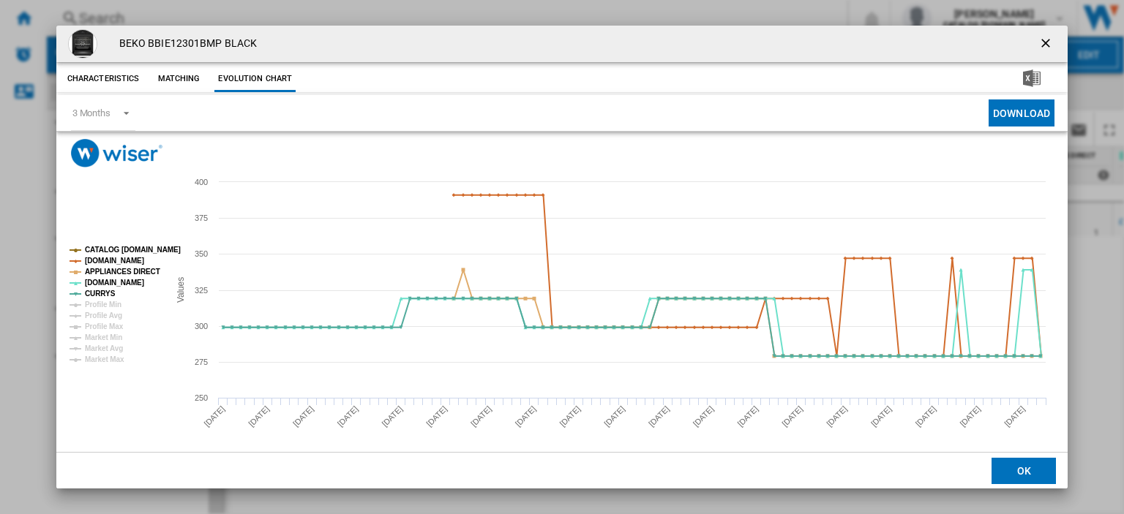
click at [1038, 41] on ng-md-icon "getI18NText('BUTTONS.CLOSE_DIALOG')" at bounding box center [1047, 45] width 18 height 18
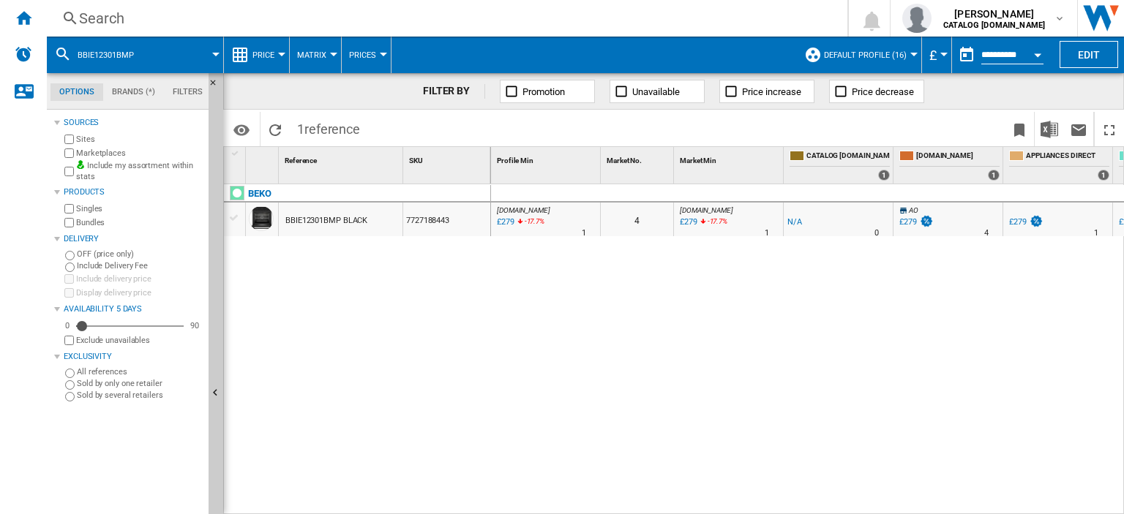
click at [92, 19] on div "Search" at bounding box center [444, 18] width 730 height 20
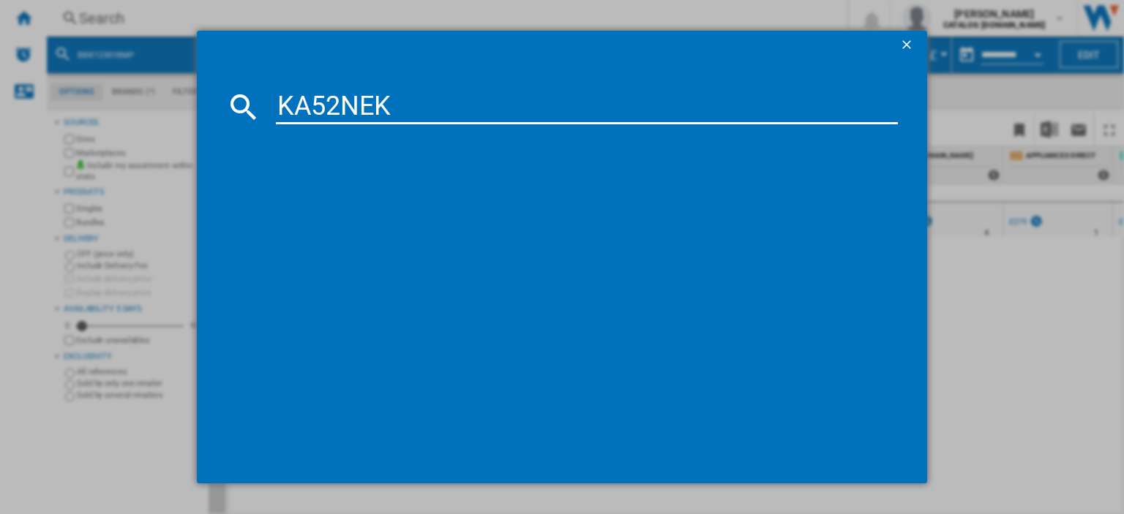
type input "KA52NEK"
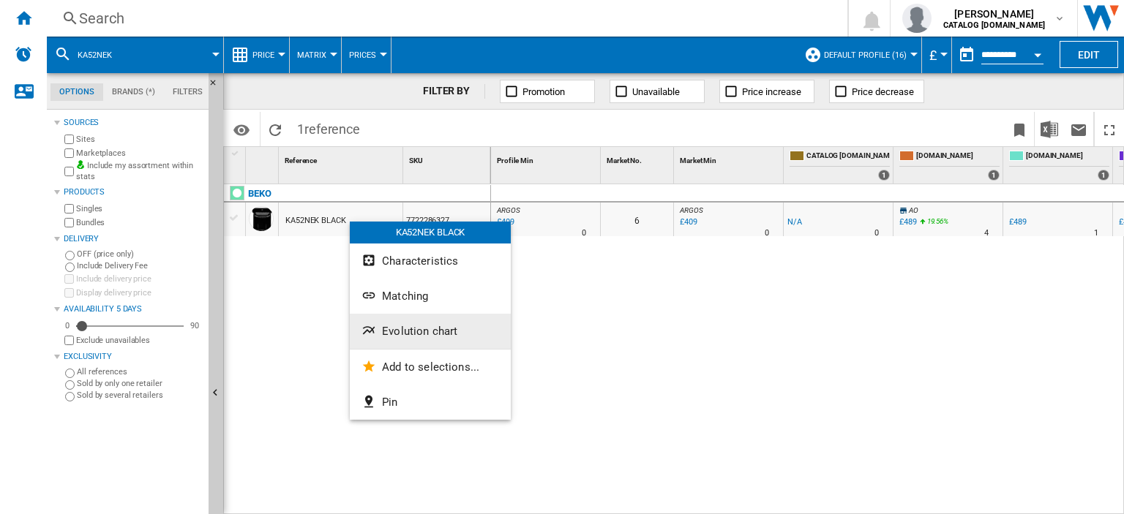
click at [422, 340] on button "Evolution chart" at bounding box center [430, 331] width 161 height 35
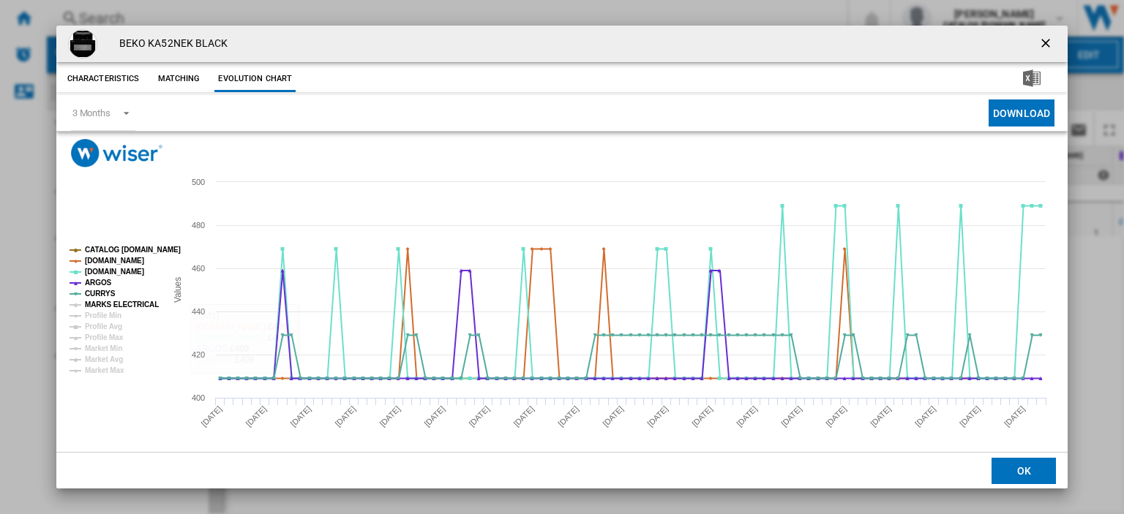
click at [108, 303] on tspan "MARKS ELECTRICAL" at bounding box center [122, 305] width 74 height 8
click at [1038, 44] on ng-md-icon "getI18NText('BUTTONS.CLOSE_DIALOG')" at bounding box center [1047, 45] width 18 height 18
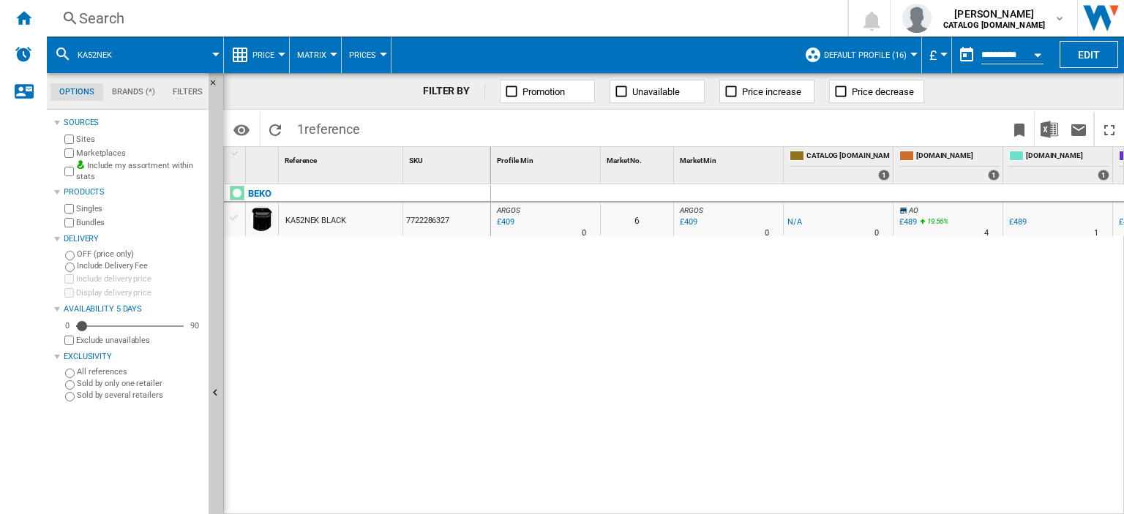
click at [102, 19] on div "Search" at bounding box center [444, 18] width 730 height 20
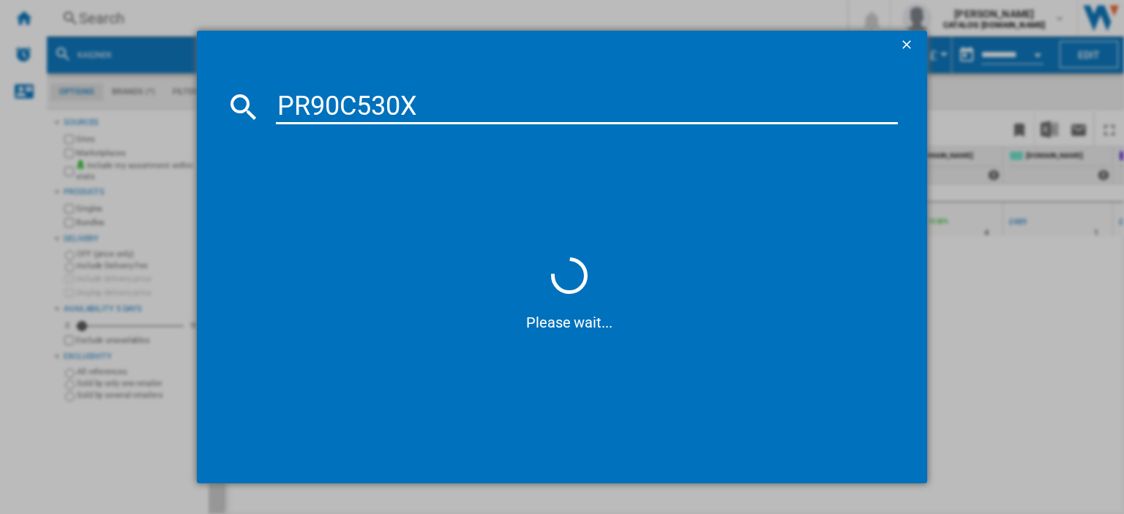
type input "PR90C530X"
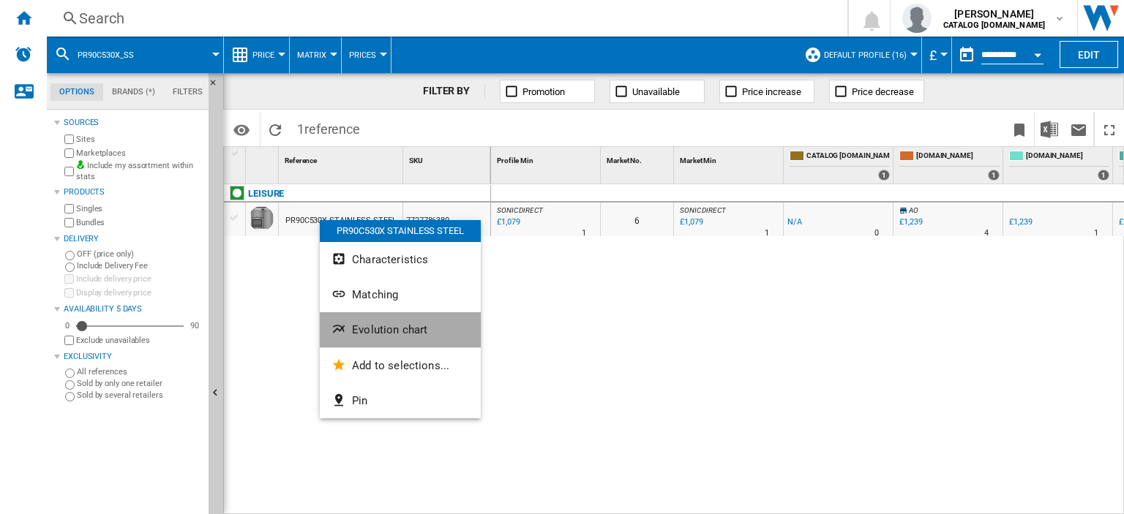
click at [375, 327] on span "Evolution chart" at bounding box center [389, 329] width 75 height 13
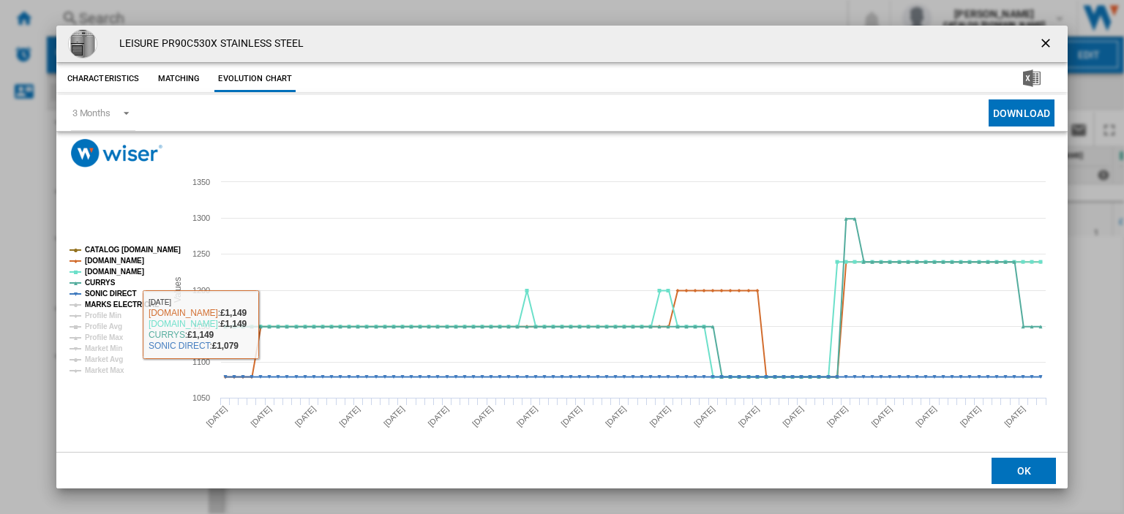
click at [108, 301] on tspan "MARKS ELECTRICAL" at bounding box center [122, 305] width 74 height 8
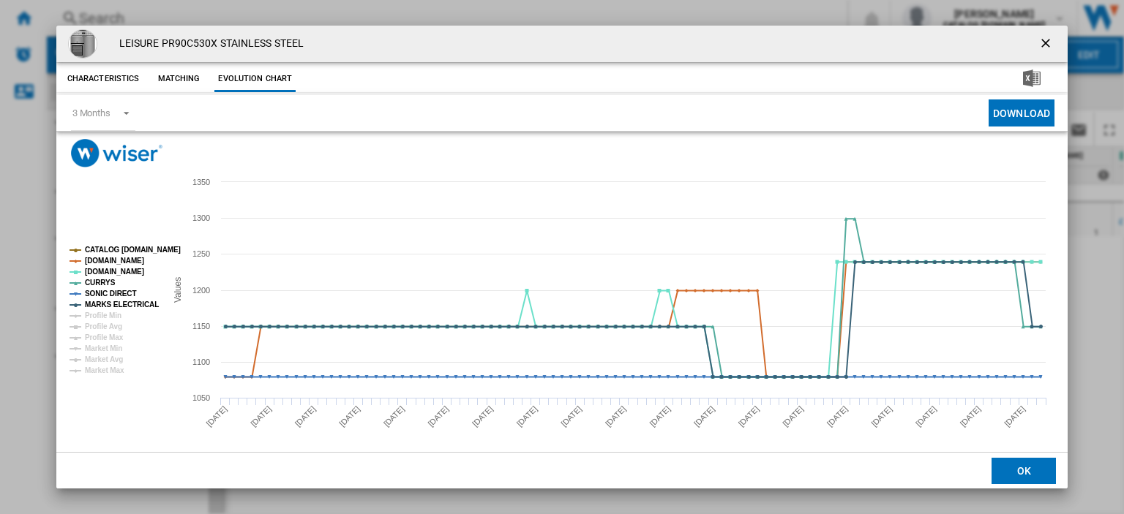
click at [1038, 41] on ng-md-icon "getI18NText('BUTTONS.CLOSE_DIALOG')" at bounding box center [1047, 45] width 18 height 18
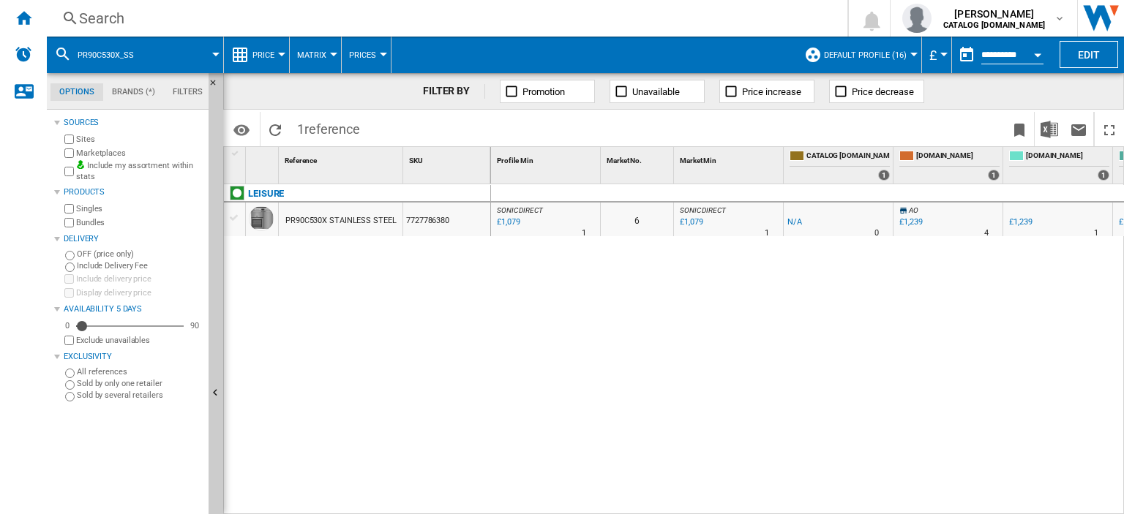
click at [101, 20] on div "Search" at bounding box center [444, 18] width 730 height 20
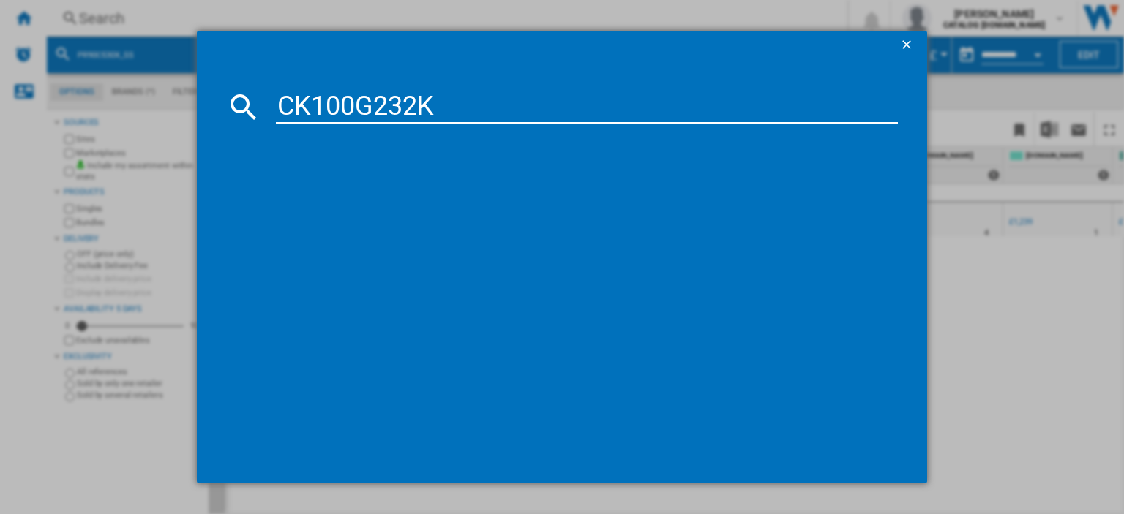
type input "CK100G232K"
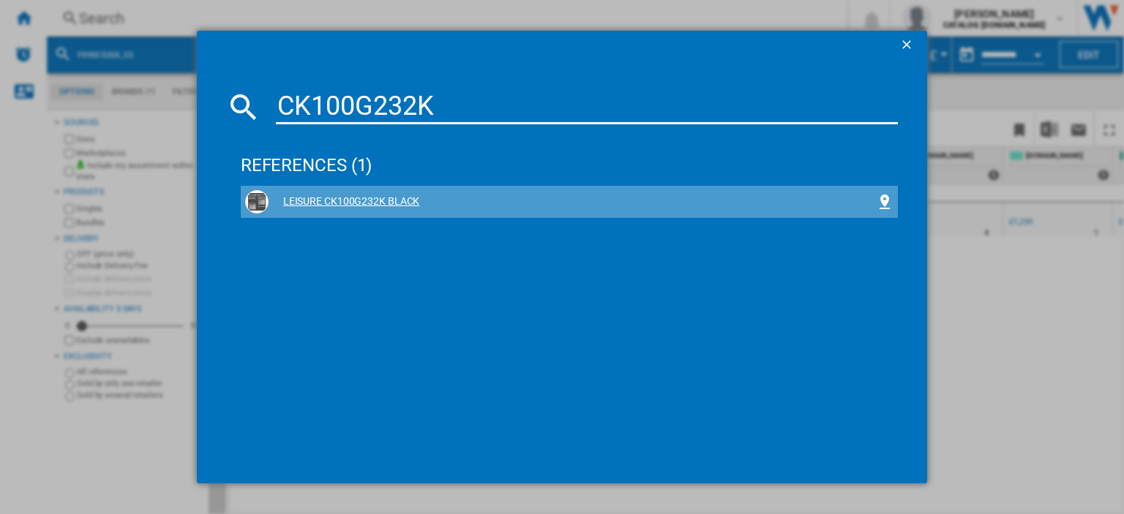
click at [342, 208] on div "LEISURE CK100G232K BLACK" at bounding box center [572, 202] width 607 height 15
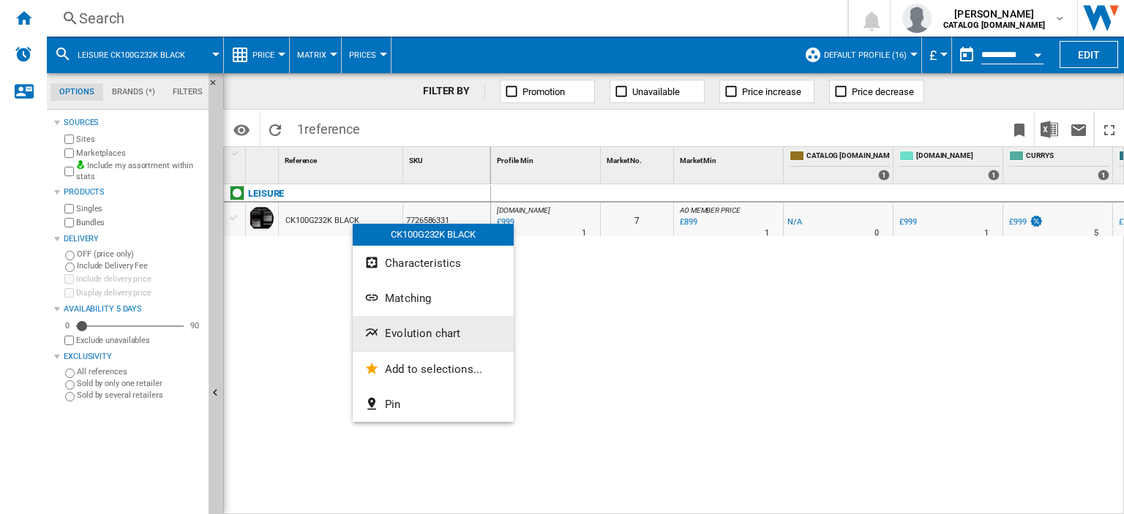
click at [403, 327] on span "Evolution chart" at bounding box center [422, 333] width 75 height 13
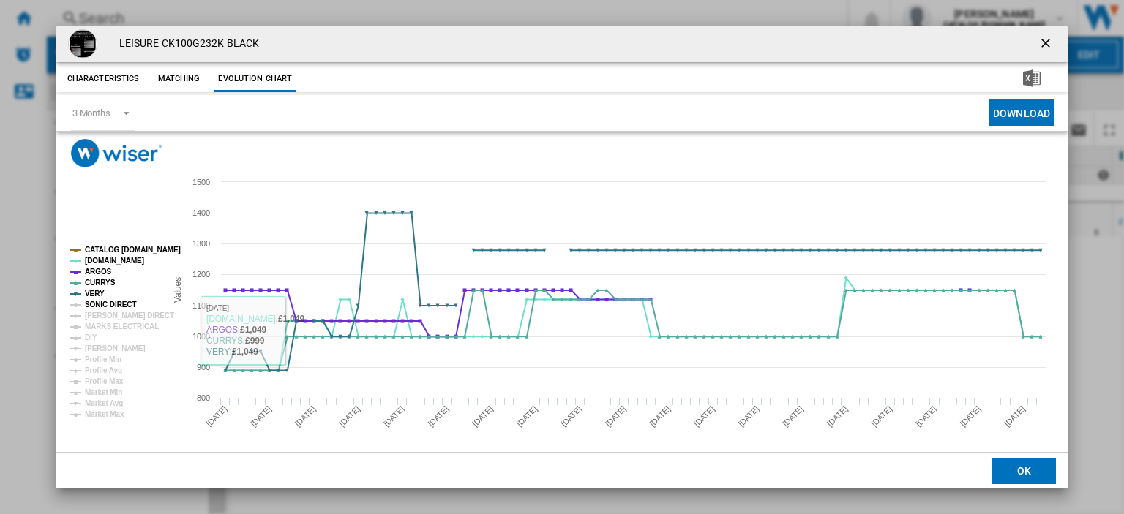
click at [111, 303] on tspan "SONIC DIRECT" at bounding box center [110, 305] width 51 height 8
click at [113, 315] on tspan "[PERSON_NAME] DIRECT" at bounding box center [129, 316] width 89 height 8
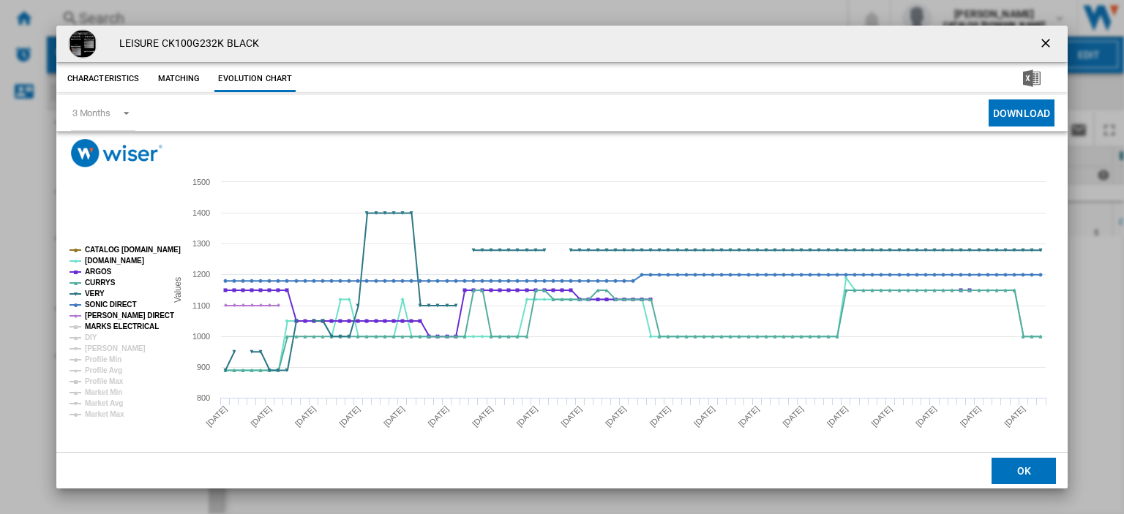
click at [113, 323] on tspan "MARKS ELECTRICAL" at bounding box center [122, 327] width 74 height 8
